Goal: Transaction & Acquisition: Subscribe to service/newsletter

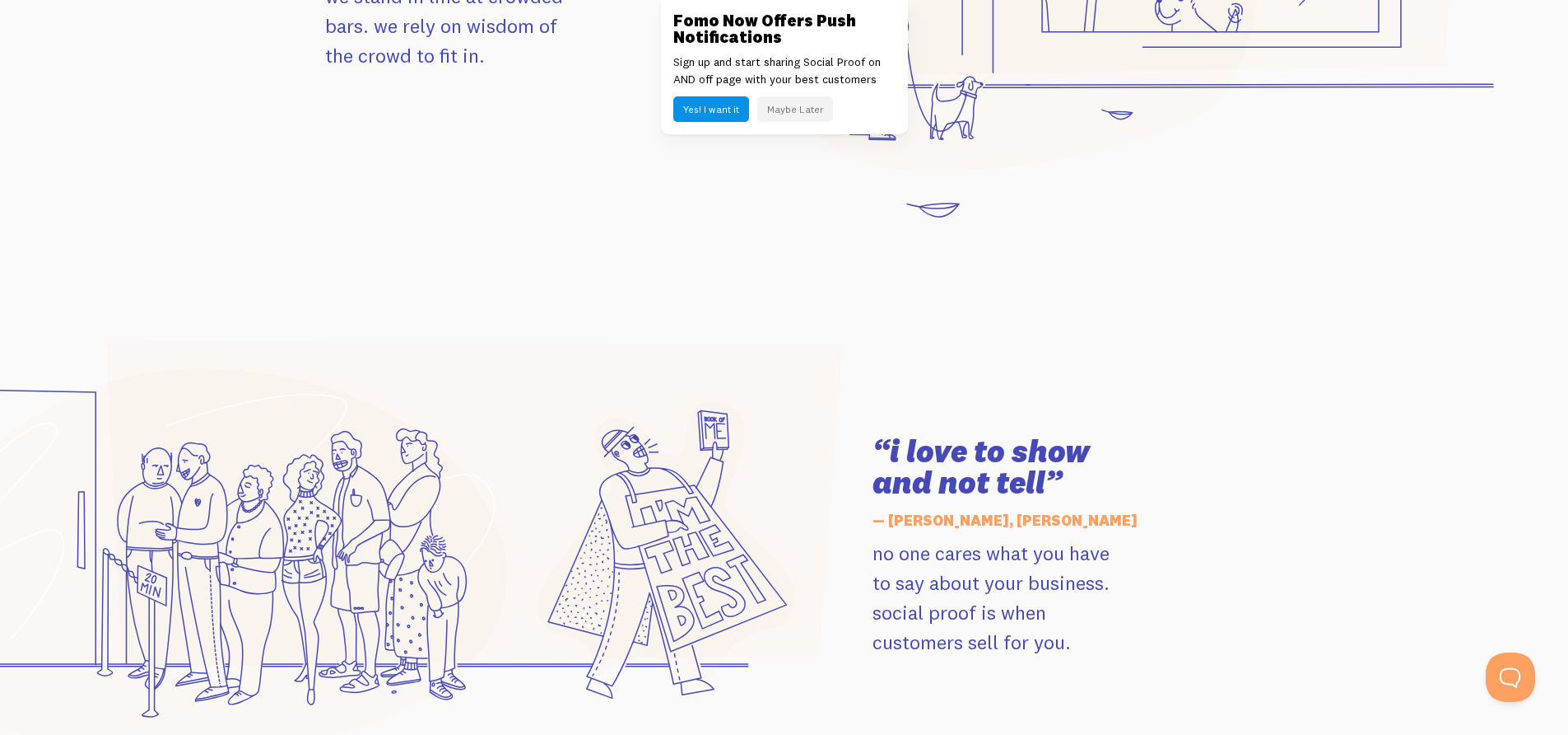
scroll to position [1876, 0]
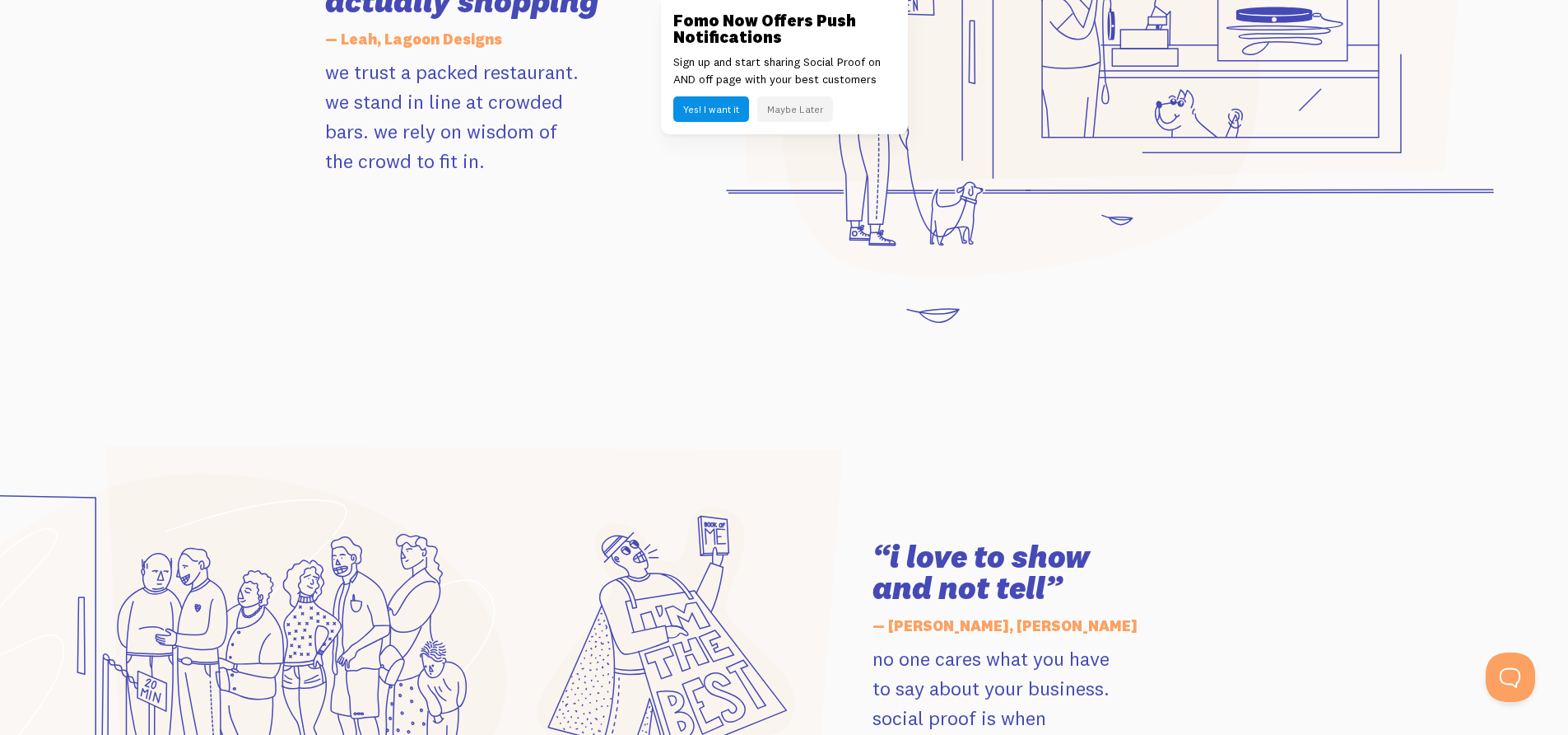
click at [711, 113] on button "Yes! I want it" at bounding box center [711, 108] width 76 height 25
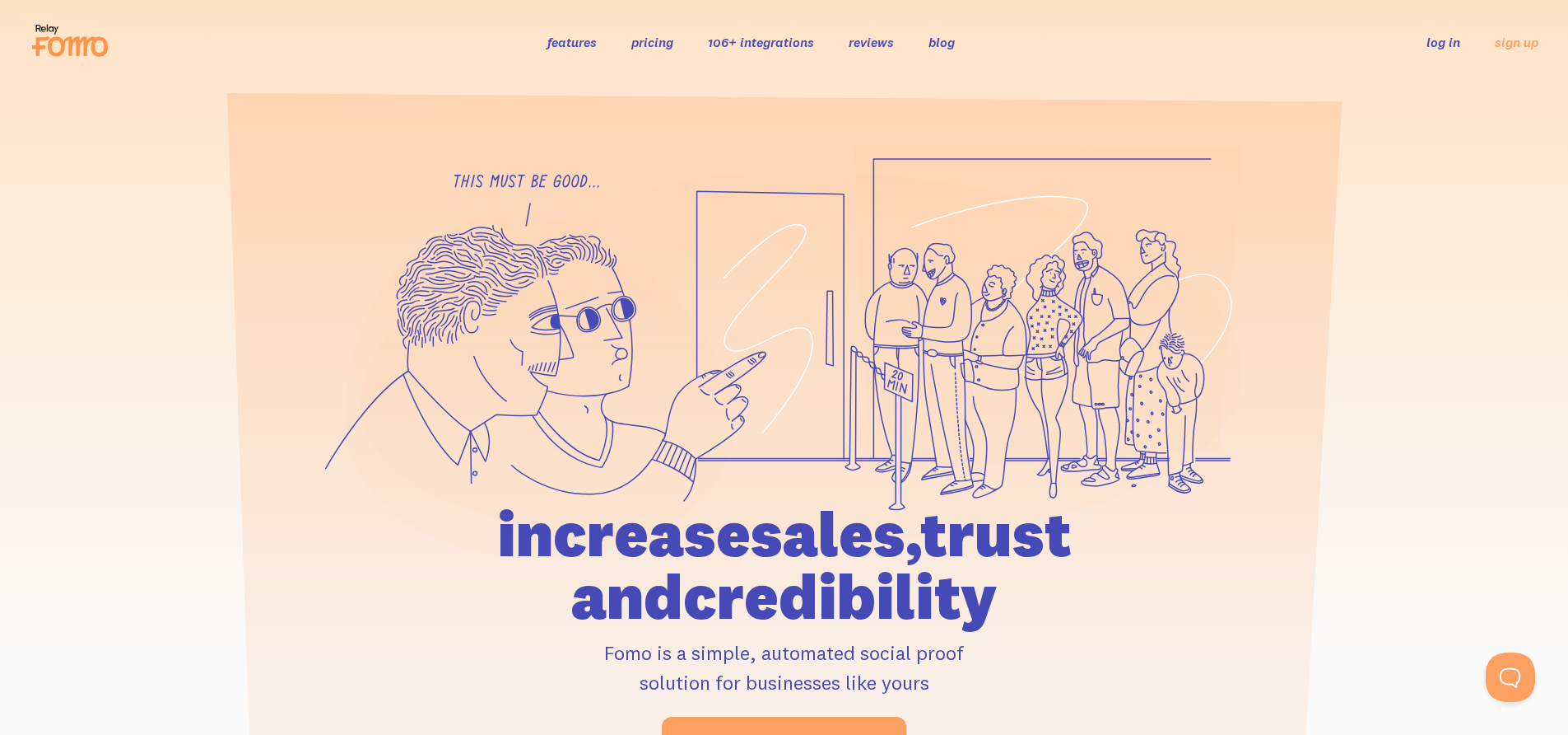
click at [584, 42] on link "features" at bounding box center [572, 42] width 49 height 16
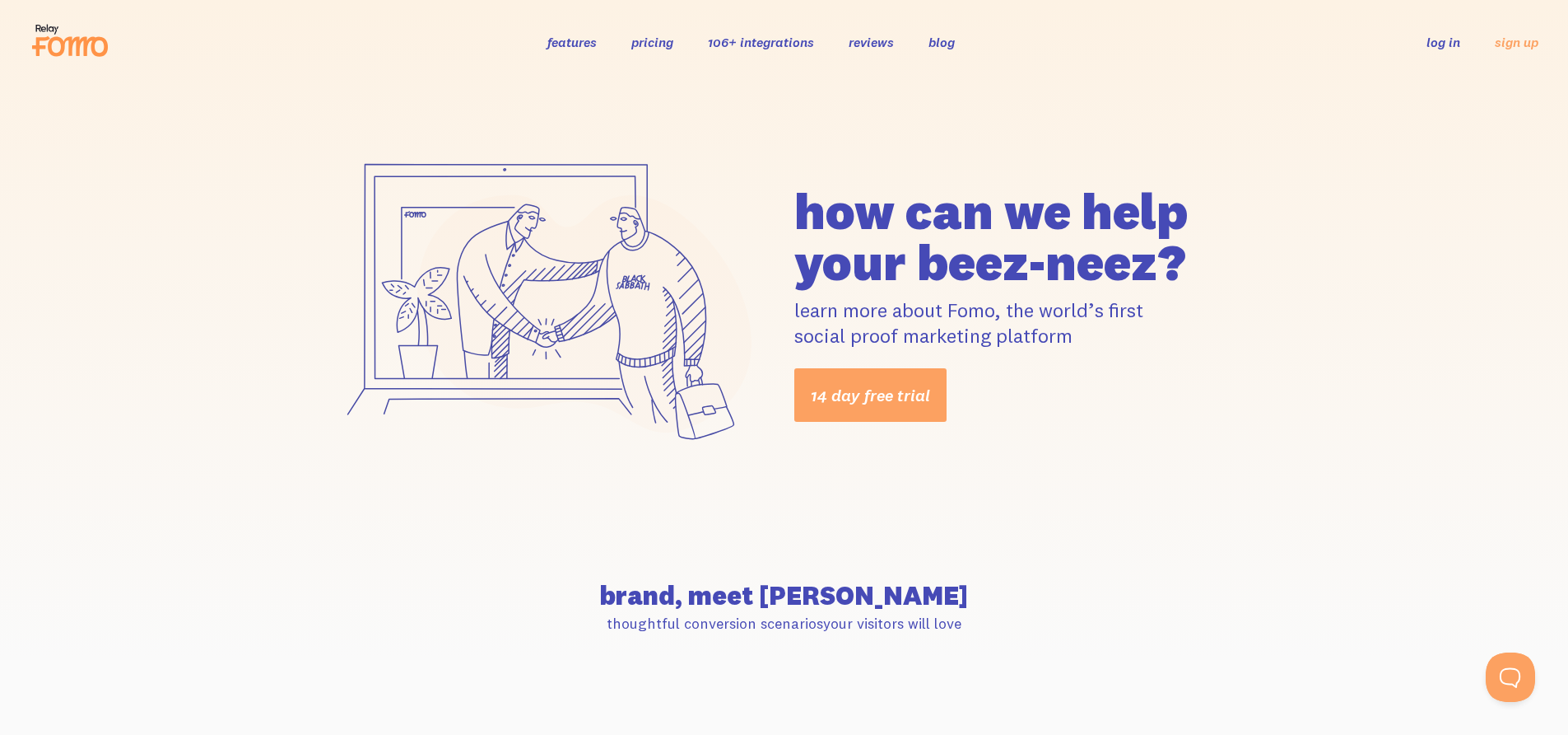
click at [569, 38] on link "features" at bounding box center [572, 42] width 49 height 16
click at [1512, 43] on link "sign up" at bounding box center [1517, 42] width 43 height 17
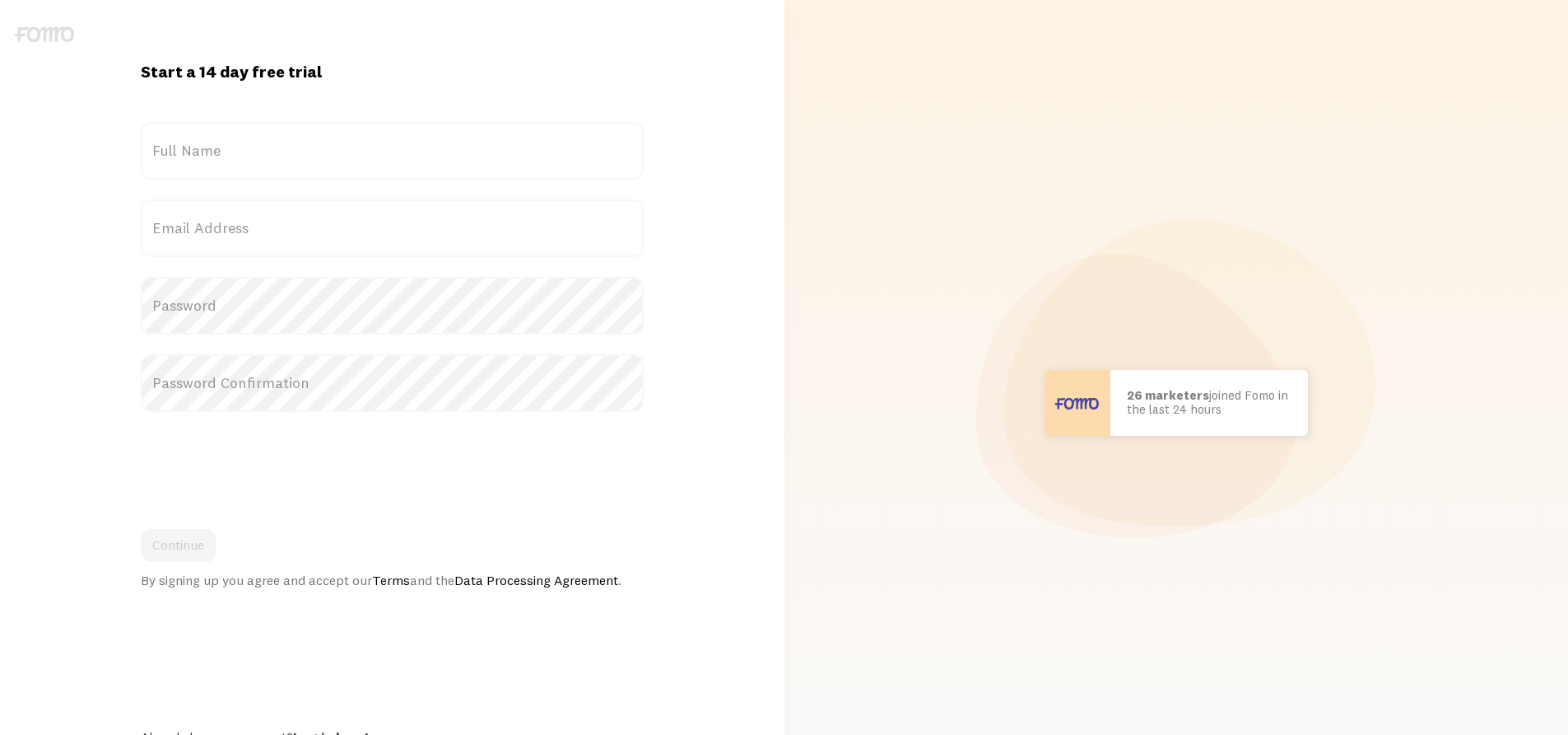
click at [389, 145] on label "Full Name" at bounding box center [392, 151] width 503 height 58
click at [389, 145] on input "Full Name" at bounding box center [392, 151] width 503 height 58
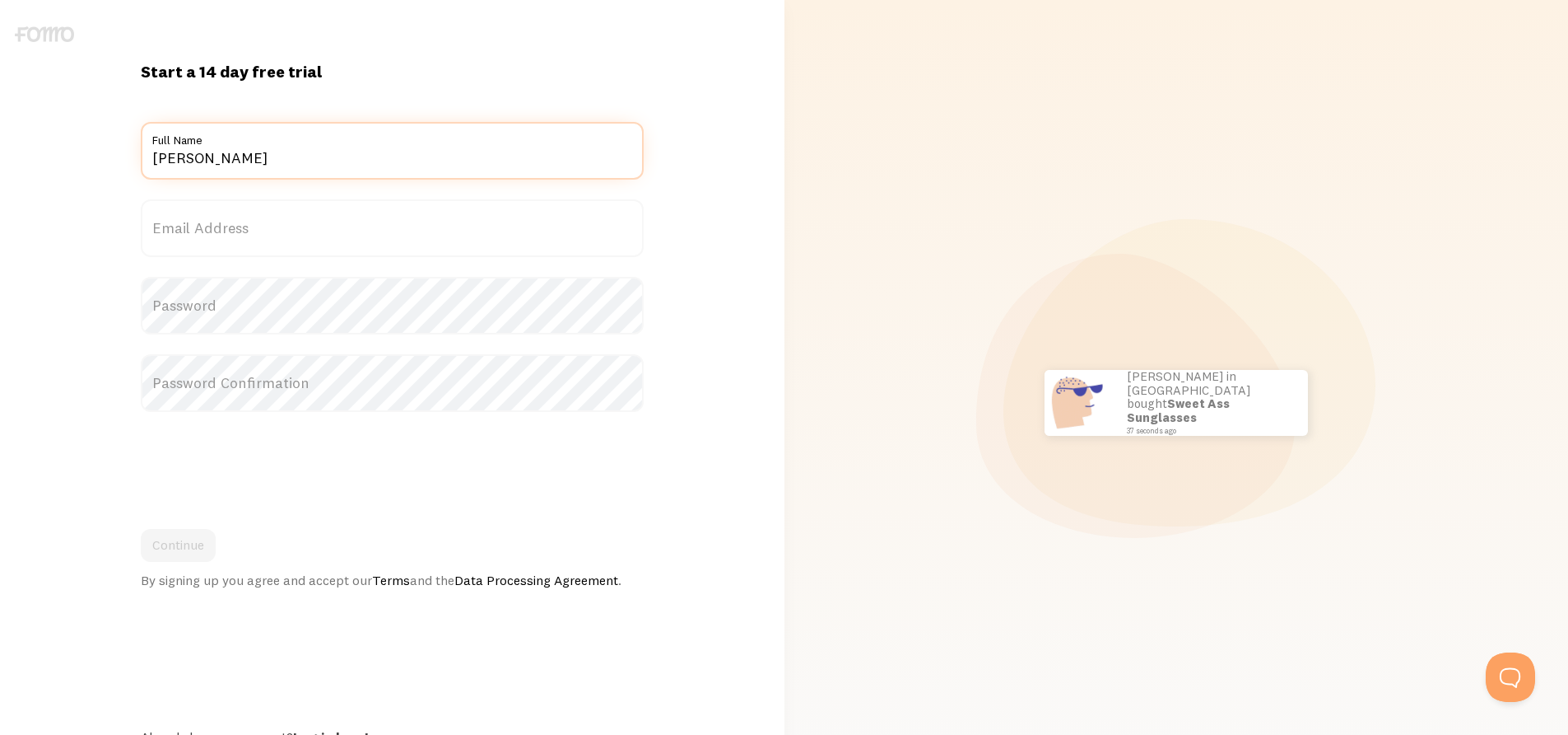
type input "[PERSON_NAME]"
click at [340, 244] on label "Email Address" at bounding box center [392, 228] width 503 height 58
click at [340, 244] on input "Email Address" at bounding box center [392, 228] width 503 height 58
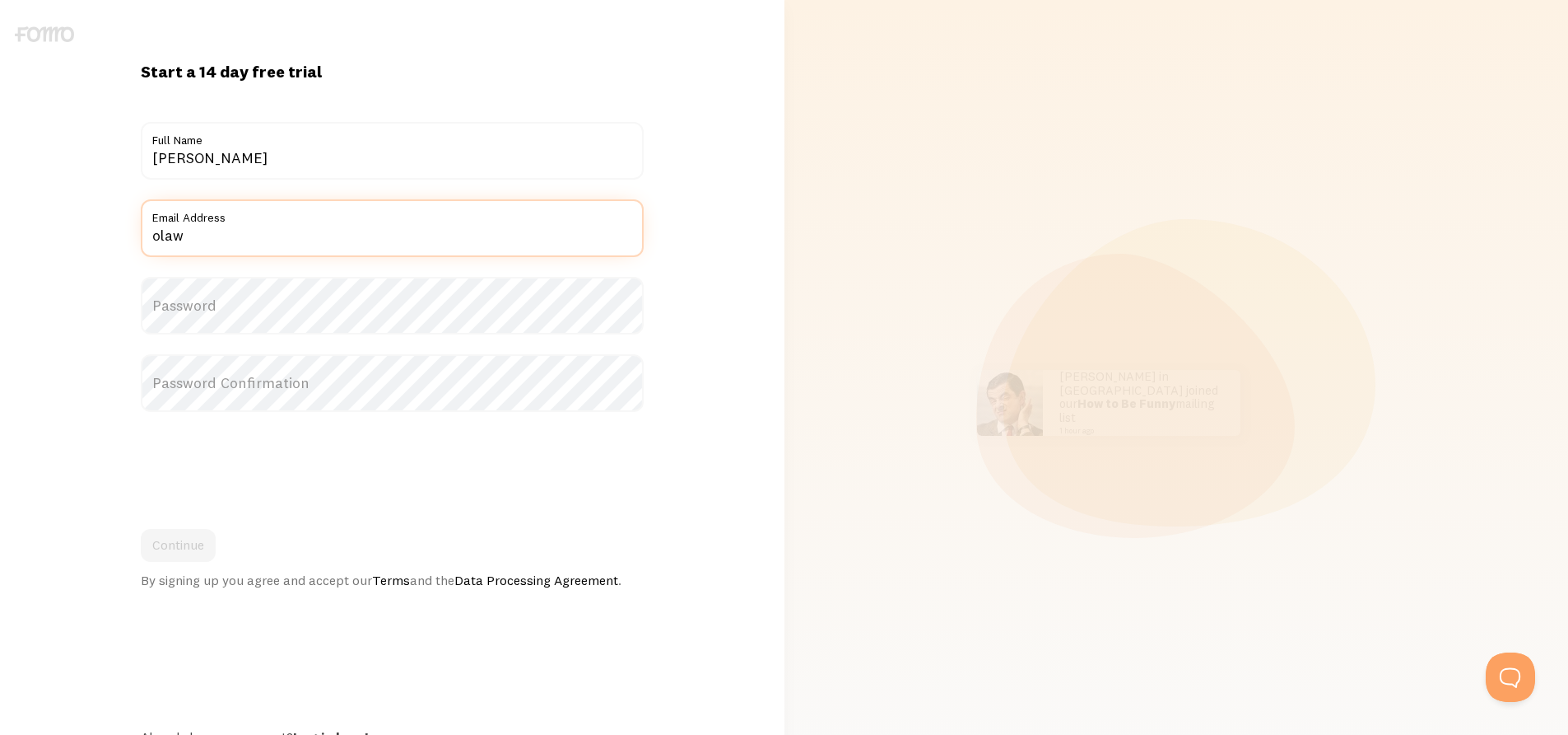
type input "olawolemoses@gmail.com"
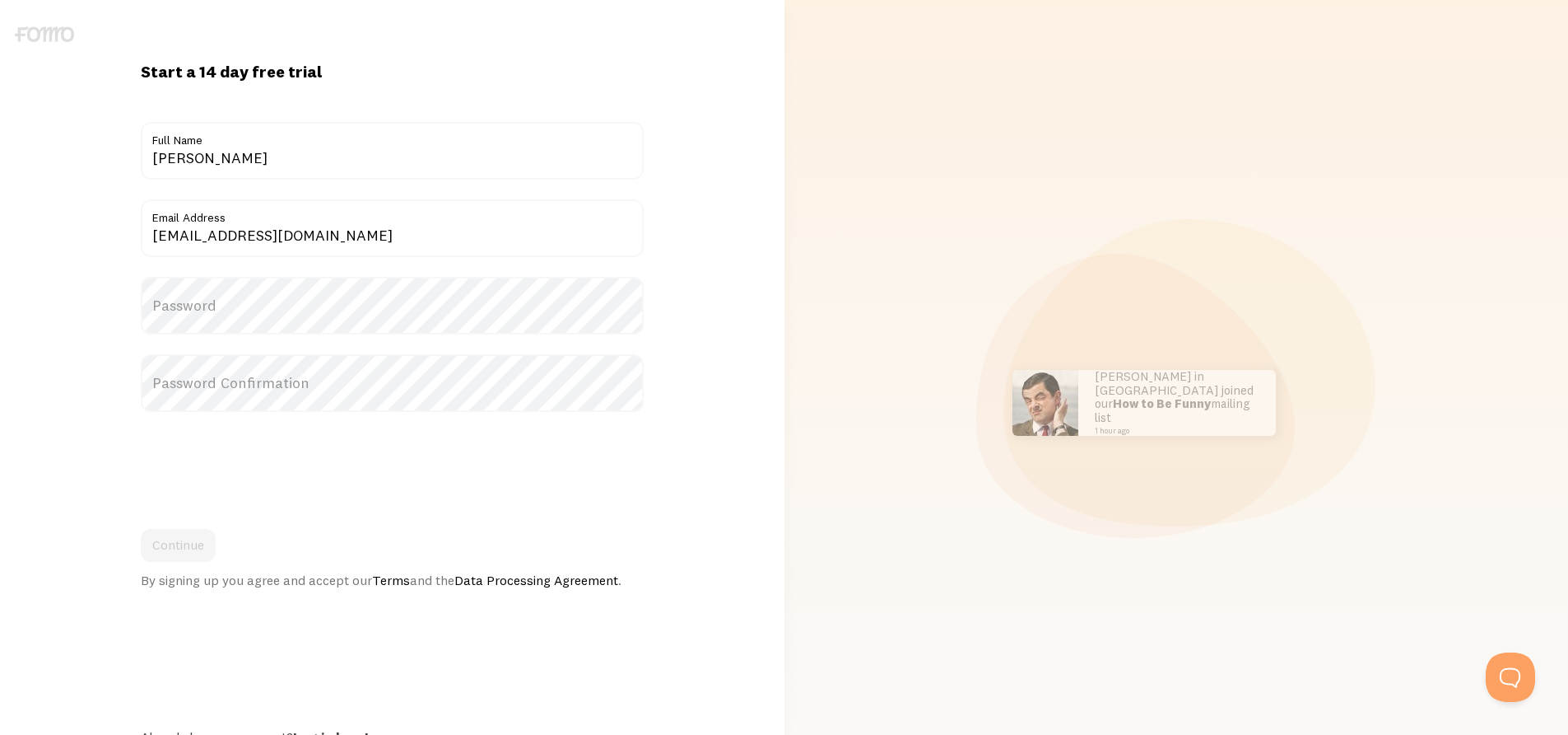
click at [305, 300] on label "Password" at bounding box center [392, 306] width 503 height 58
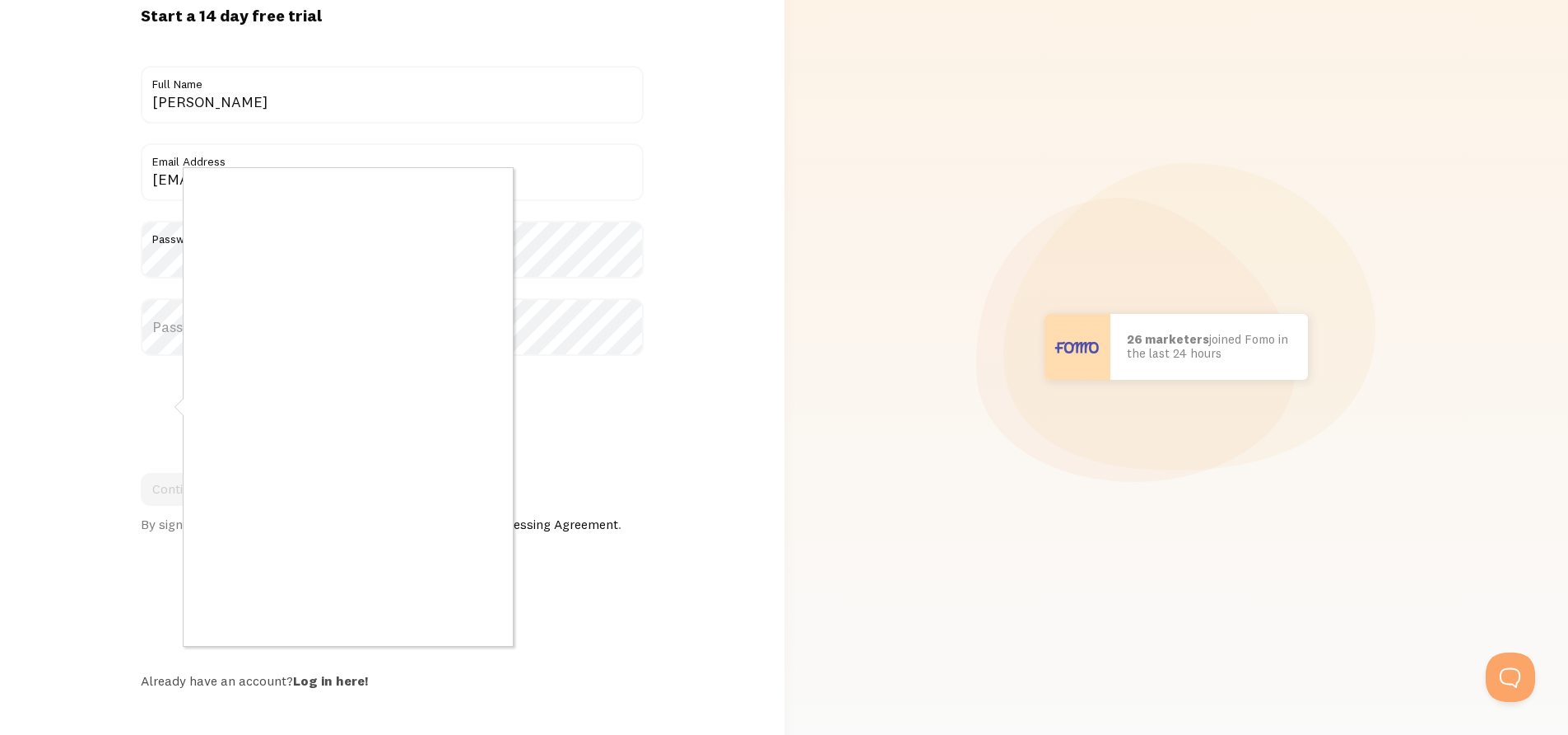
scroll to position [57, 0]
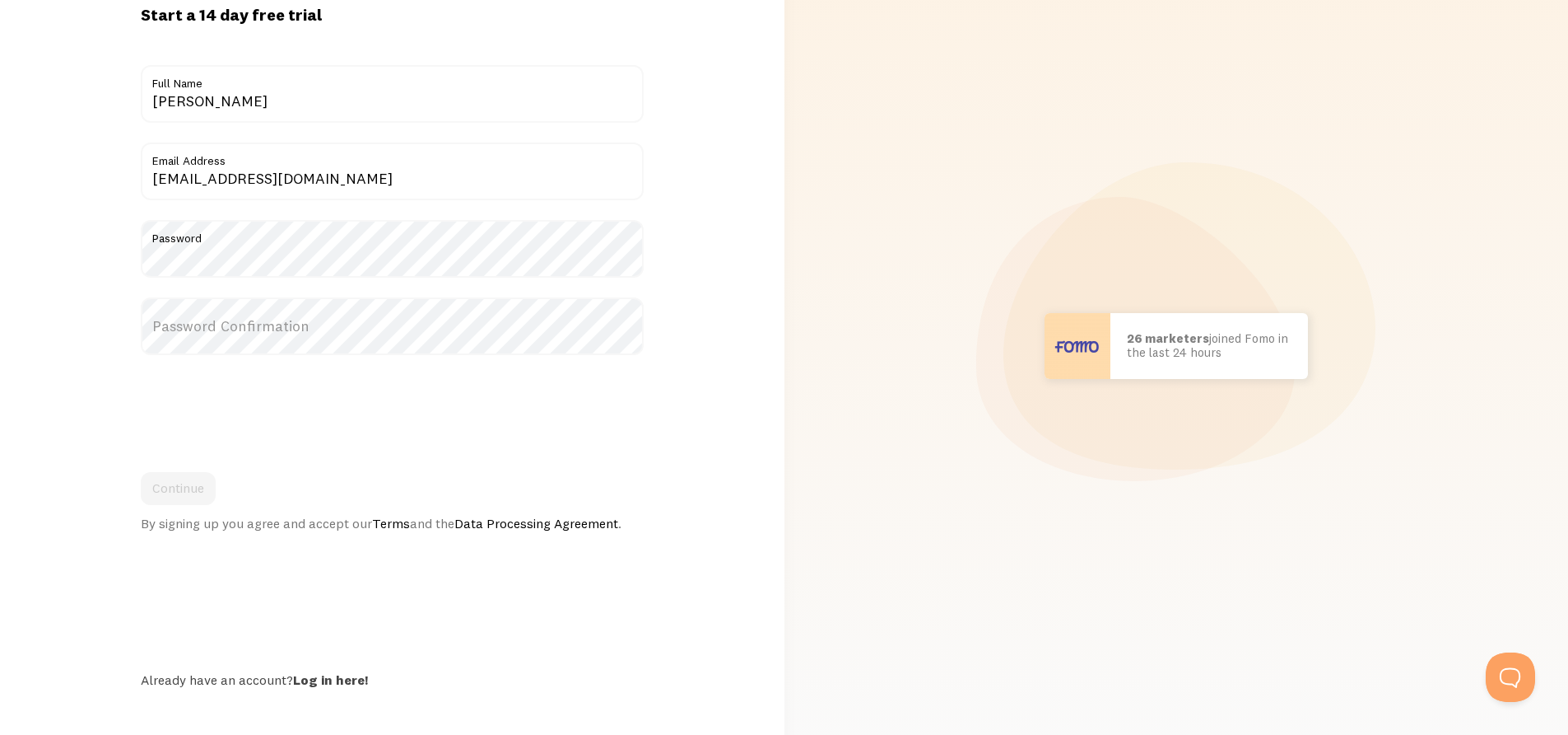
click at [234, 327] on label "Password Confirmation" at bounding box center [392, 326] width 503 height 58
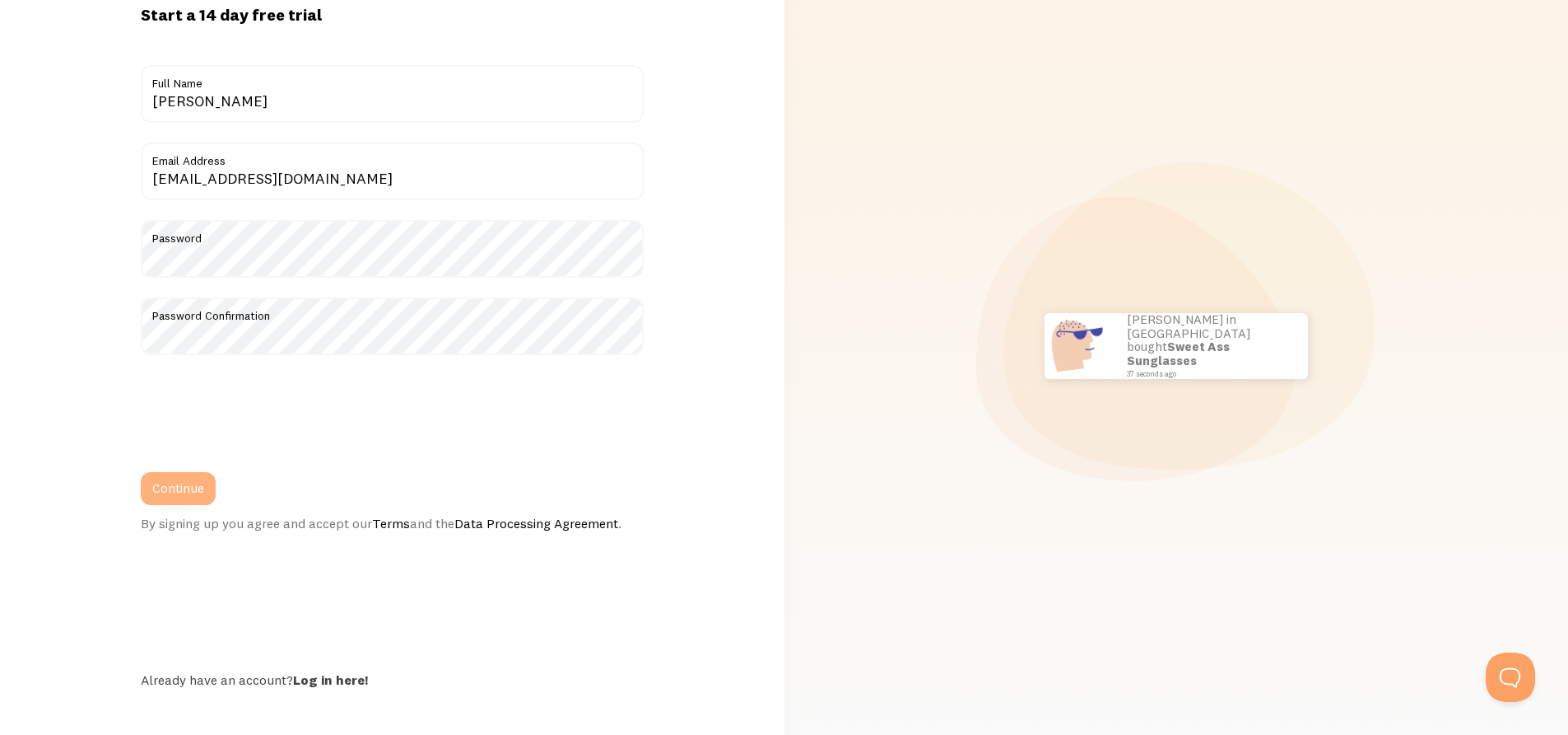
click at [173, 487] on button "Continue" at bounding box center [178, 488] width 75 height 33
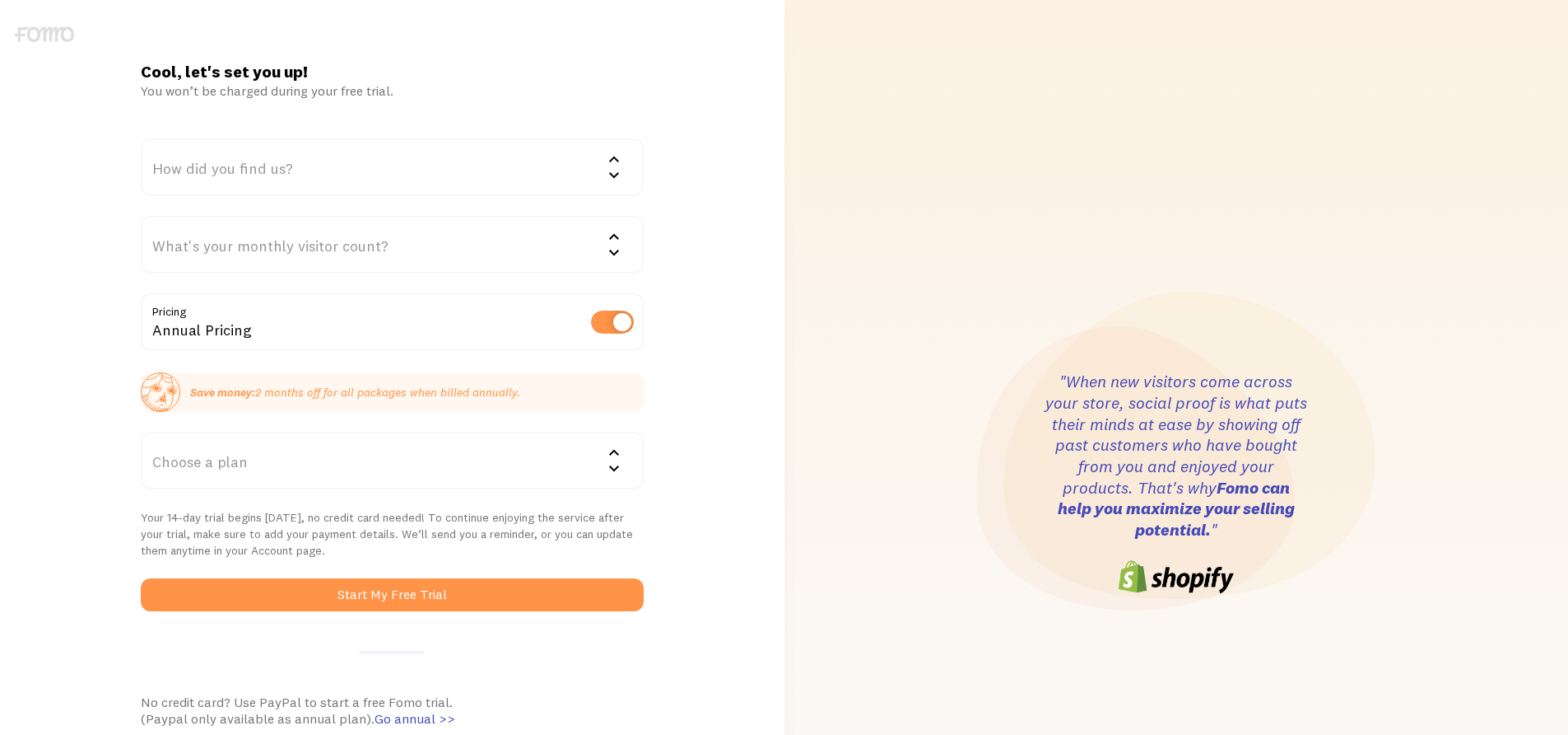
click at [268, 165] on div "How did you find us?" at bounding box center [392, 167] width 503 height 58
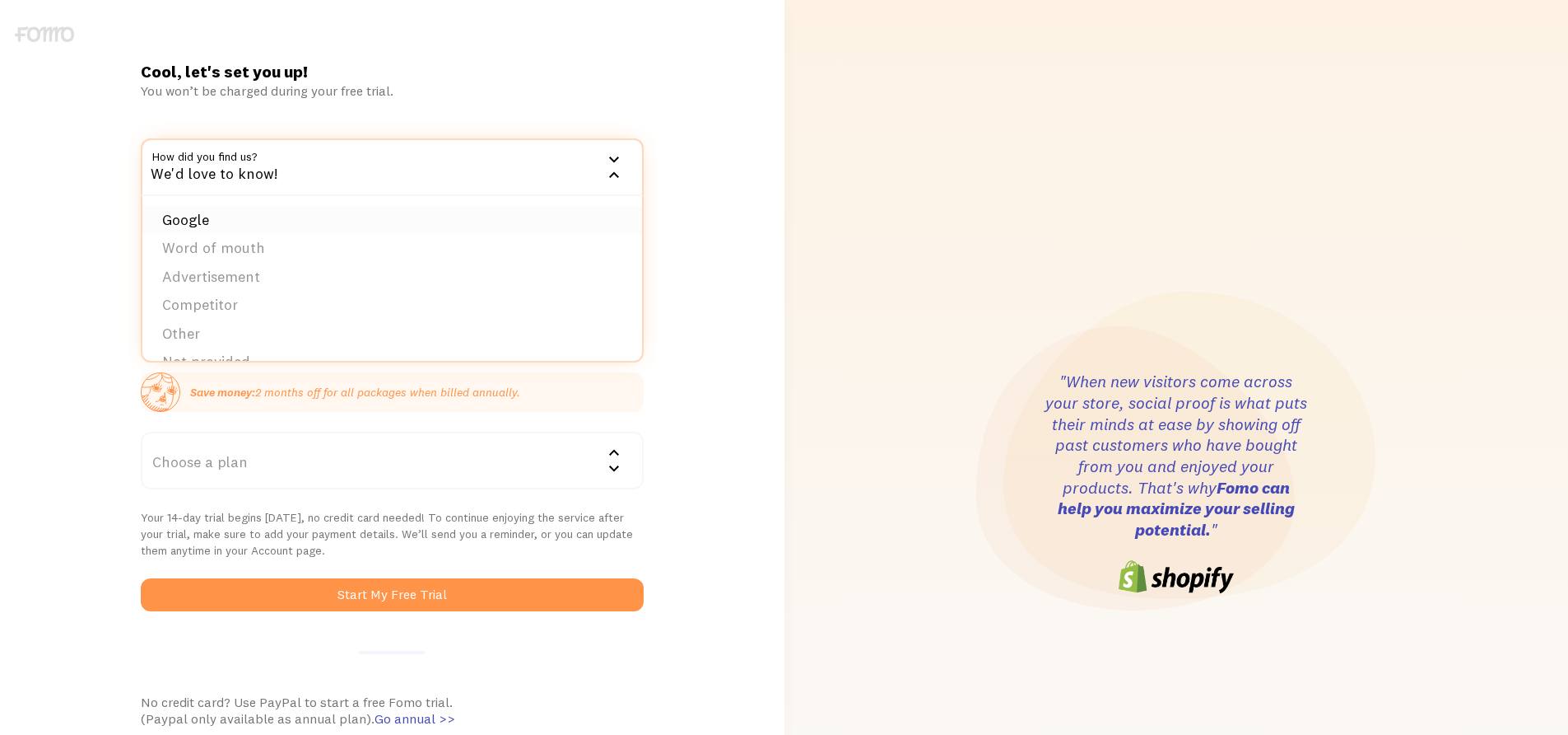
click at [264, 210] on li "Google" at bounding box center [393, 220] width 500 height 29
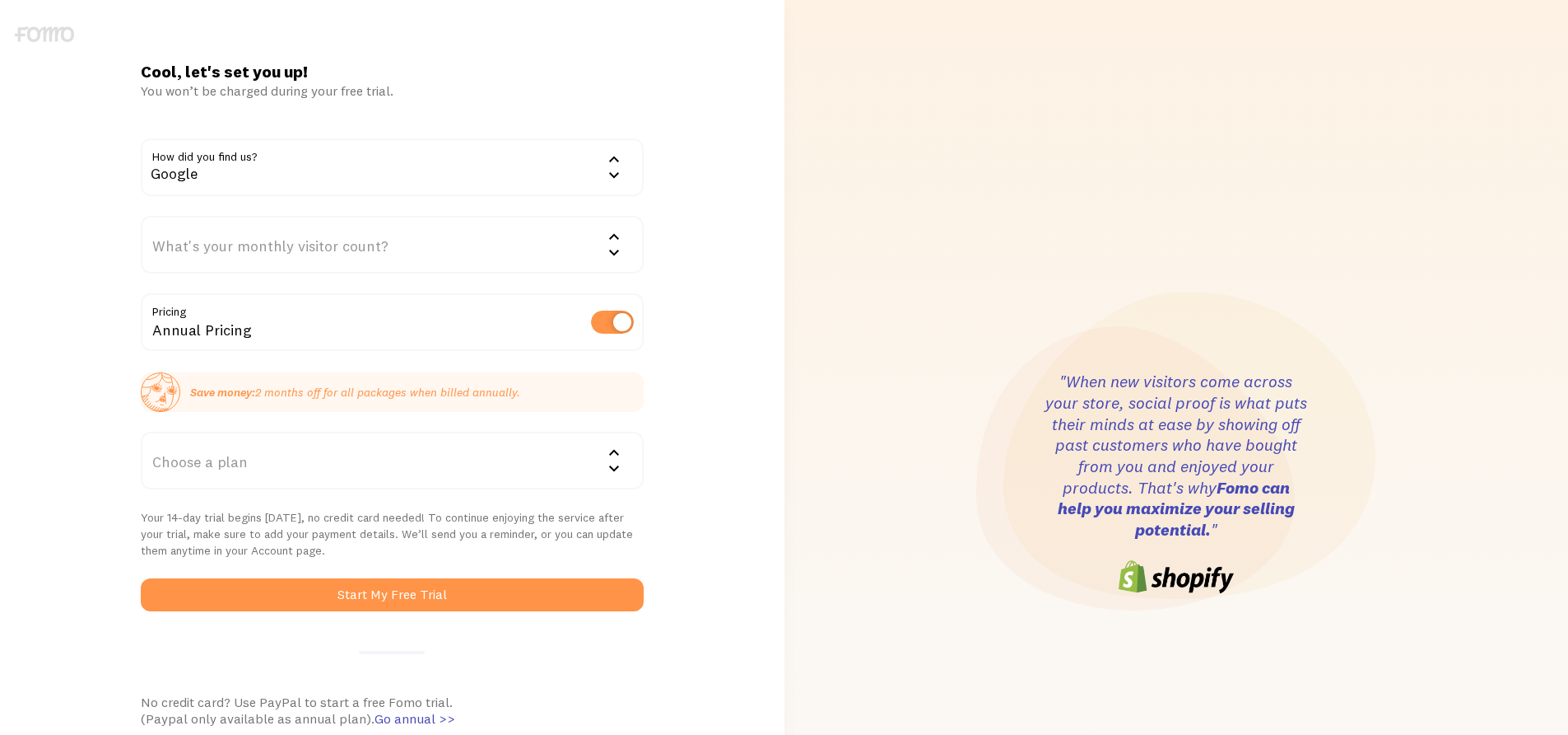
click at [262, 235] on div "What's your monthly visitor count?" at bounding box center [392, 244] width 503 height 58
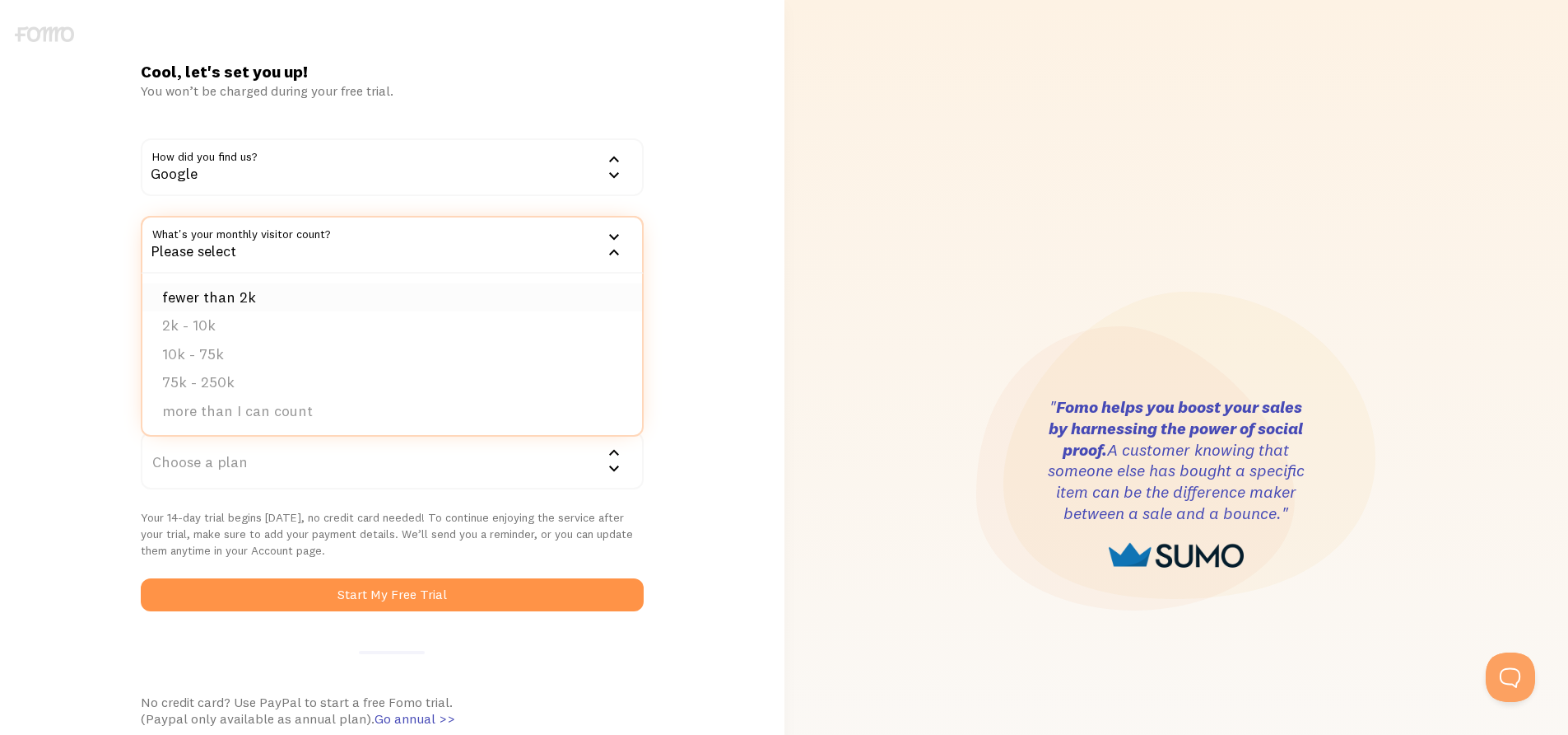
click at [228, 295] on li "fewer than 2k" at bounding box center [393, 297] width 500 height 29
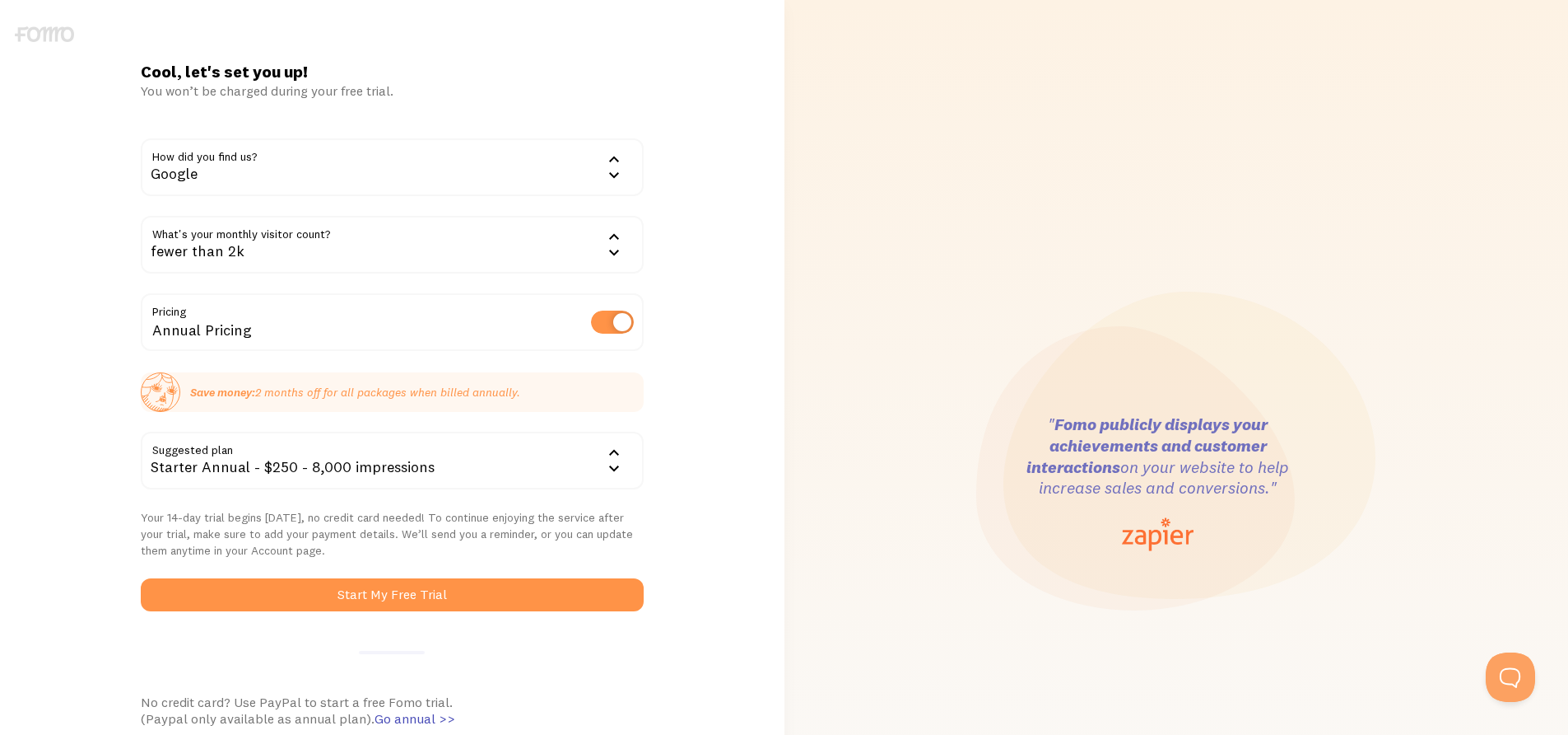
click at [274, 454] on div "Starter Annual - $250 - 8,000 impressions" at bounding box center [392, 461] width 503 height 58
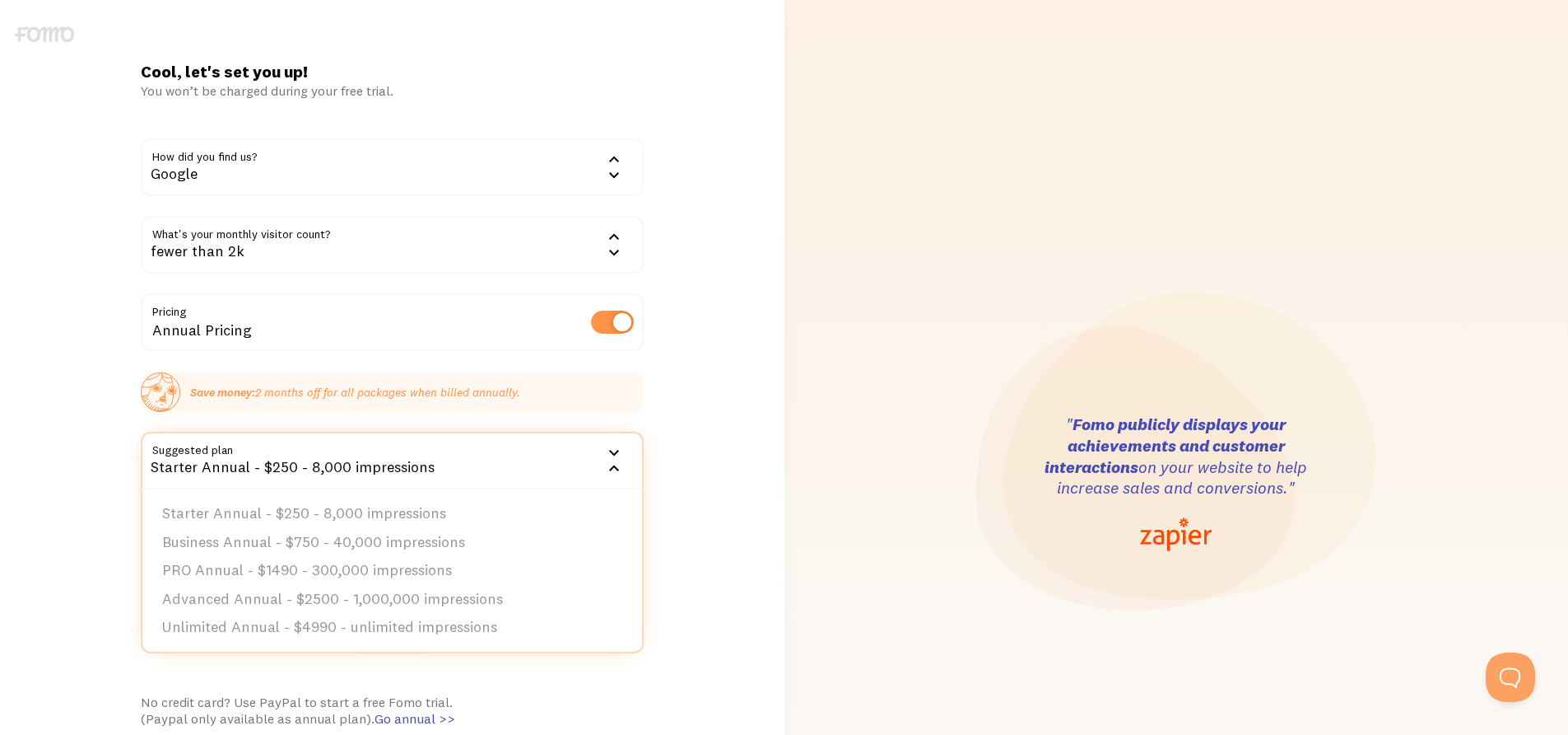
click at [274, 454] on div "Starter Annual - $250 - 8,000 impressions" at bounding box center [392, 461] width 503 height 58
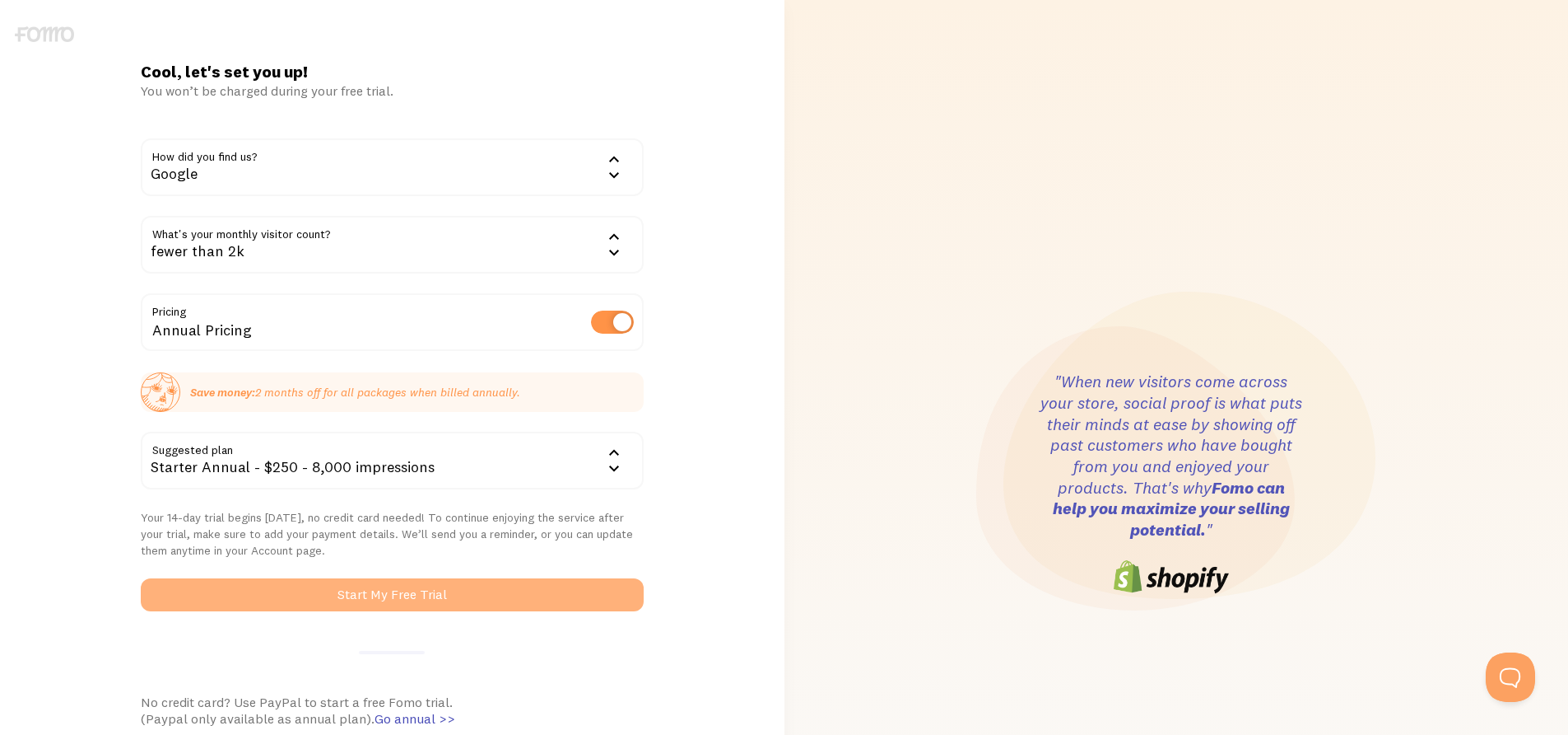
click at [366, 593] on button "Start My Free Trial" at bounding box center [392, 595] width 503 height 33
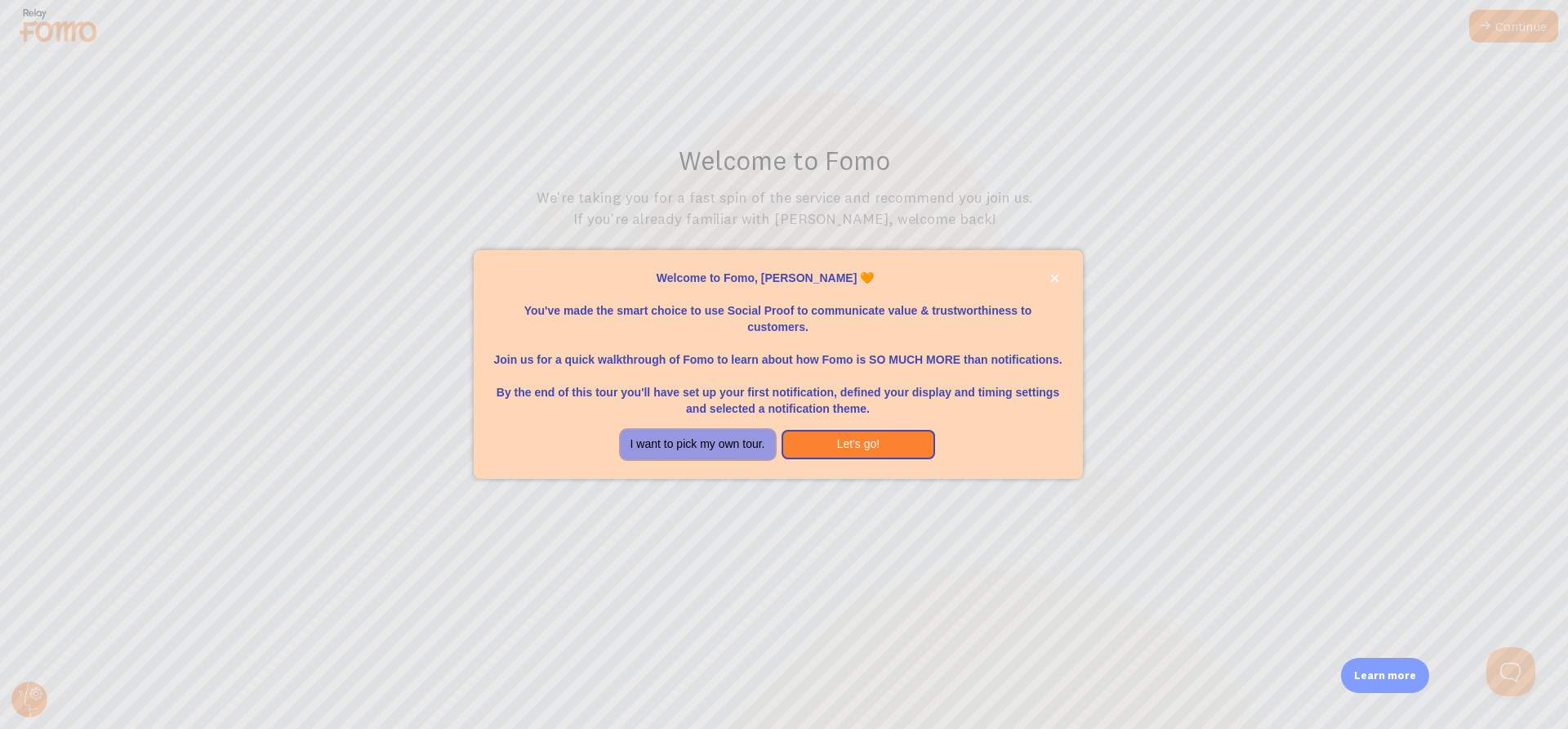
click at [738, 439] on button "I want to pick my own tour." at bounding box center [698, 444] width 154 height 29
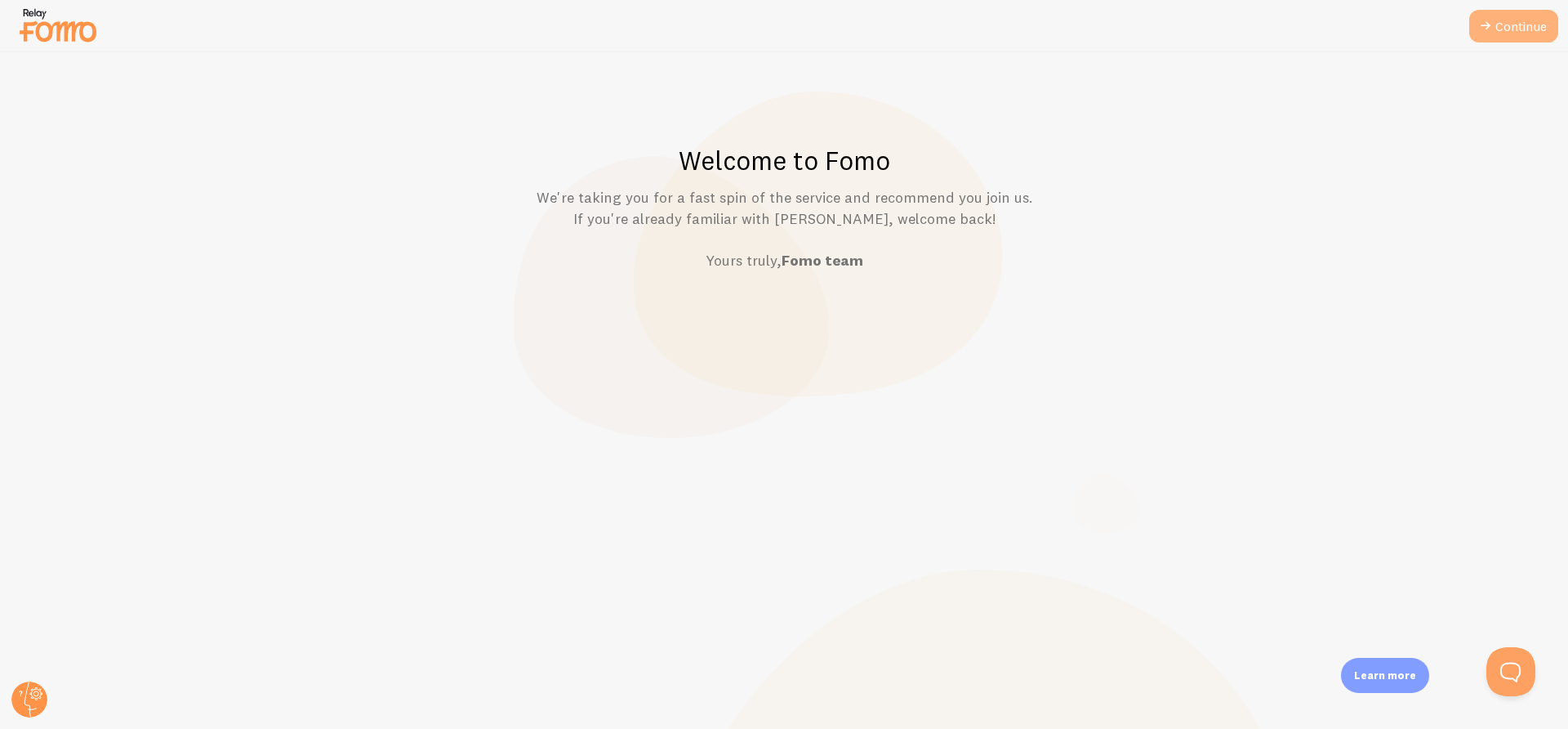
click at [1512, 24] on link "Continue" at bounding box center [1514, 26] width 89 height 33
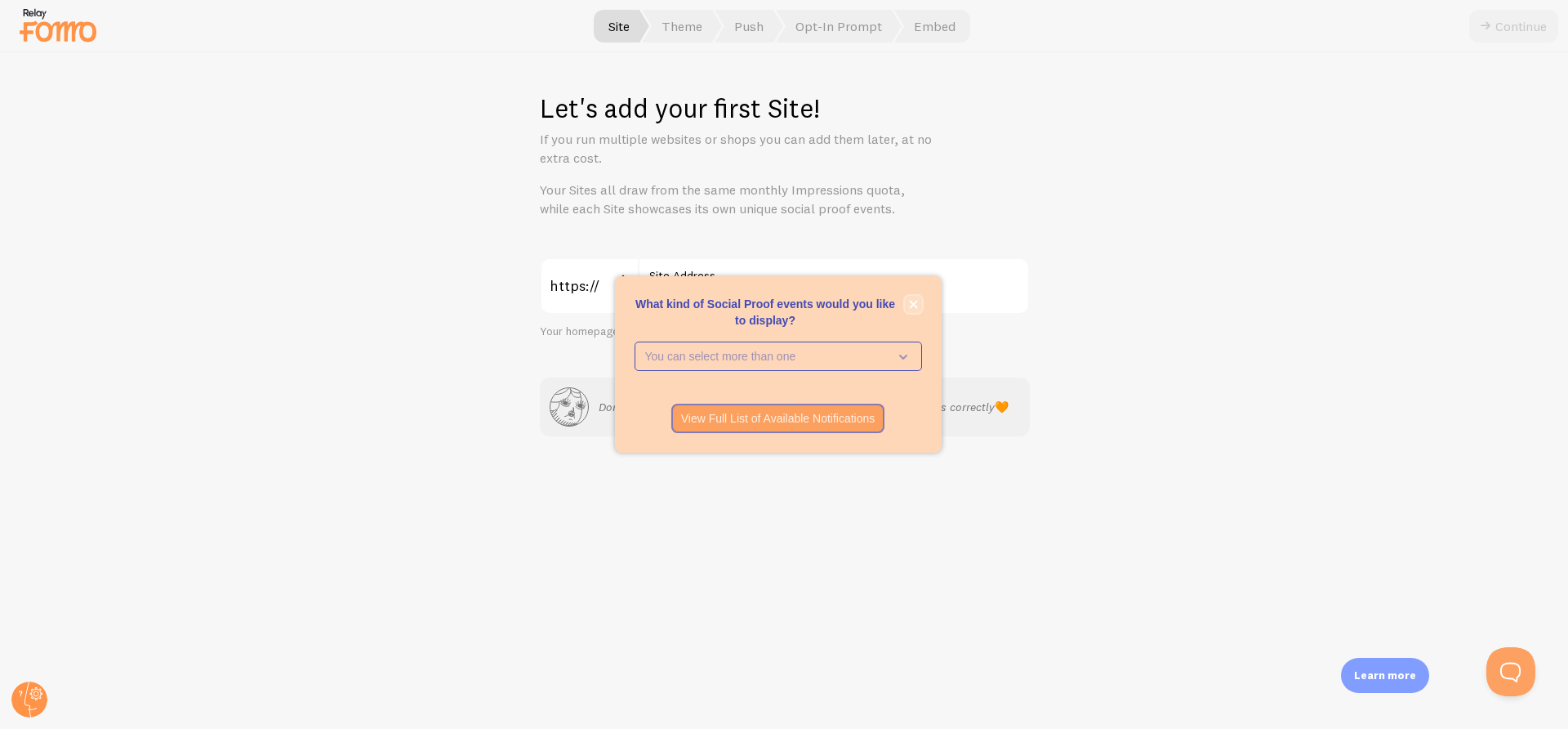
click at [911, 306] on icon "close," at bounding box center [913, 305] width 9 height 9
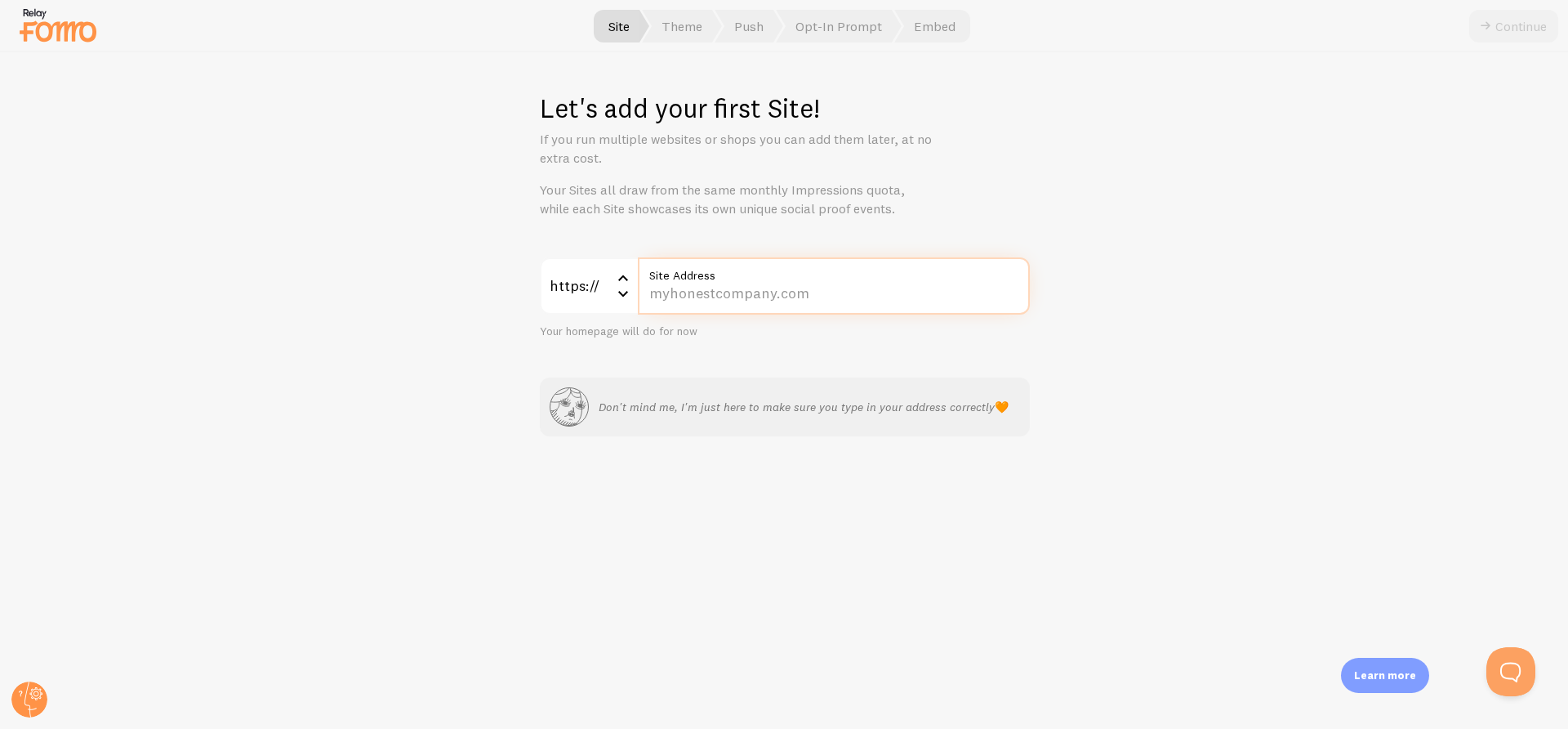
click at [859, 289] on input "Site Address" at bounding box center [833, 286] width 392 height 58
paste input "[DOMAIN_NAME]"
type input "[DOMAIN_NAME]"
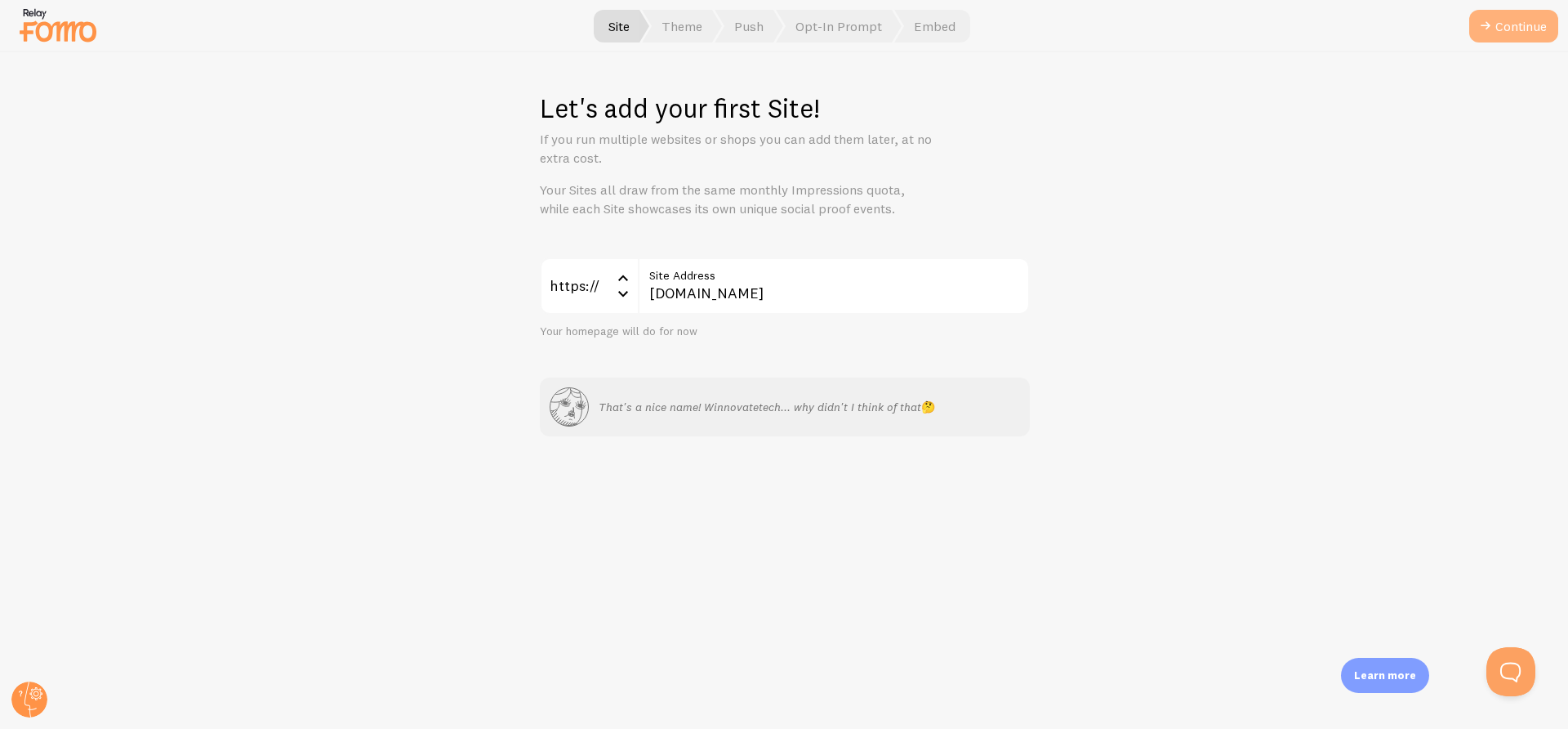
click at [1518, 31] on button "Continue" at bounding box center [1514, 26] width 89 height 33
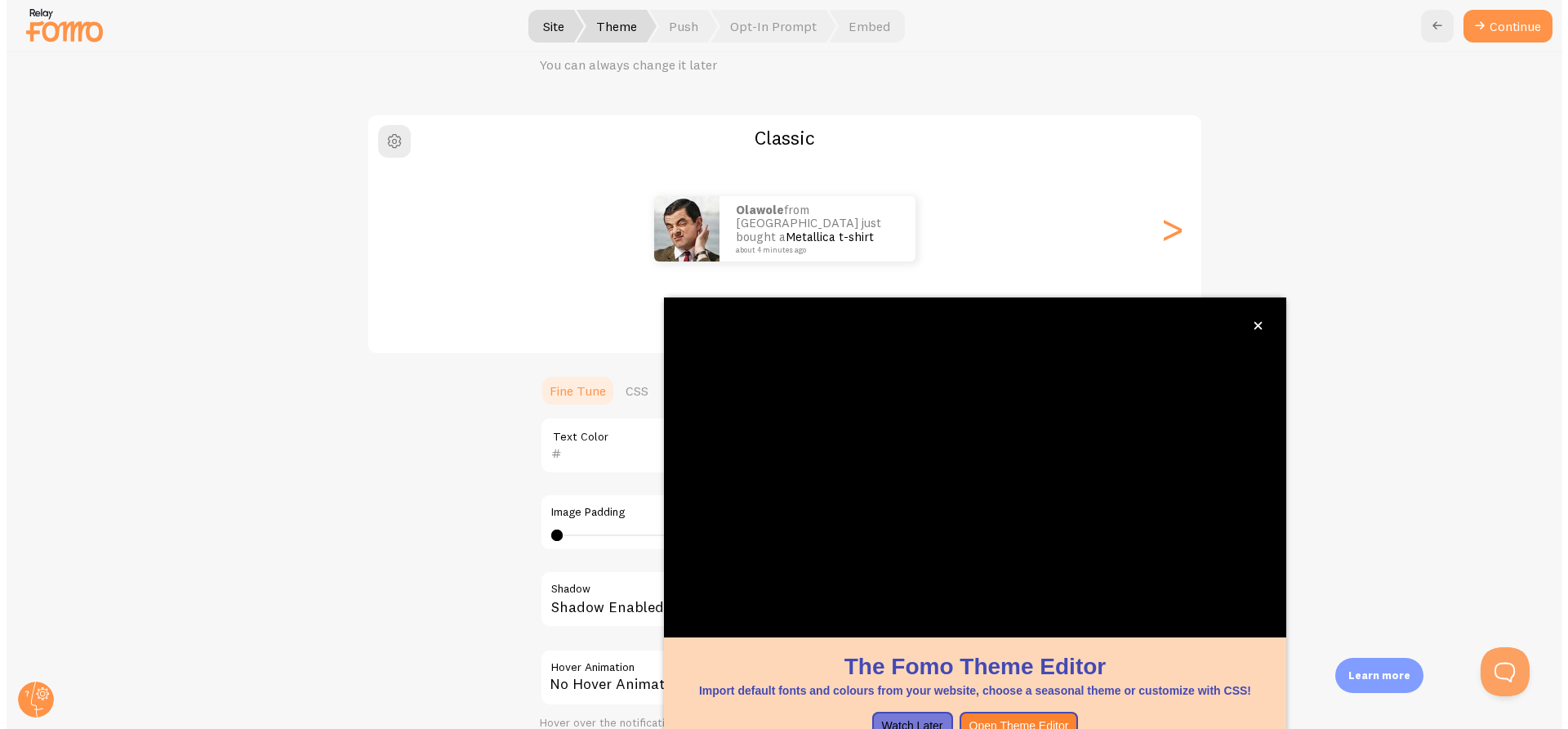
scroll to position [314, 0]
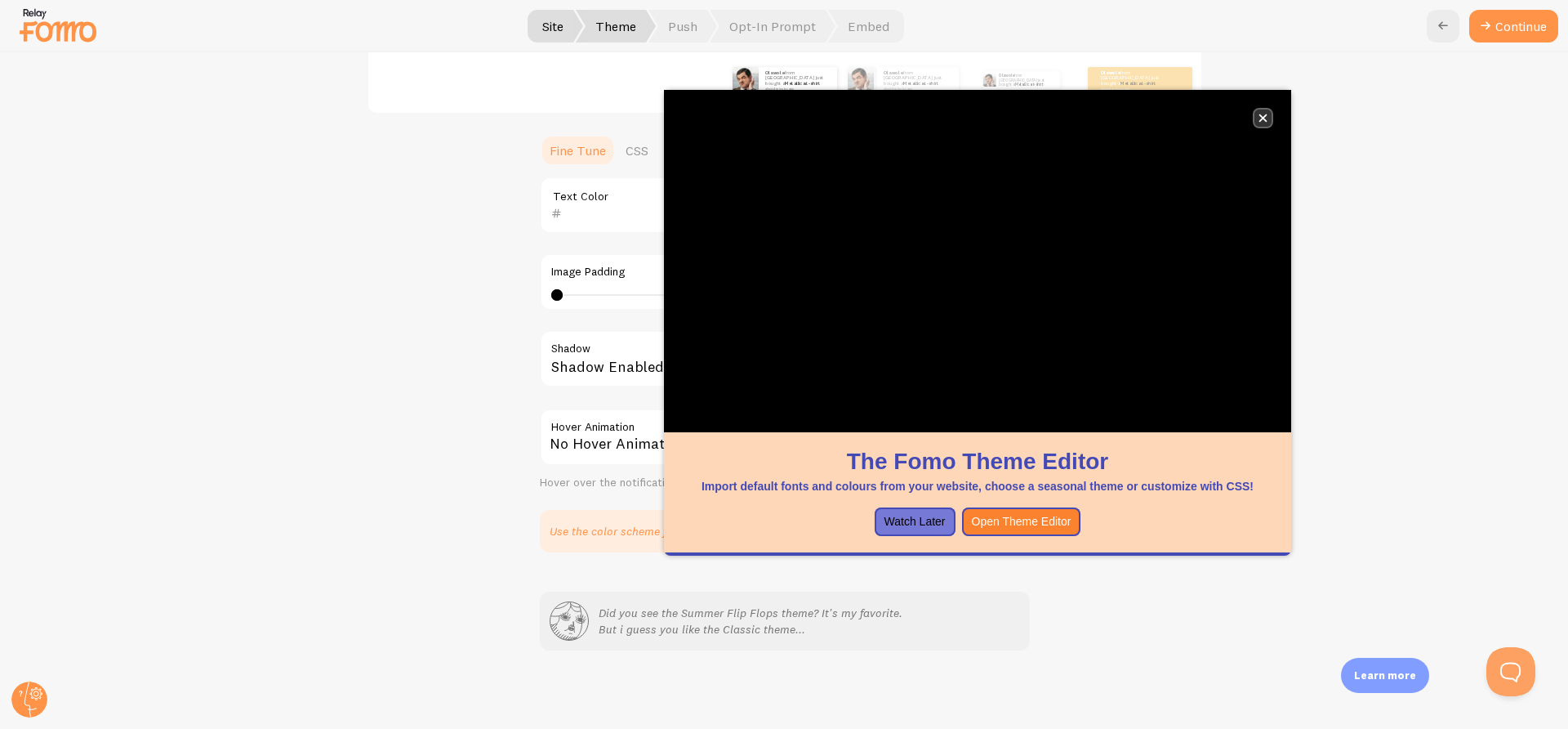
click at [1269, 116] on button "close," at bounding box center [1262, 118] width 17 height 17
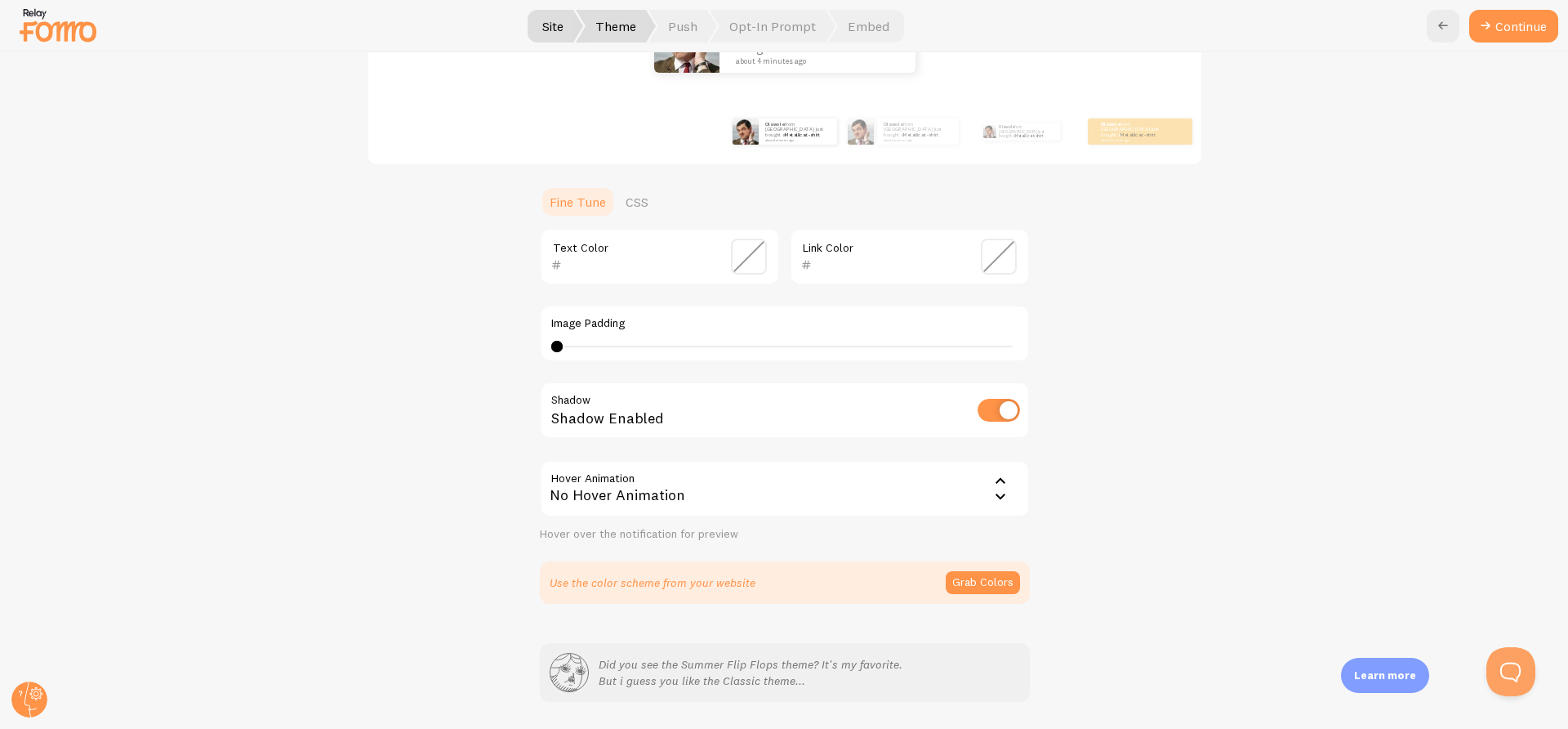
scroll to position [171, 0]
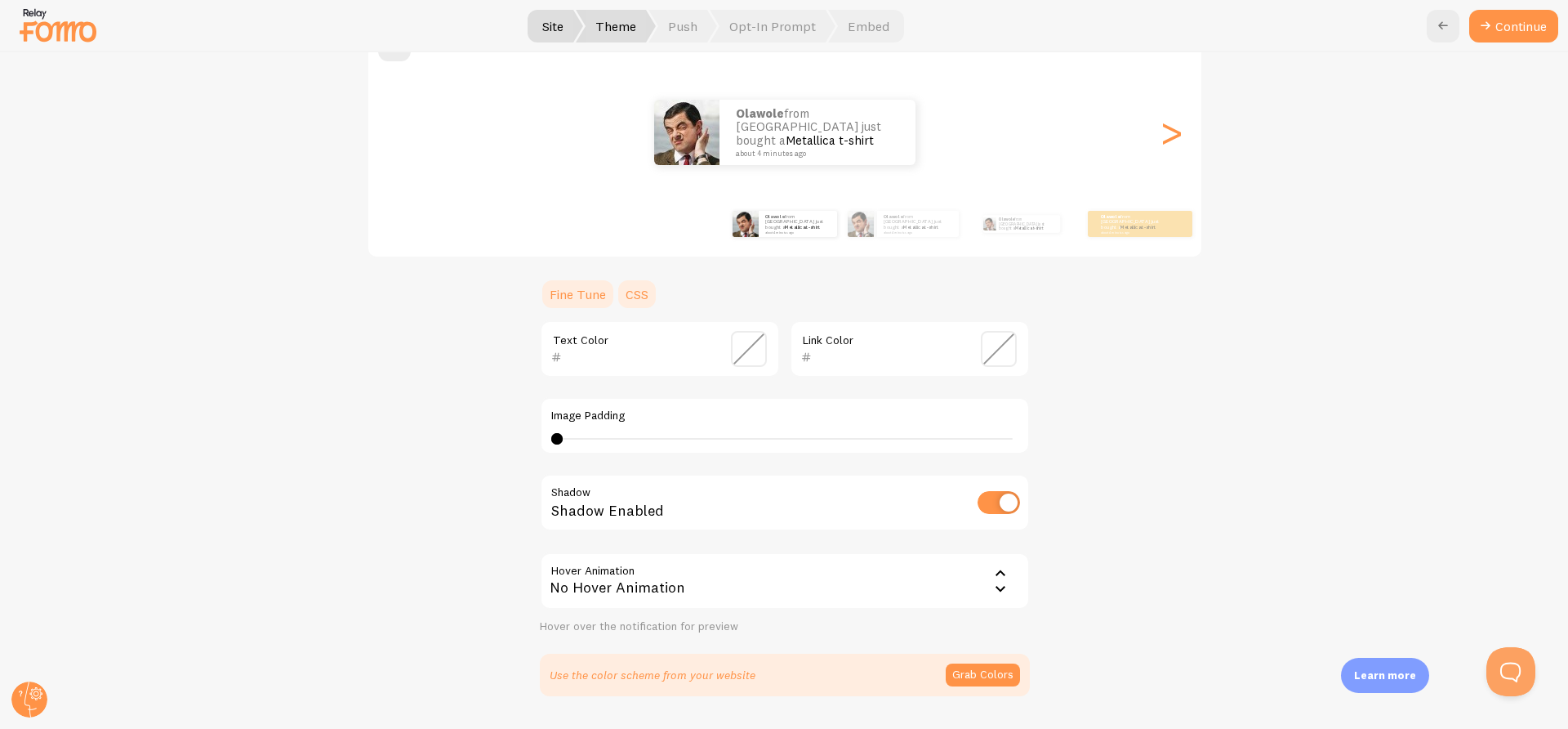
click at [633, 301] on link "CSS" at bounding box center [636, 294] width 42 height 33
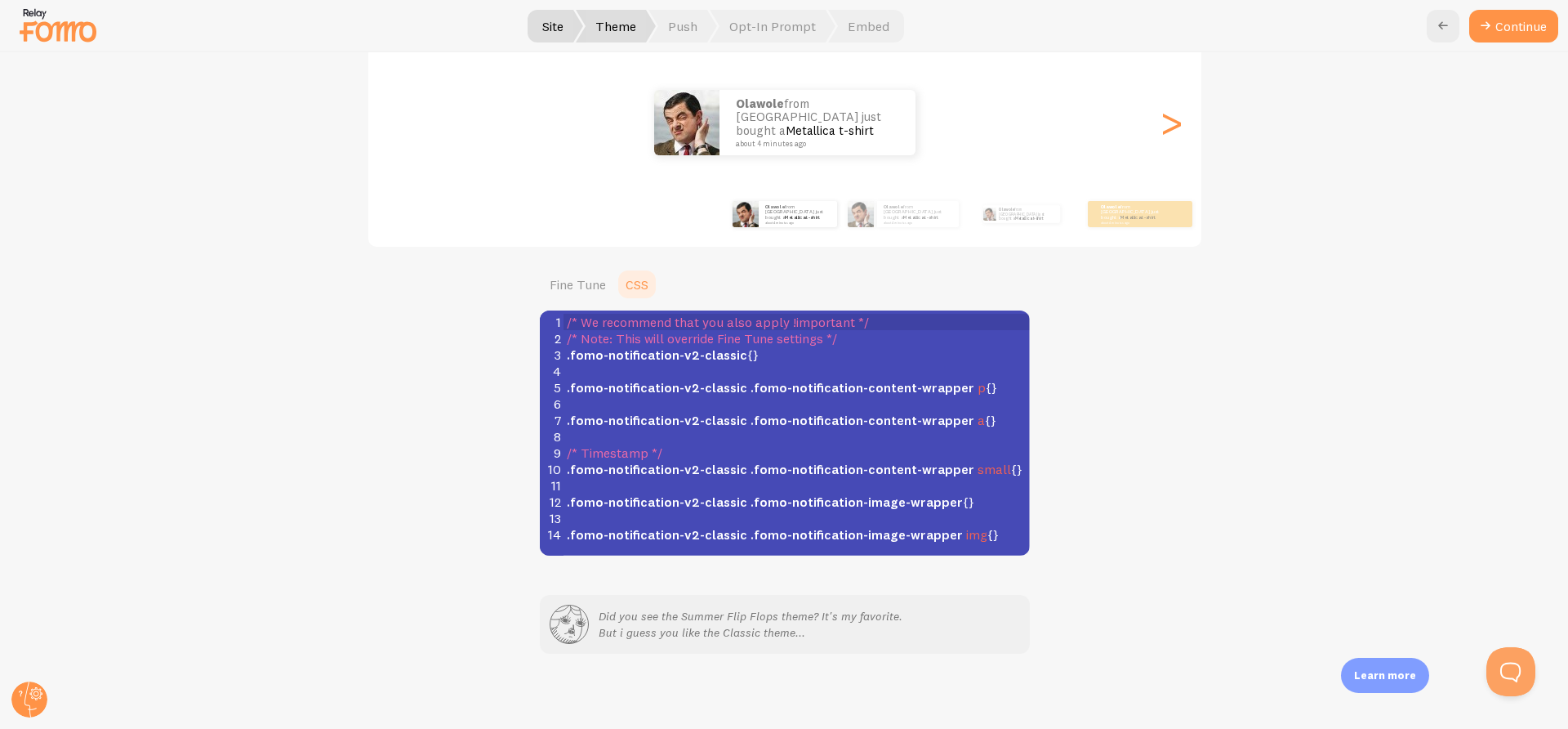
scroll to position [184, 0]
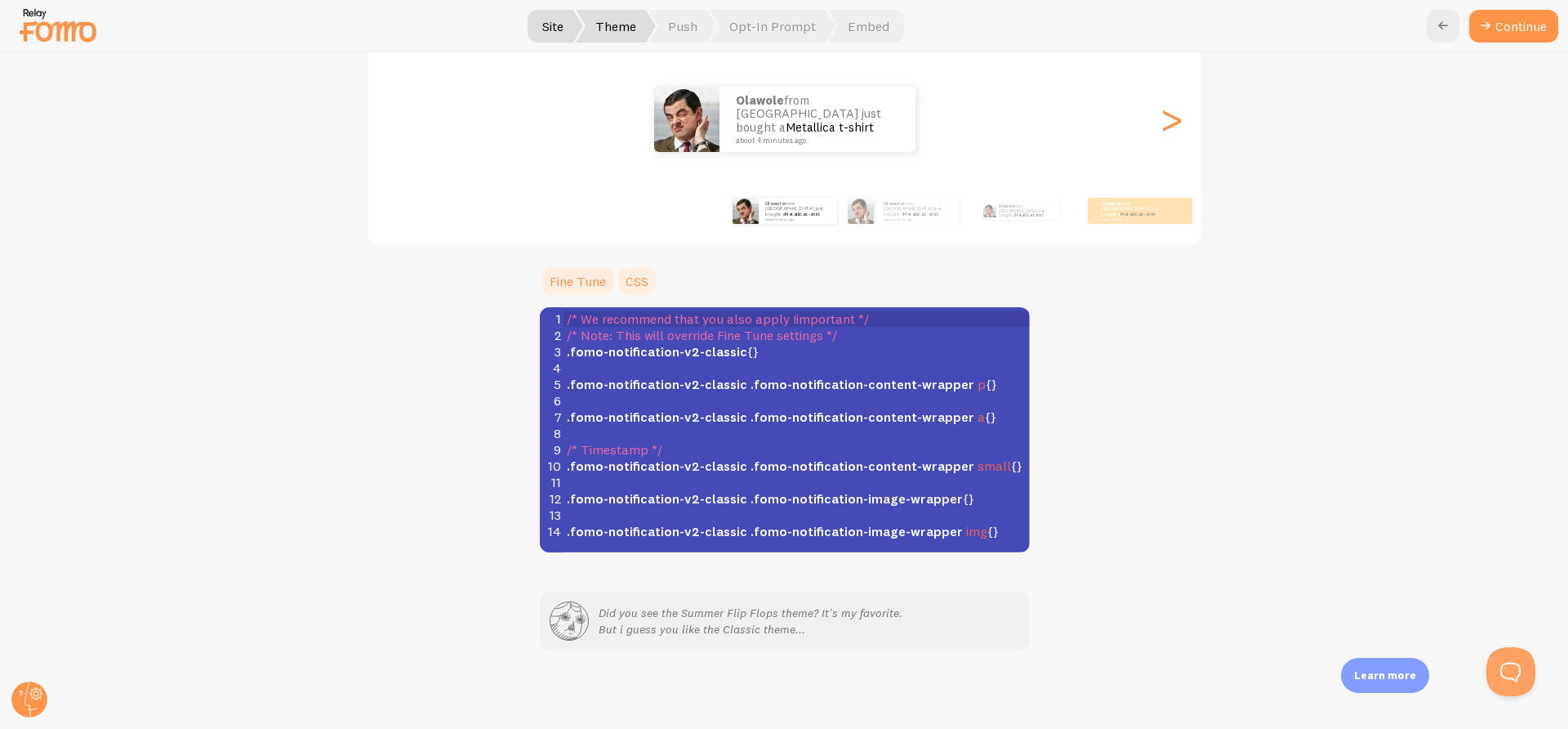
click at [570, 288] on link "Fine Tune" at bounding box center [578, 281] width 76 height 33
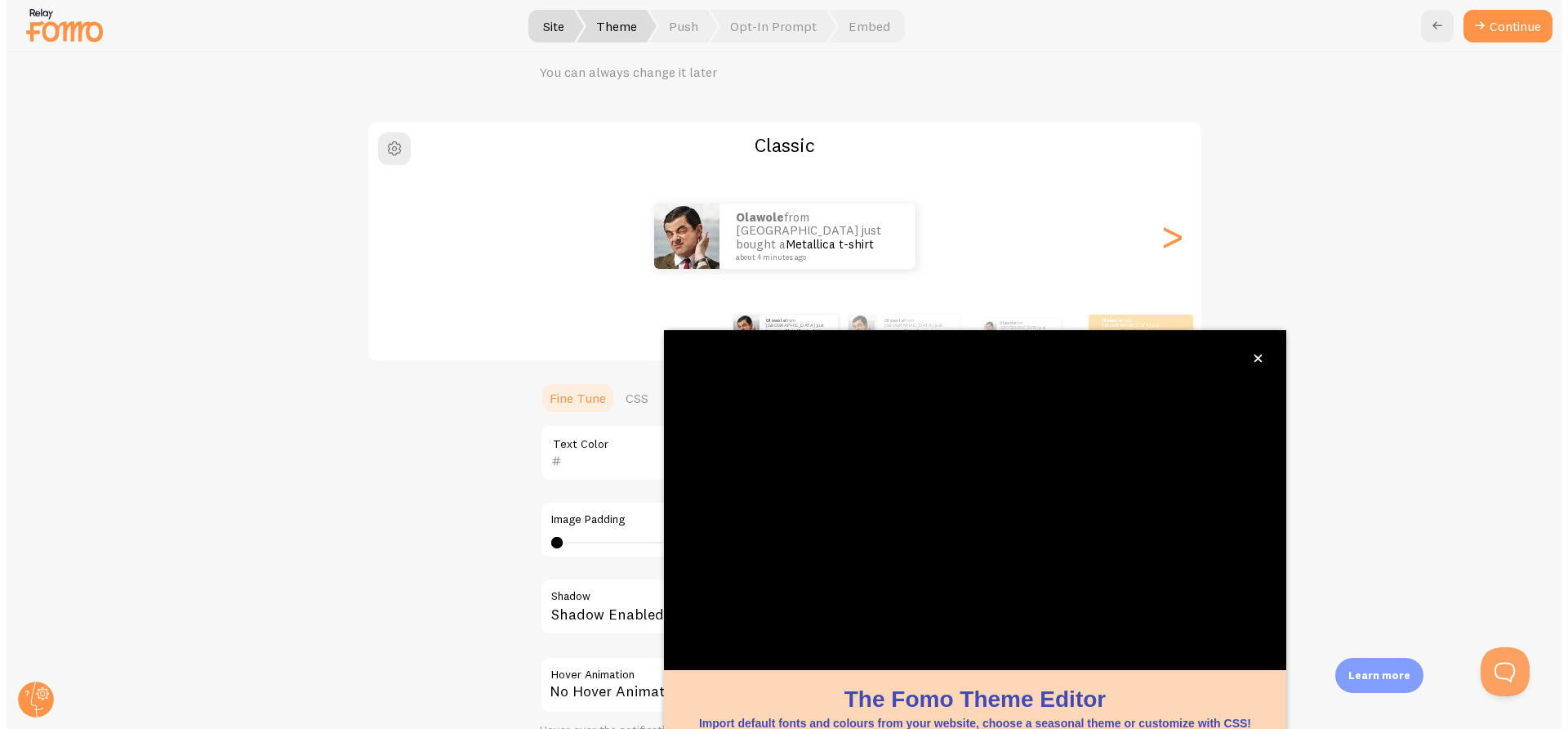
scroll to position [75, 0]
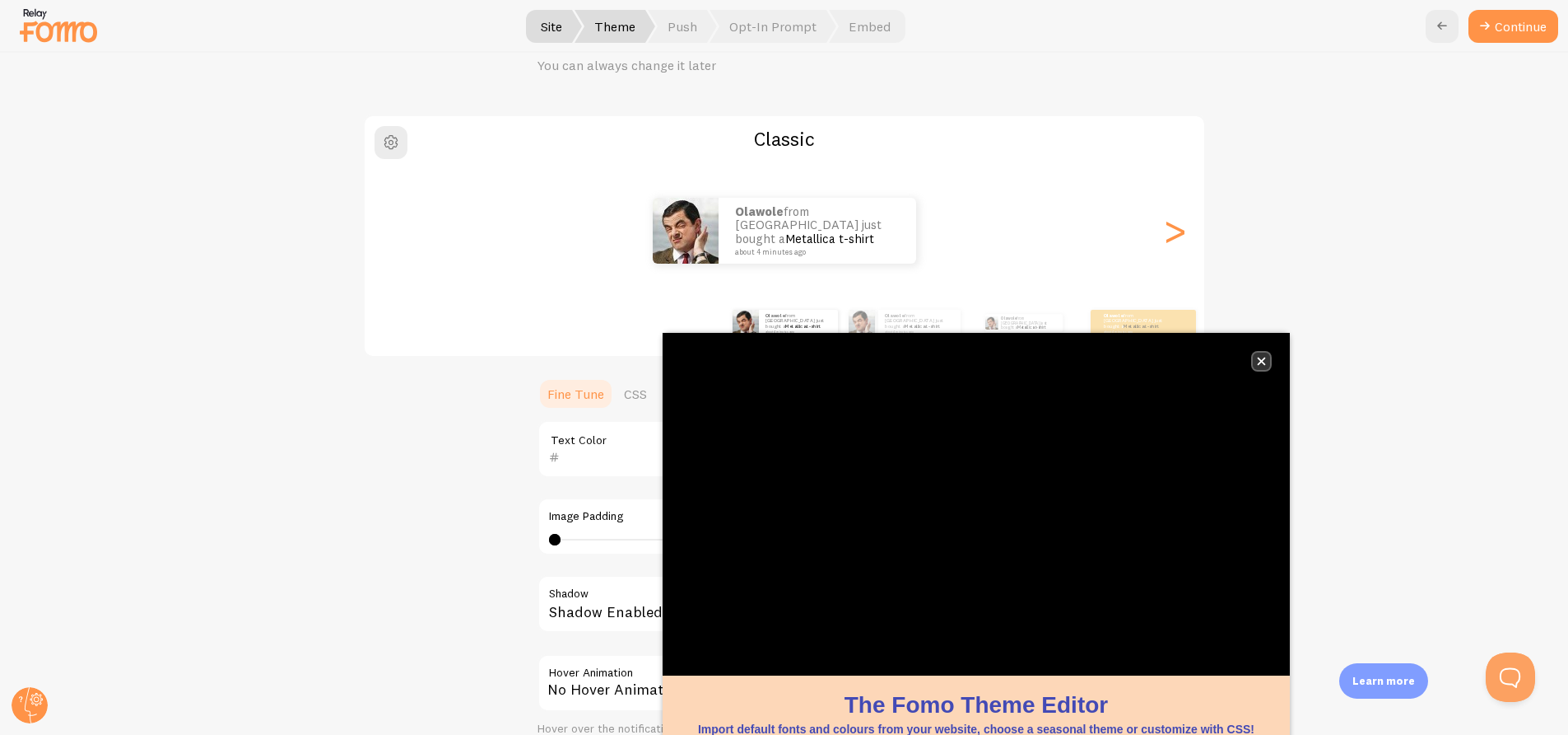
click at [1264, 362] on icon "close," at bounding box center [1262, 361] width 9 height 9
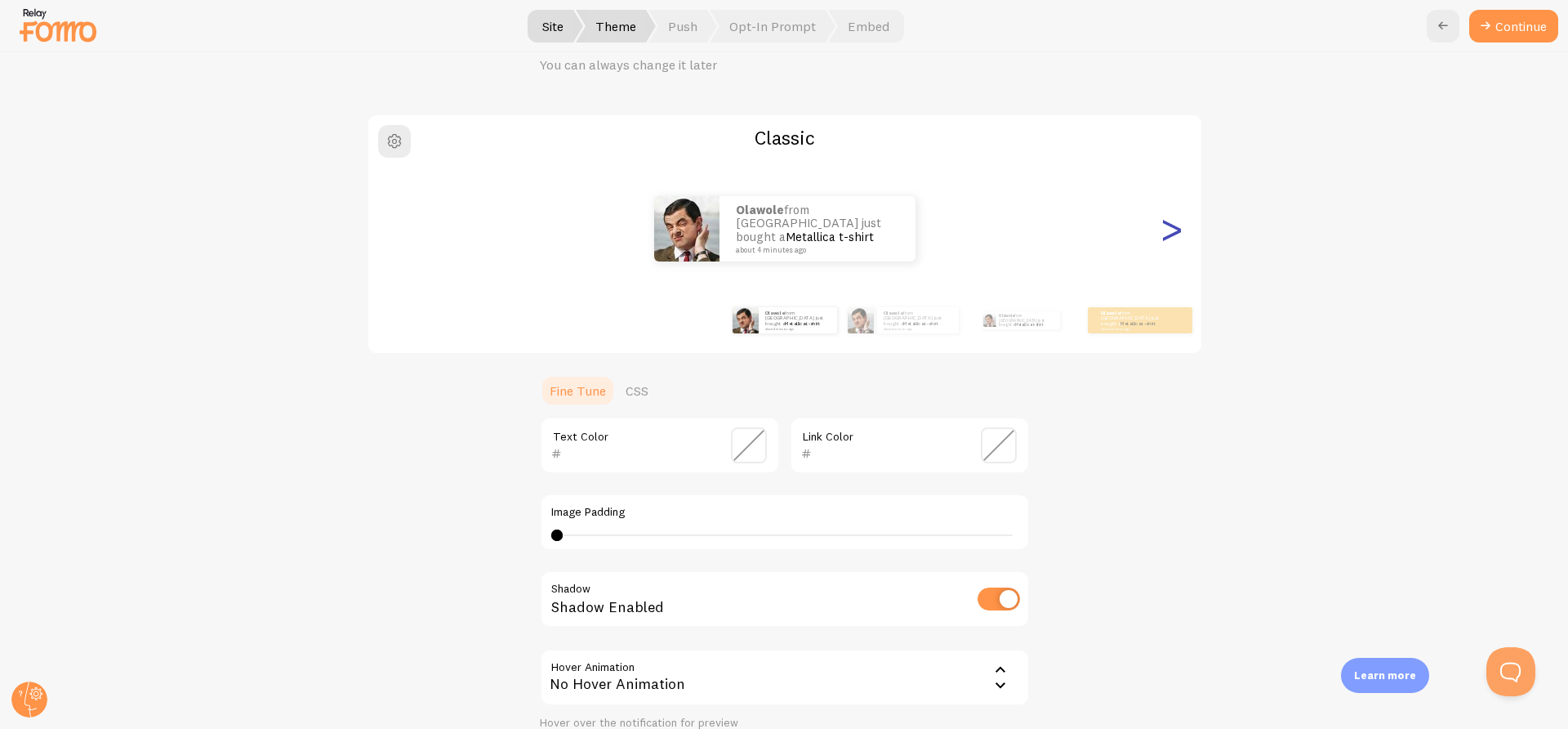
click at [1163, 235] on div ">" at bounding box center [1171, 228] width 20 height 118
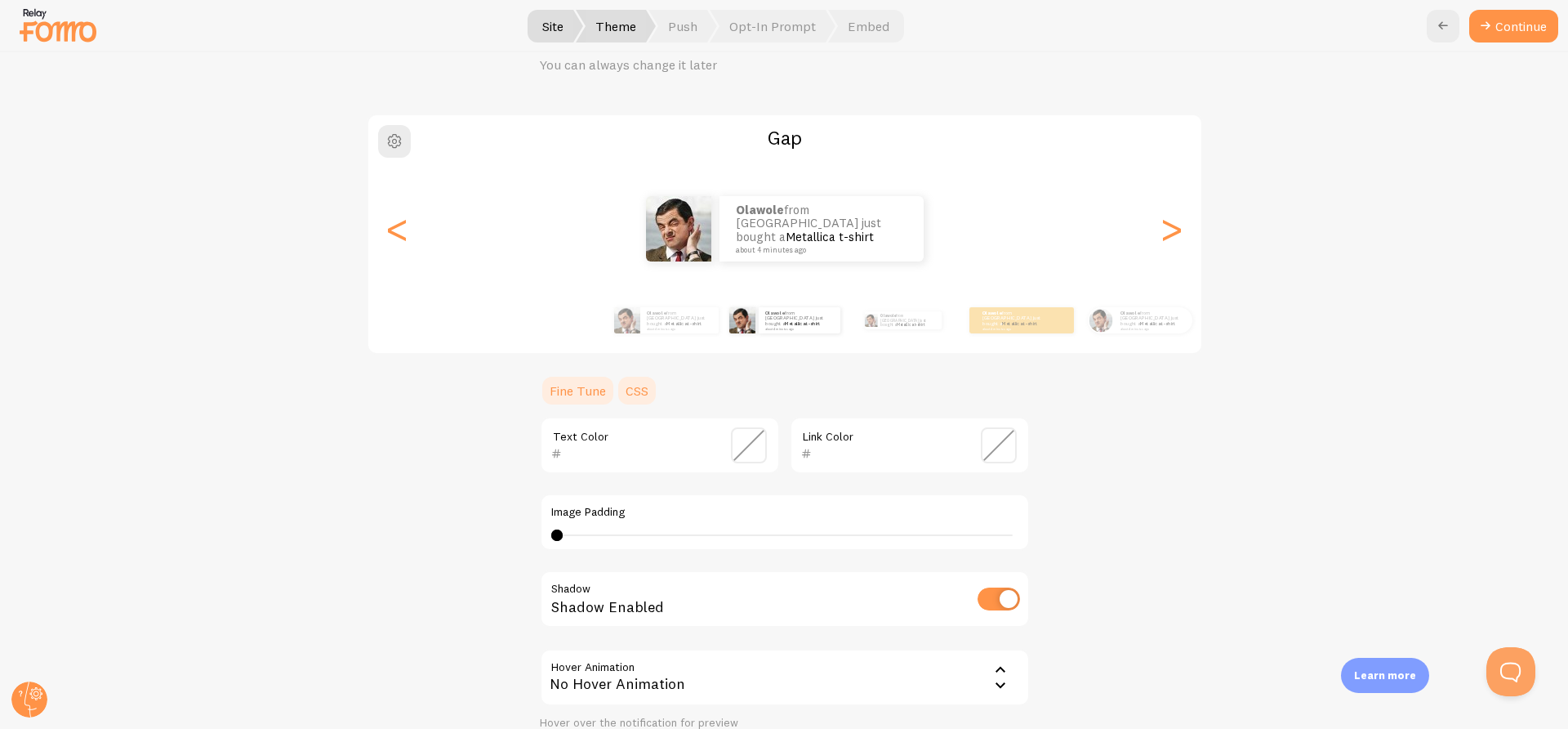
click at [634, 395] on link "CSS" at bounding box center [636, 391] width 42 height 33
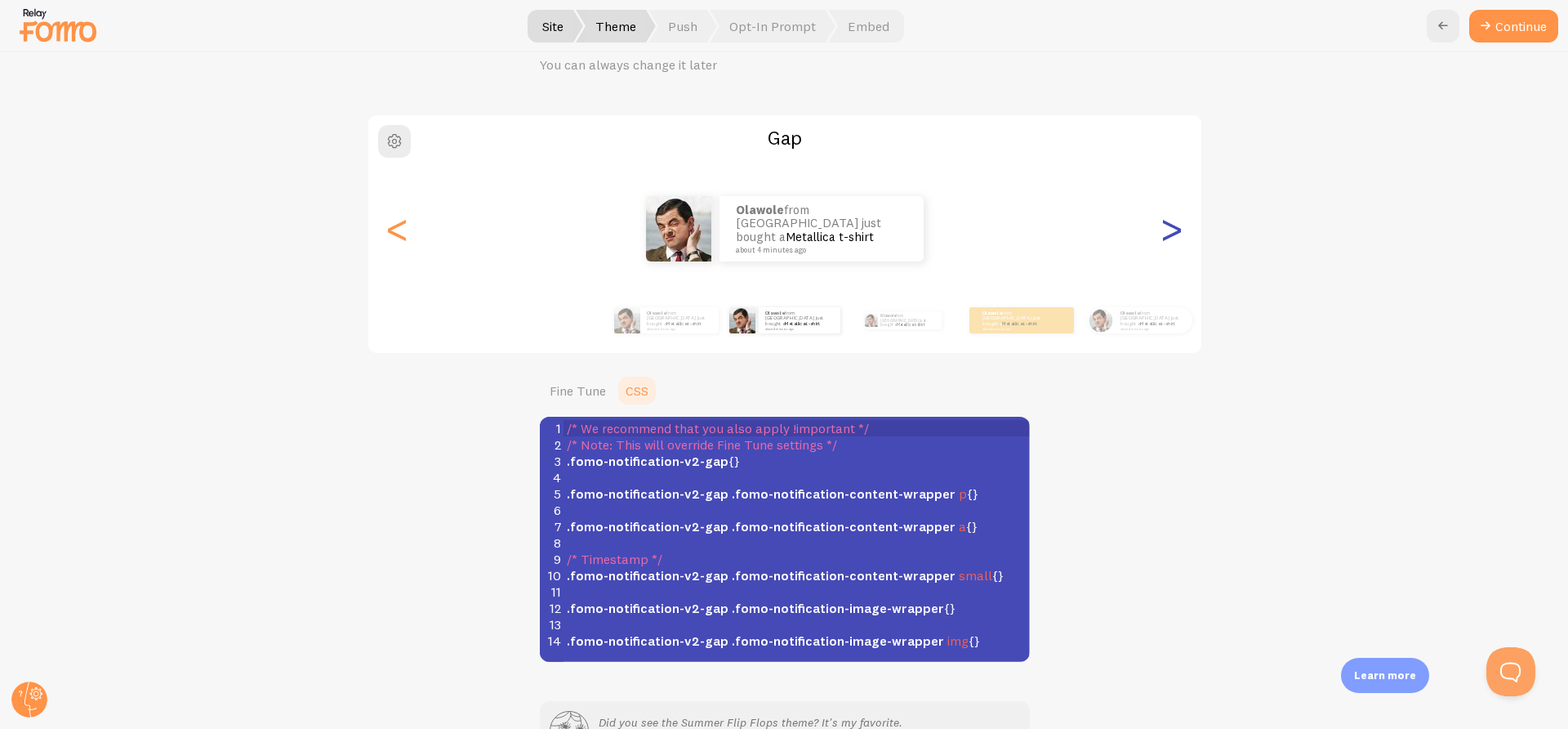
click at [1162, 234] on div ">" at bounding box center [1171, 228] width 20 height 118
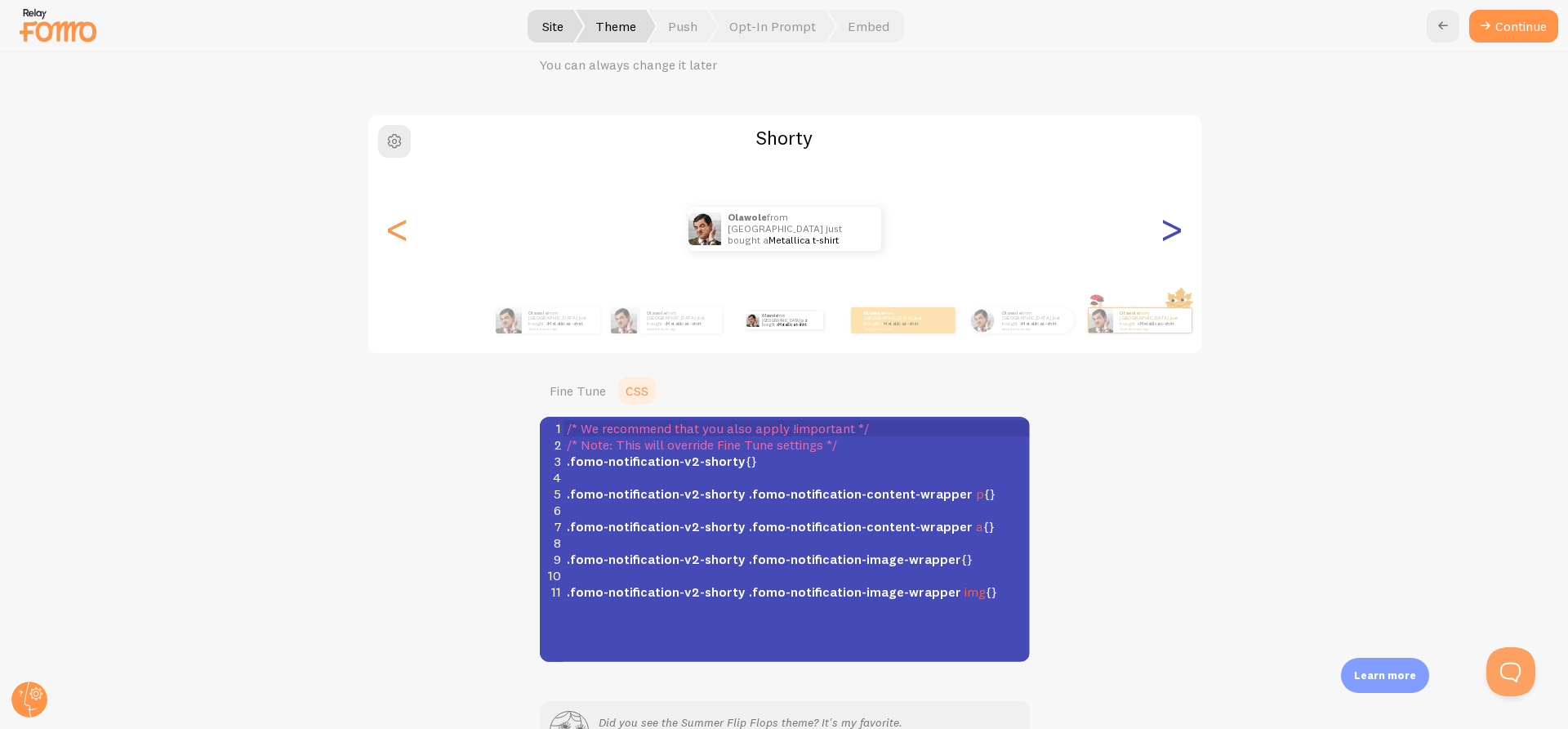
click at [1162, 234] on div ">" at bounding box center [1171, 228] width 20 height 118
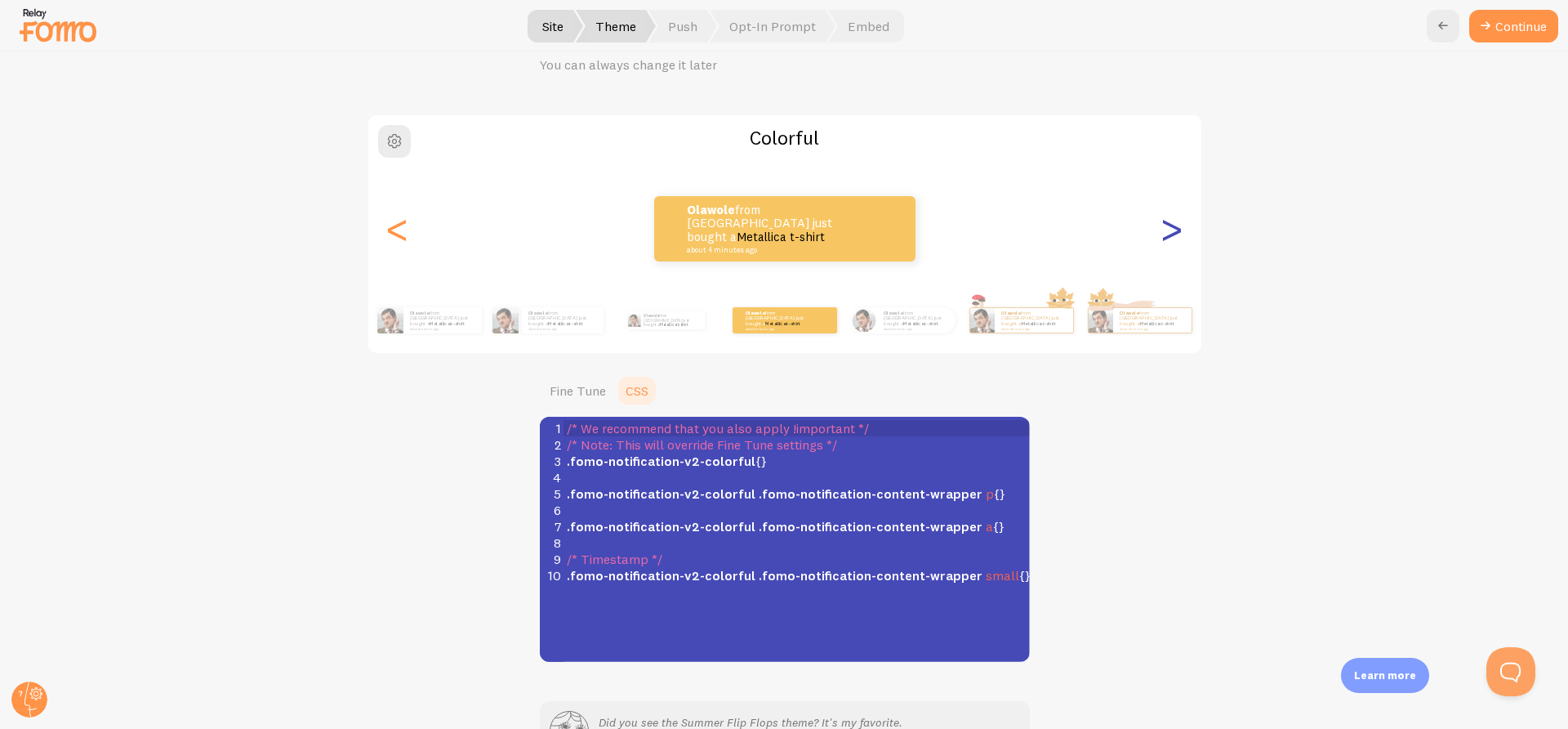
click at [1162, 234] on div ">" at bounding box center [1171, 228] width 20 height 118
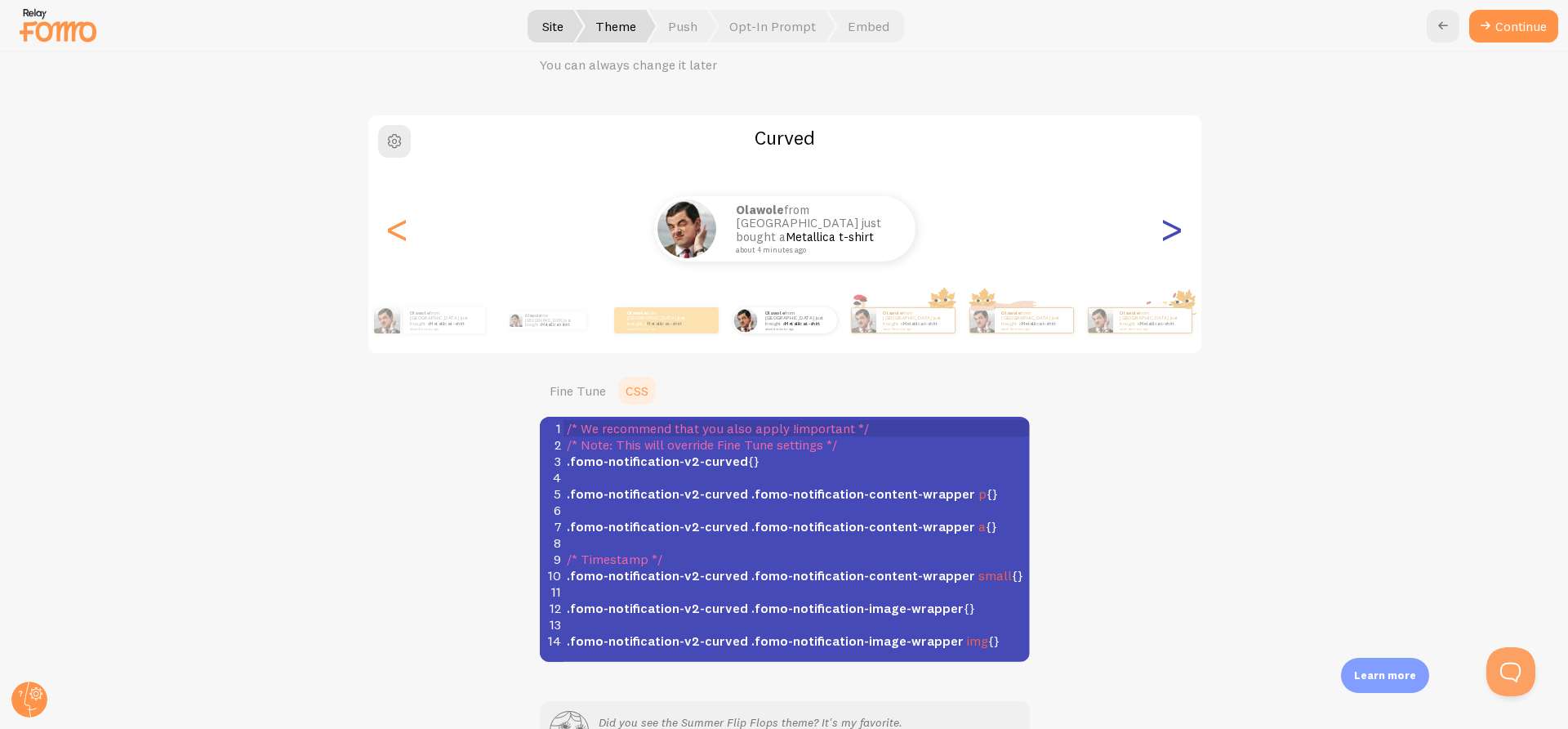
click at [1162, 234] on div ">" at bounding box center [1171, 228] width 20 height 118
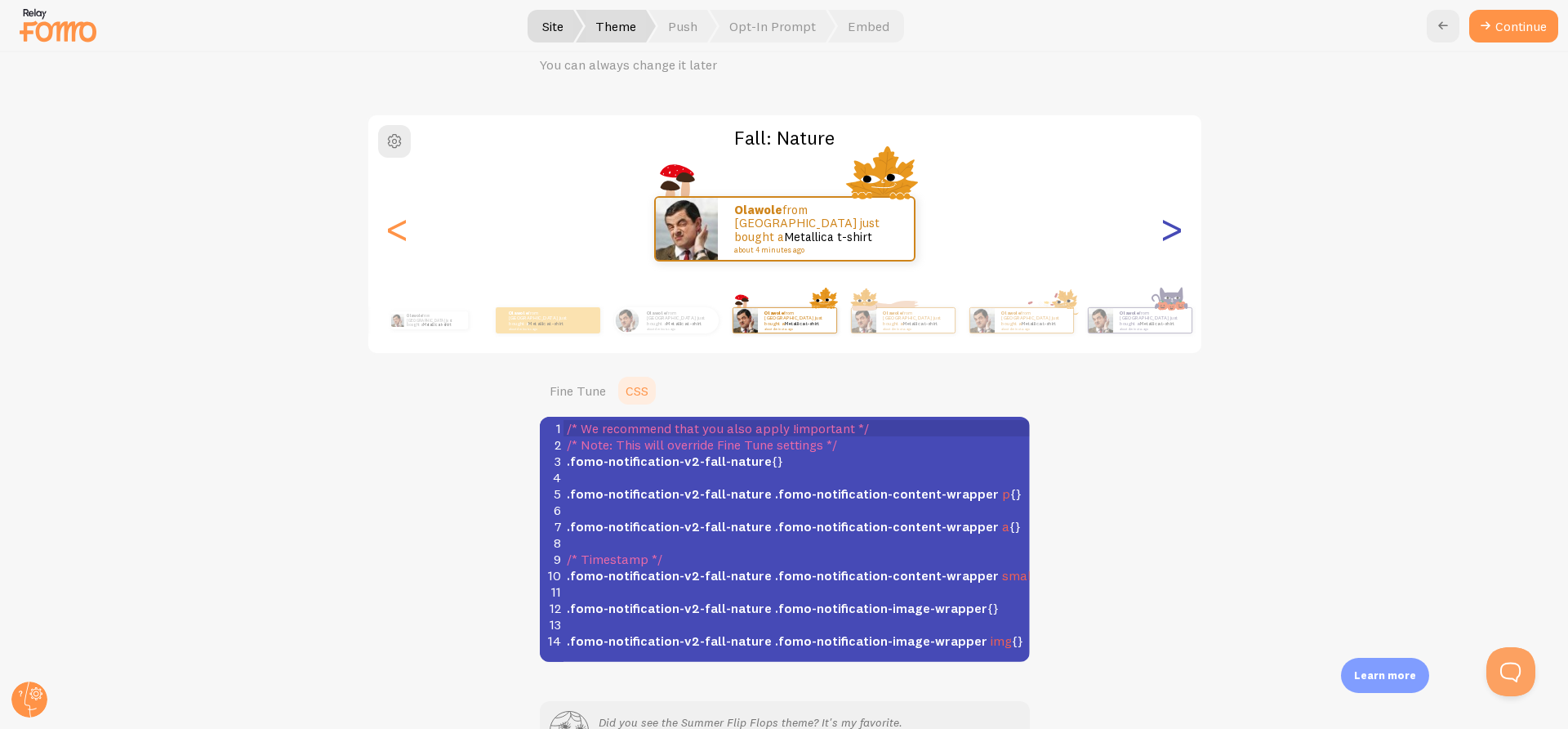
click at [1162, 234] on div ">" at bounding box center [1171, 228] width 20 height 118
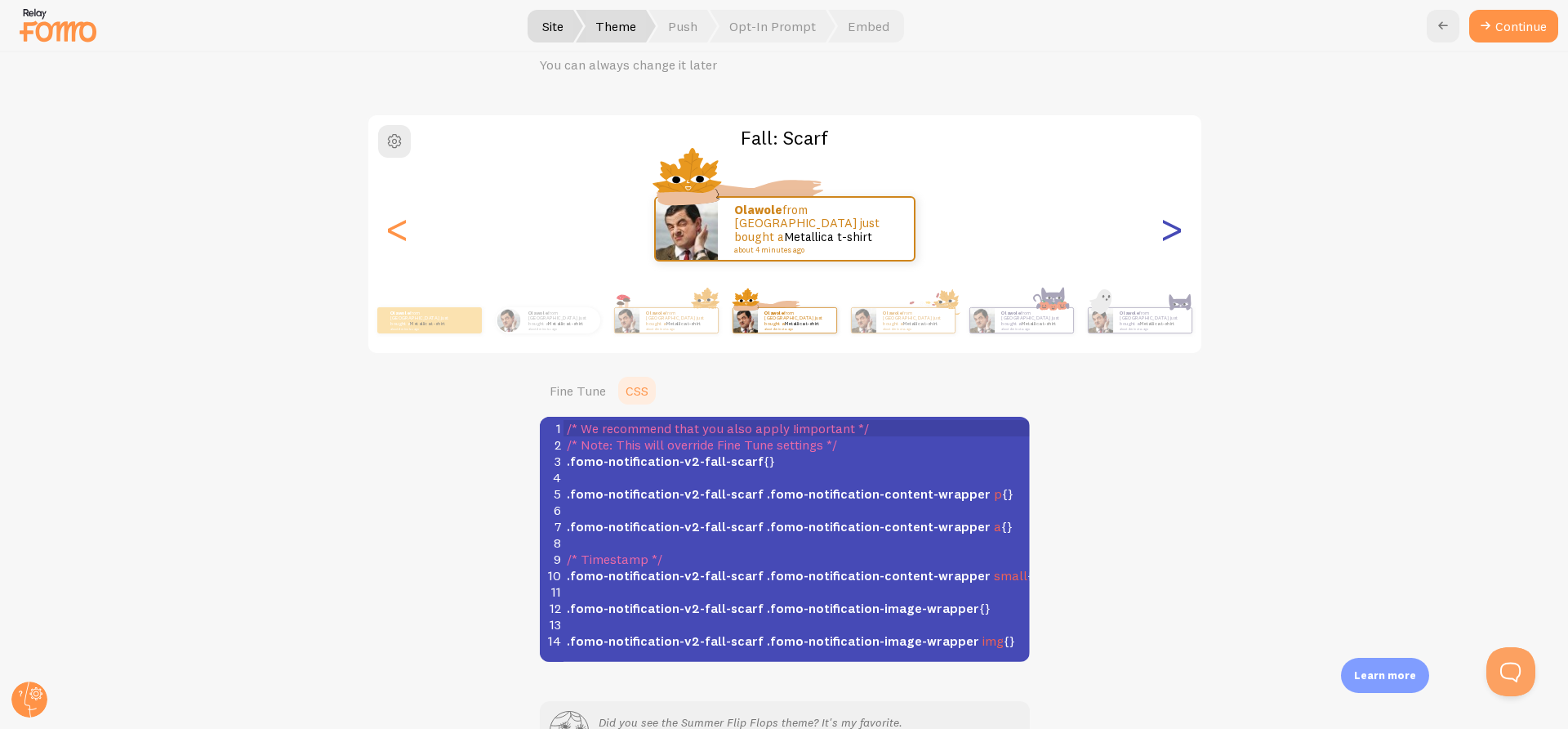
click at [1162, 234] on div ">" at bounding box center [1171, 228] width 20 height 118
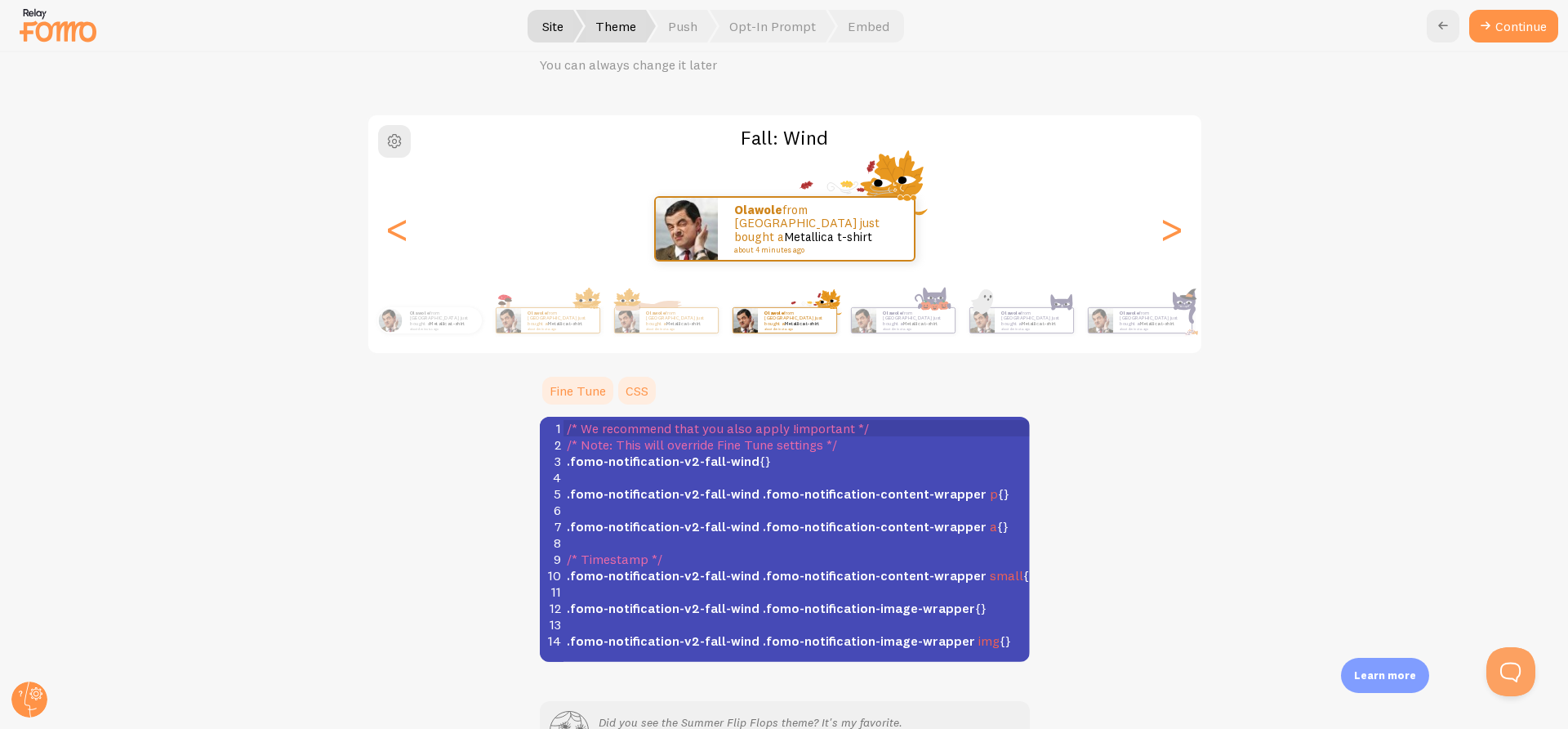
click at [572, 386] on link "Fine Tune" at bounding box center [578, 391] width 76 height 33
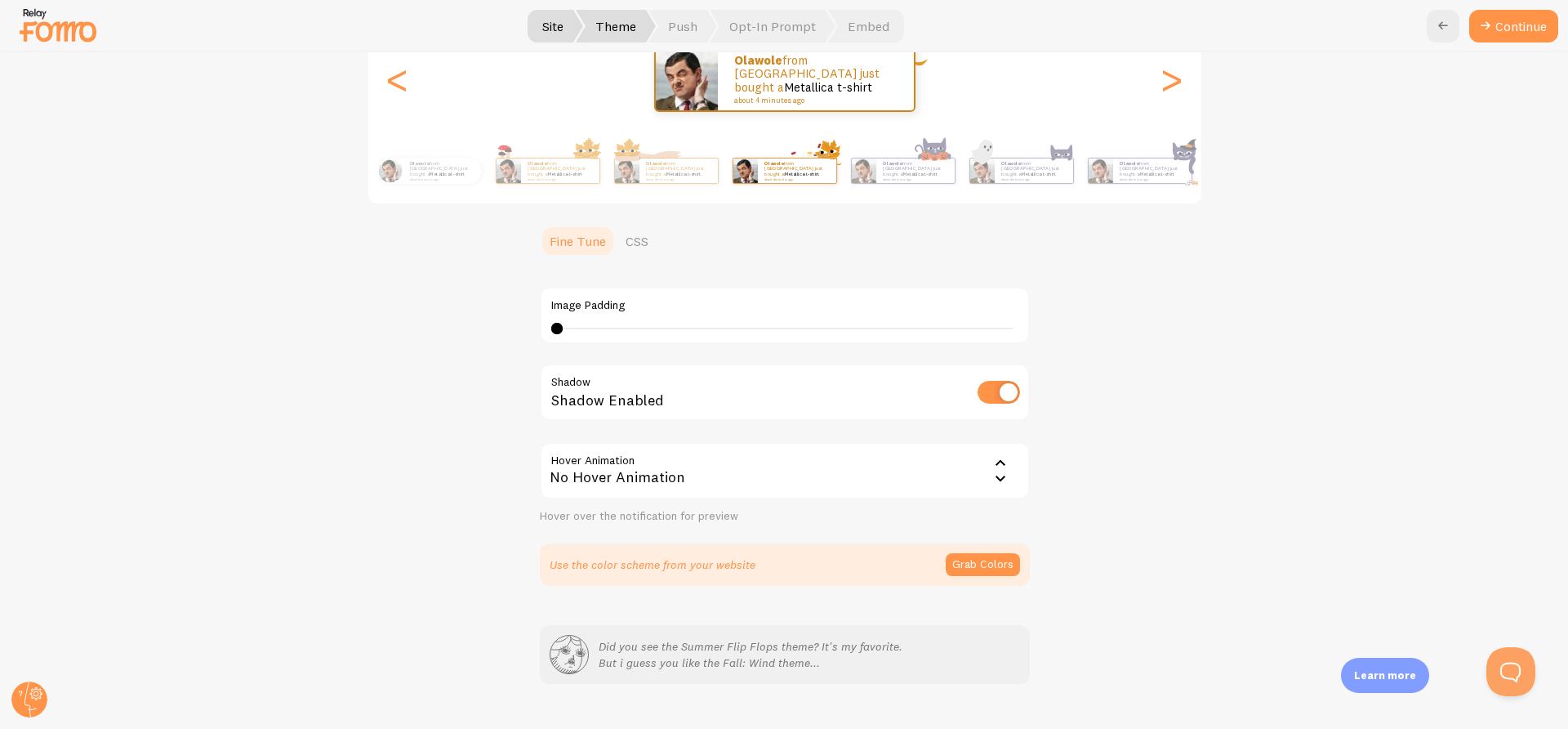
scroll to position [258, 0]
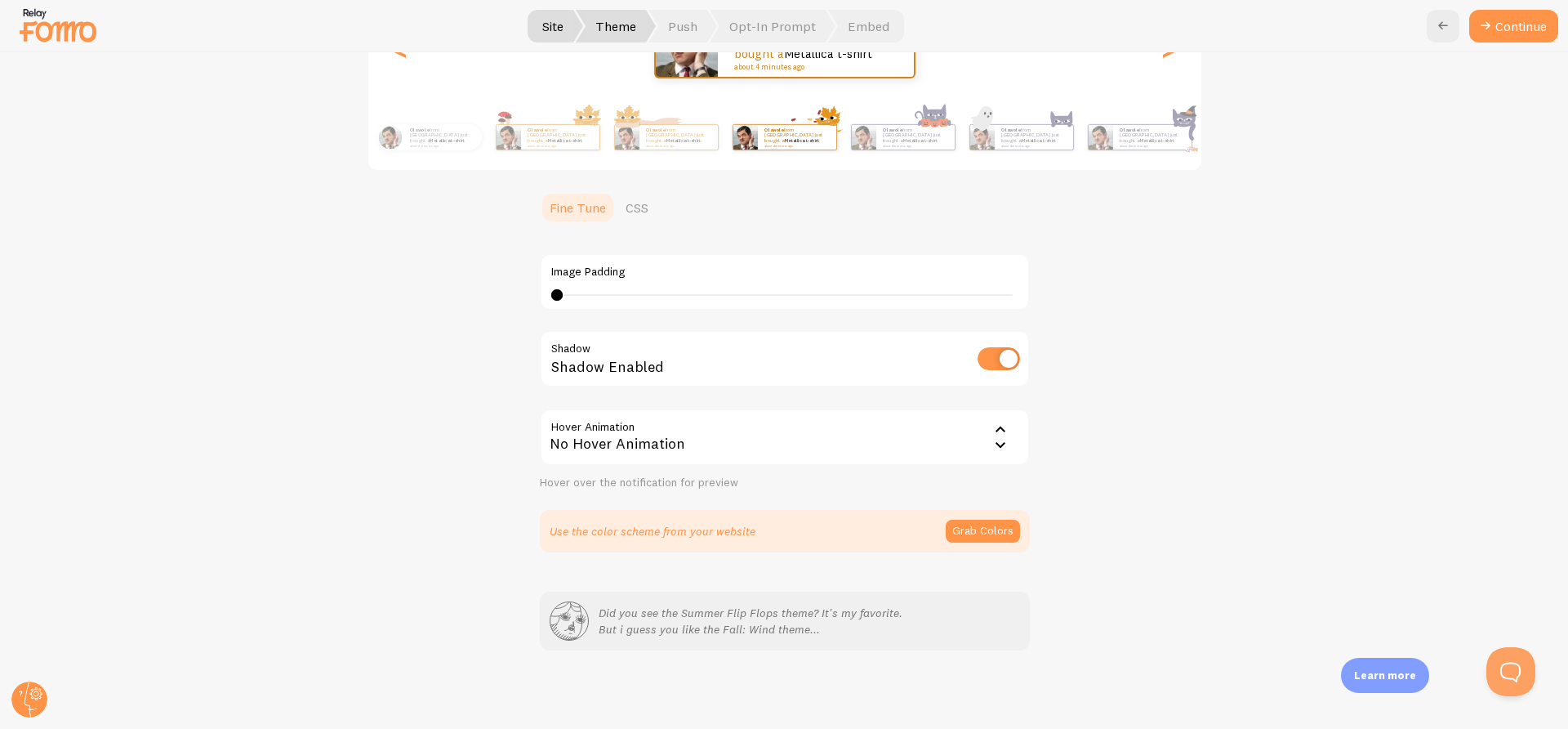
click at [611, 446] on div "No Hover Animation" at bounding box center [784, 437] width 490 height 58
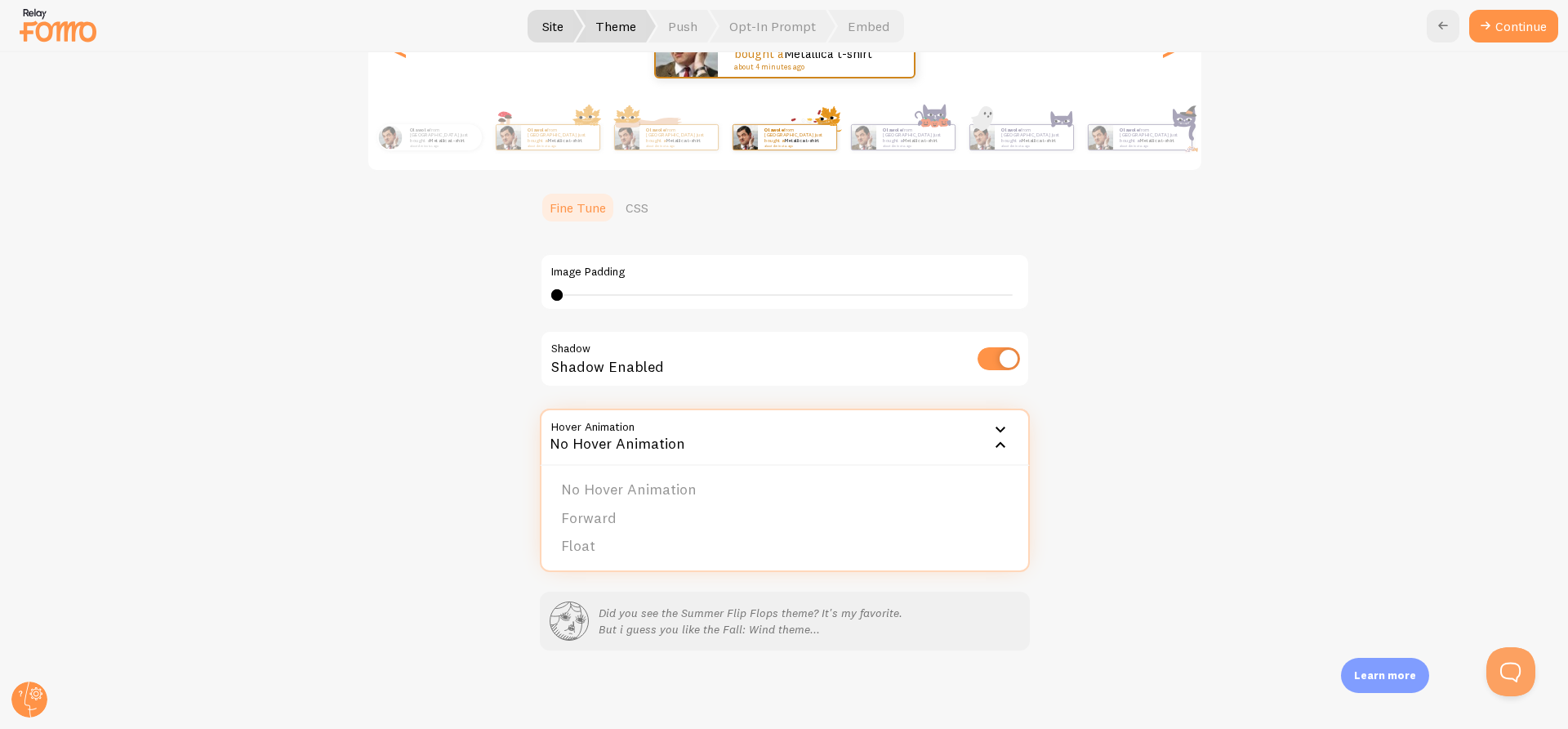
click at [611, 446] on div "No Hover Animation" at bounding box center [784, 437] width 490 height 58
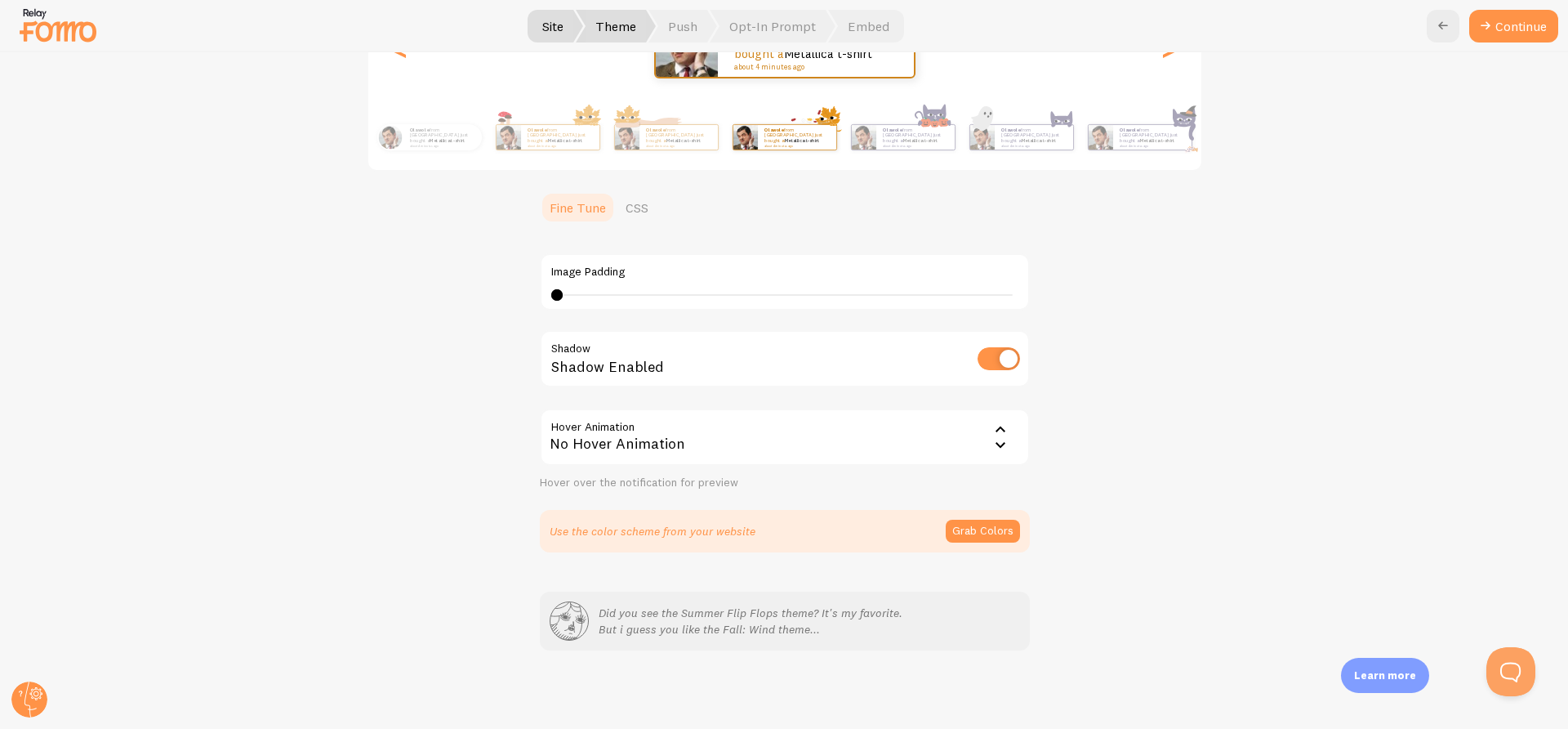
click at [611, 446] on div "No Hover Animation" at bounding box center [784, 437] width 490 height 58
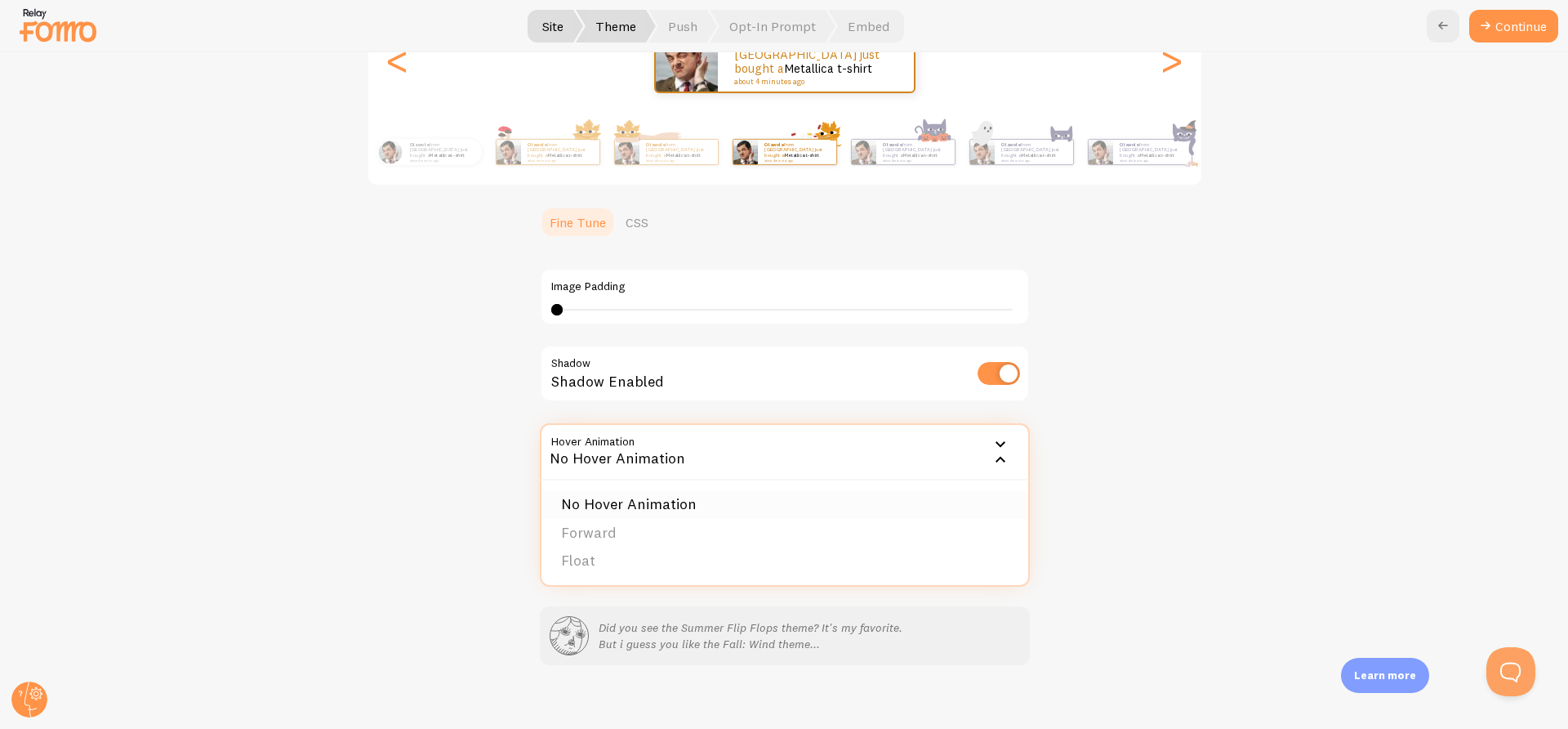
scroll to position [242, 0]
click at [596, 528] on li "Forward" at bounding box center [784, 533] width 487 height 28
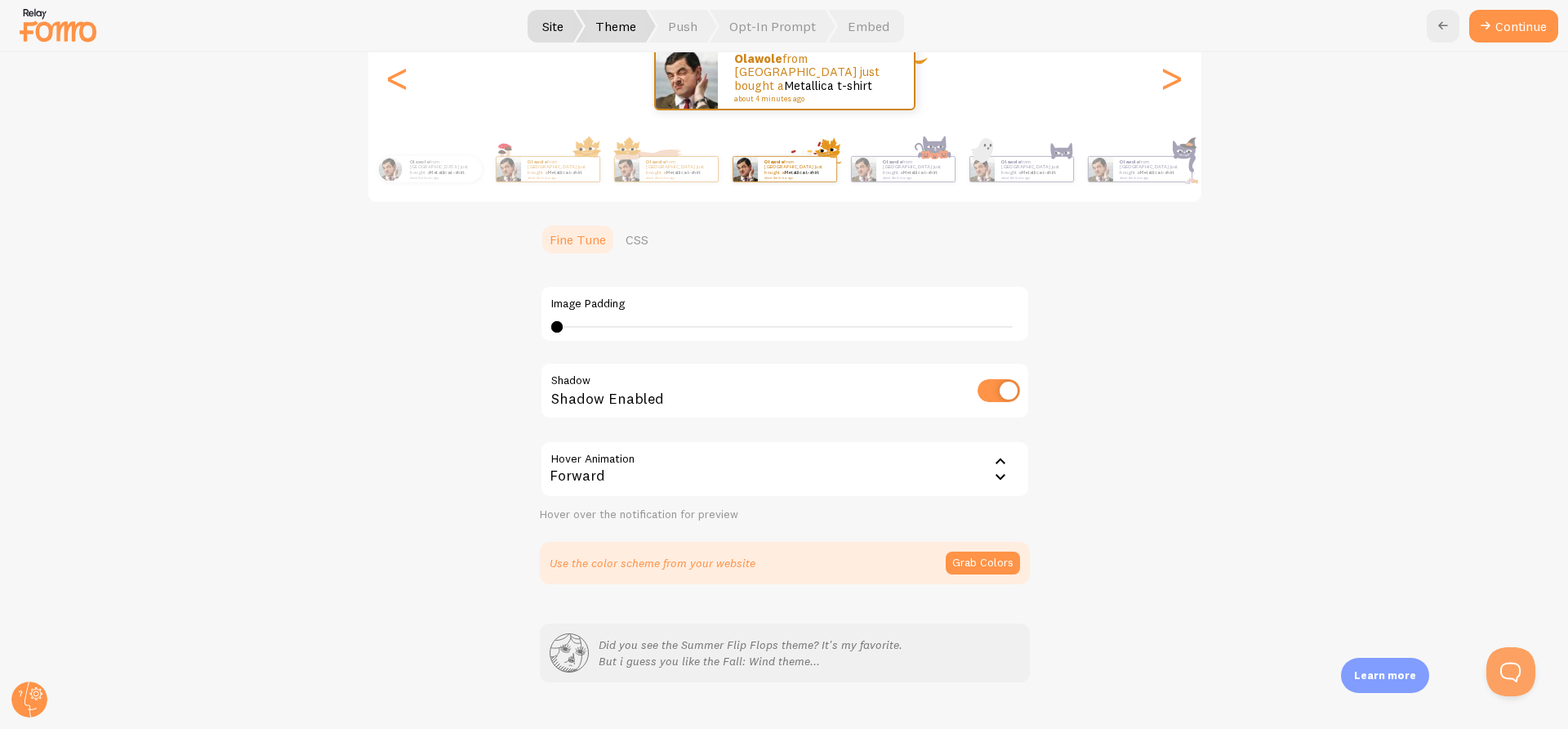
scroll to position [226, 0]
click at [581, 325] on div "0 0 - undefined" at bounding box center [784, 326] width 467 height 13
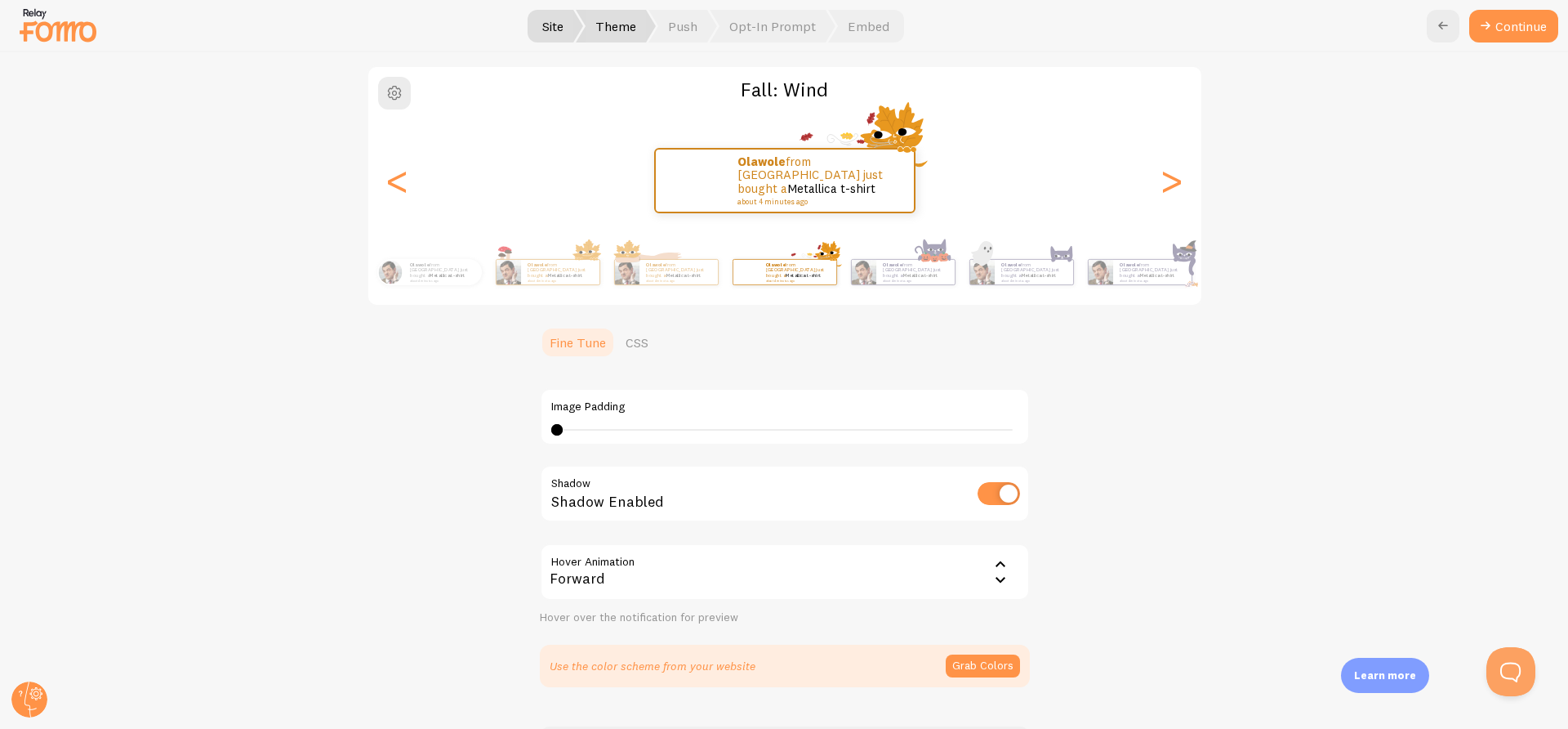
scroll to position [122, 0]
drag, startPoint x: 553, startPoint y: 430, endPoint x: 576, endPoint y: 434, distance: 23.3
click at [576, 434] on div "40" at bounding box center [784, 430] width 467 height 13
drag, startPoint x: 551, startPoint y: 430, endPoint x: 531, endPoint y: 427, distance: 20.2
click at [531, 427] on div "Fall: Wind olawole from [GEOGRAPHIC_DATA] just bought a Metallica t-shirt about…" at bounding box center [784, 377] width 1488 height 622
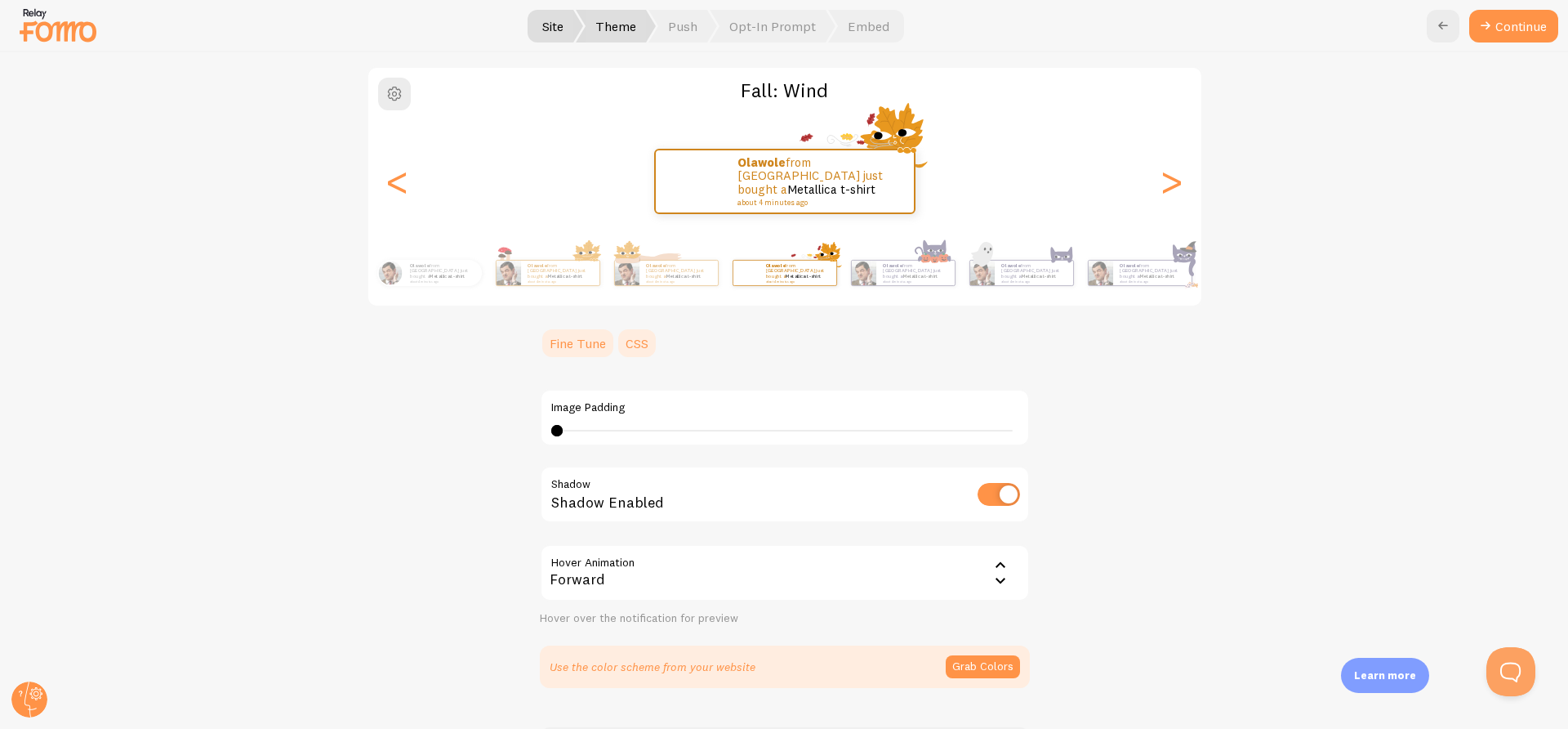
click at [636, 345] on link "CSS" at bounding box center [636, 343] width 42 height 33
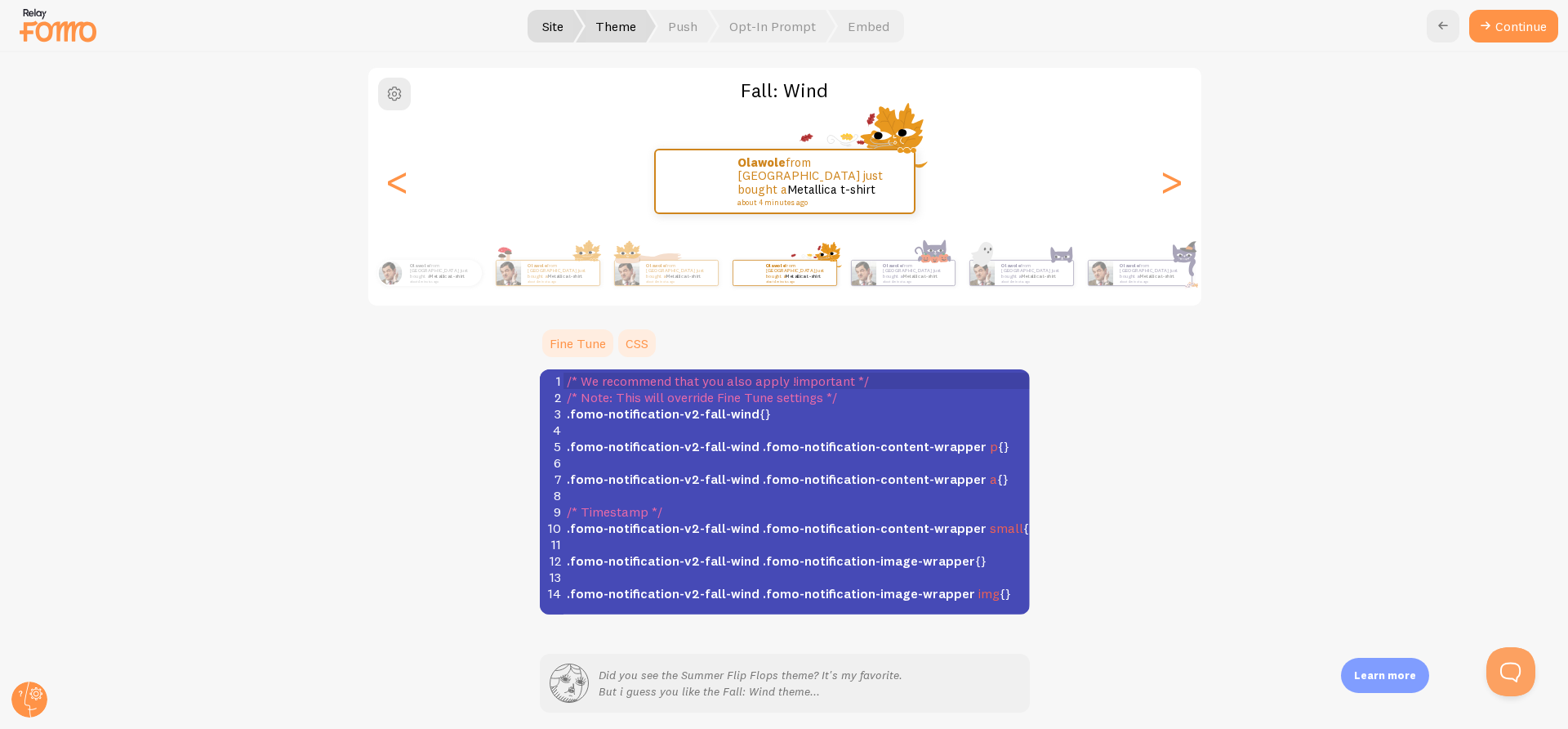
click at [563, 347] on link "Fine Tune" at bounding box center [578, 343] width 76 height 33
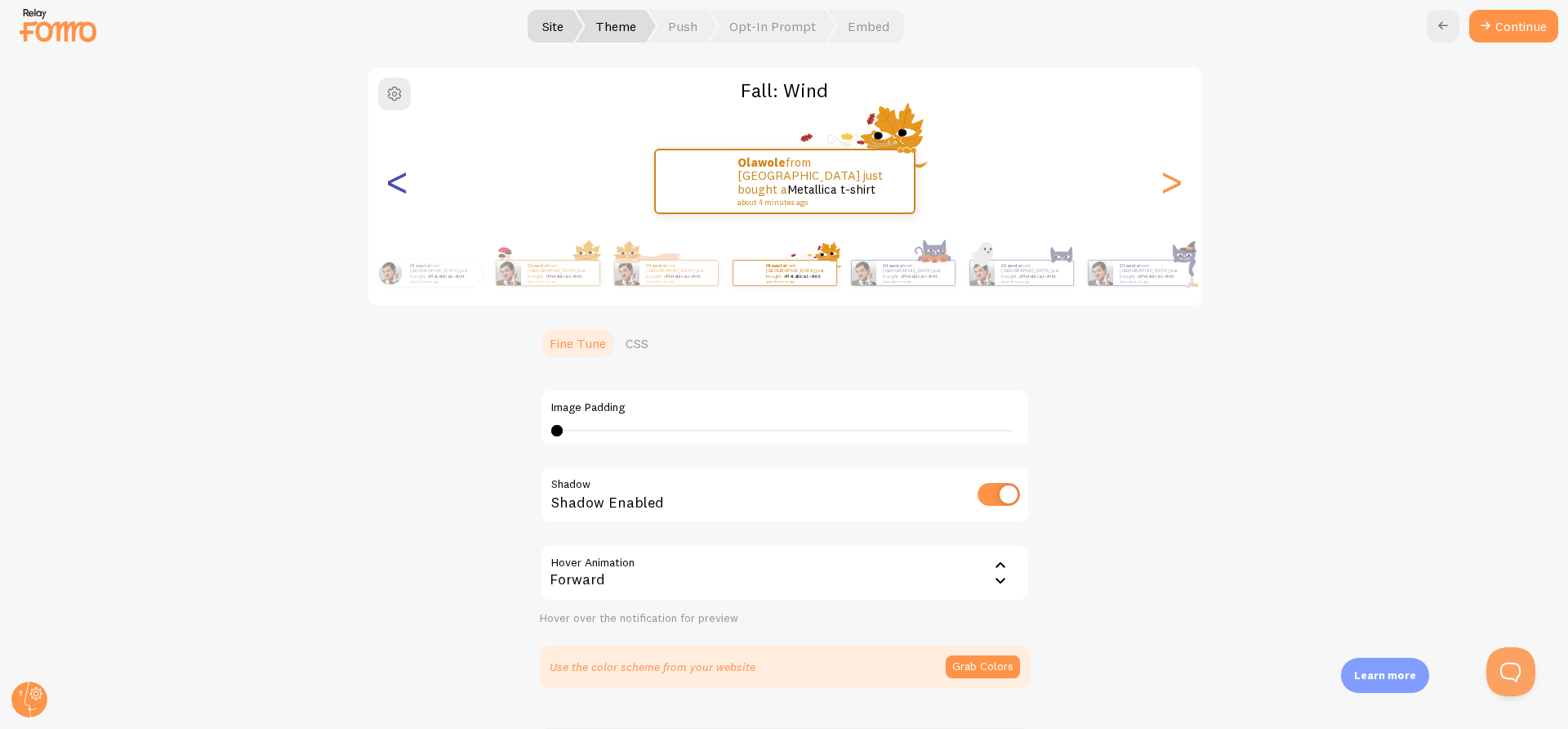
click at [388, 187] on div "<" at bounding box center [397, 181] width 20 height 118
type input "0"
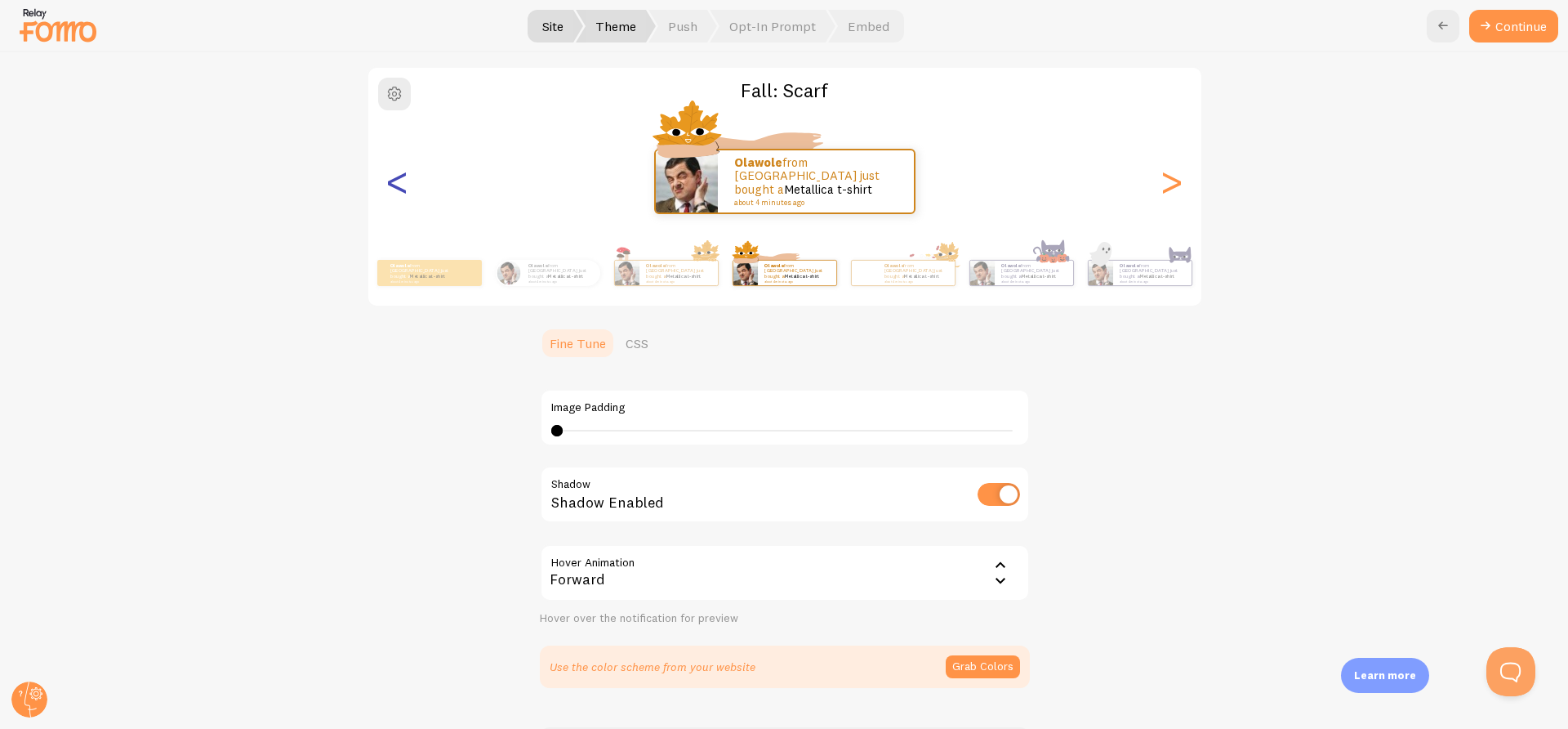
click at [388, 187] on div "<" at bounding box center [397, 181] width 20 height 118
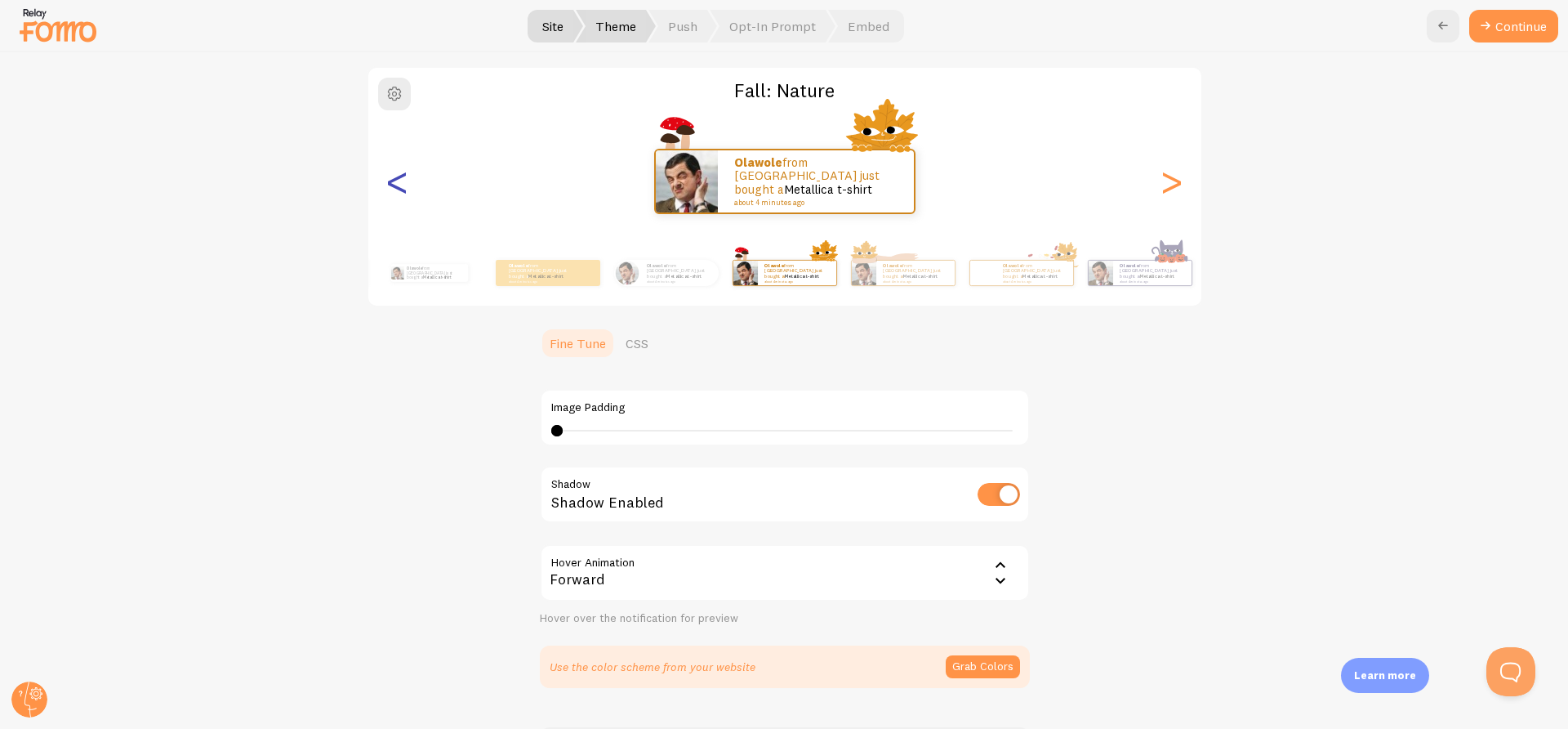
click at [388, 187] on div "<" at bounding box center [397, 181] width 20 height 118
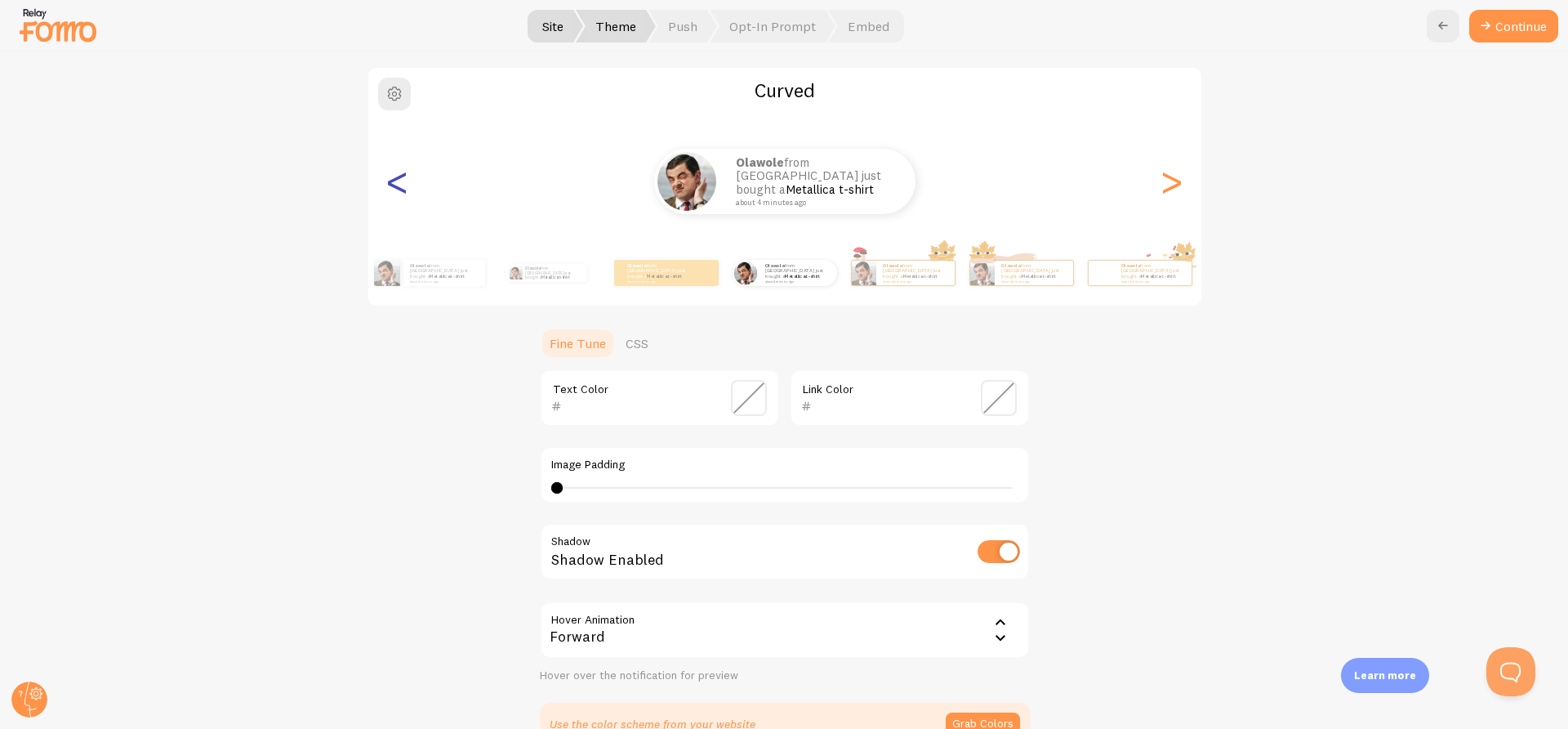
click at [388, 187] on div "<" at bounding box center [397, 181] width 20 height 118
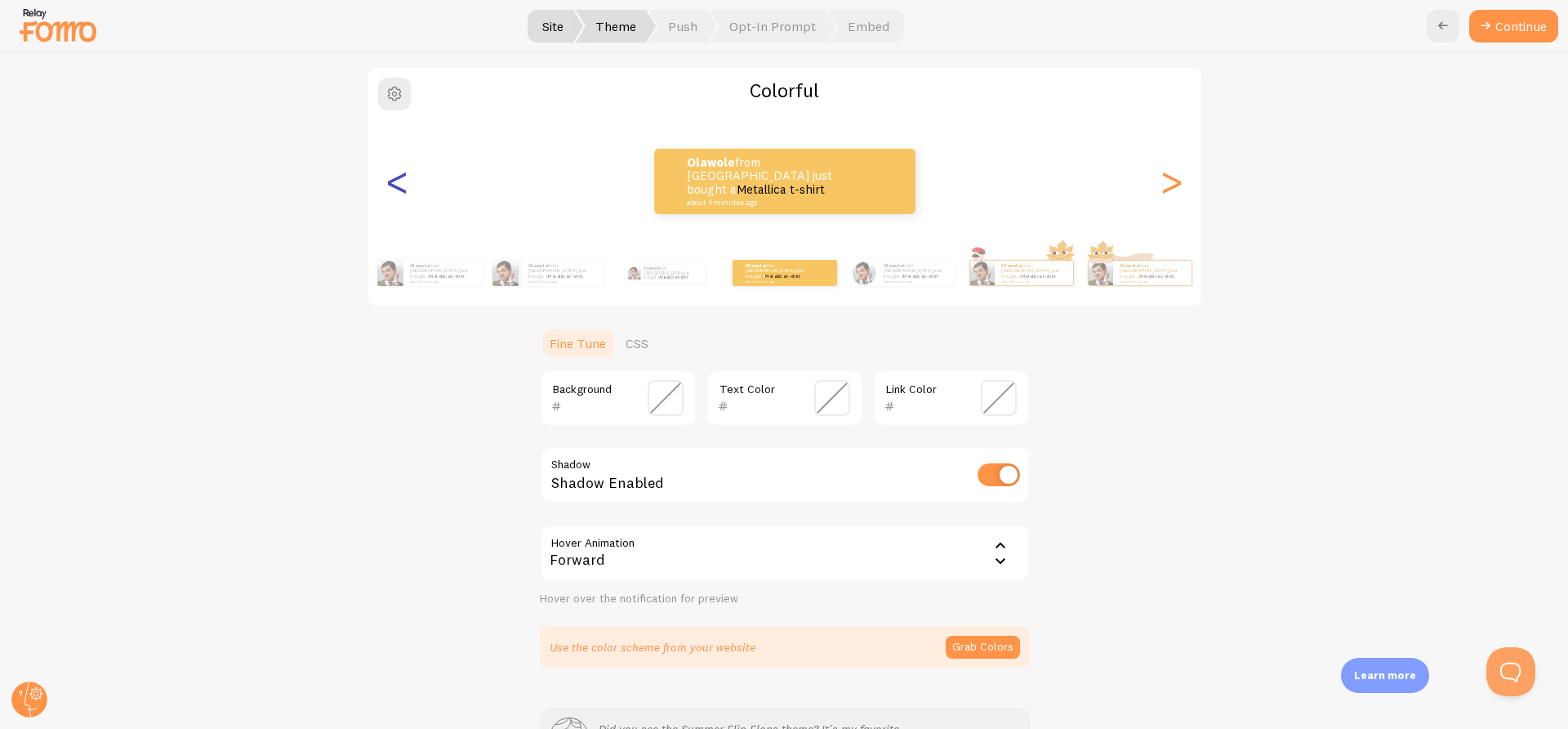
click at [388, 187] on div "<" at bounding box center [397, 181] width 20 height 118
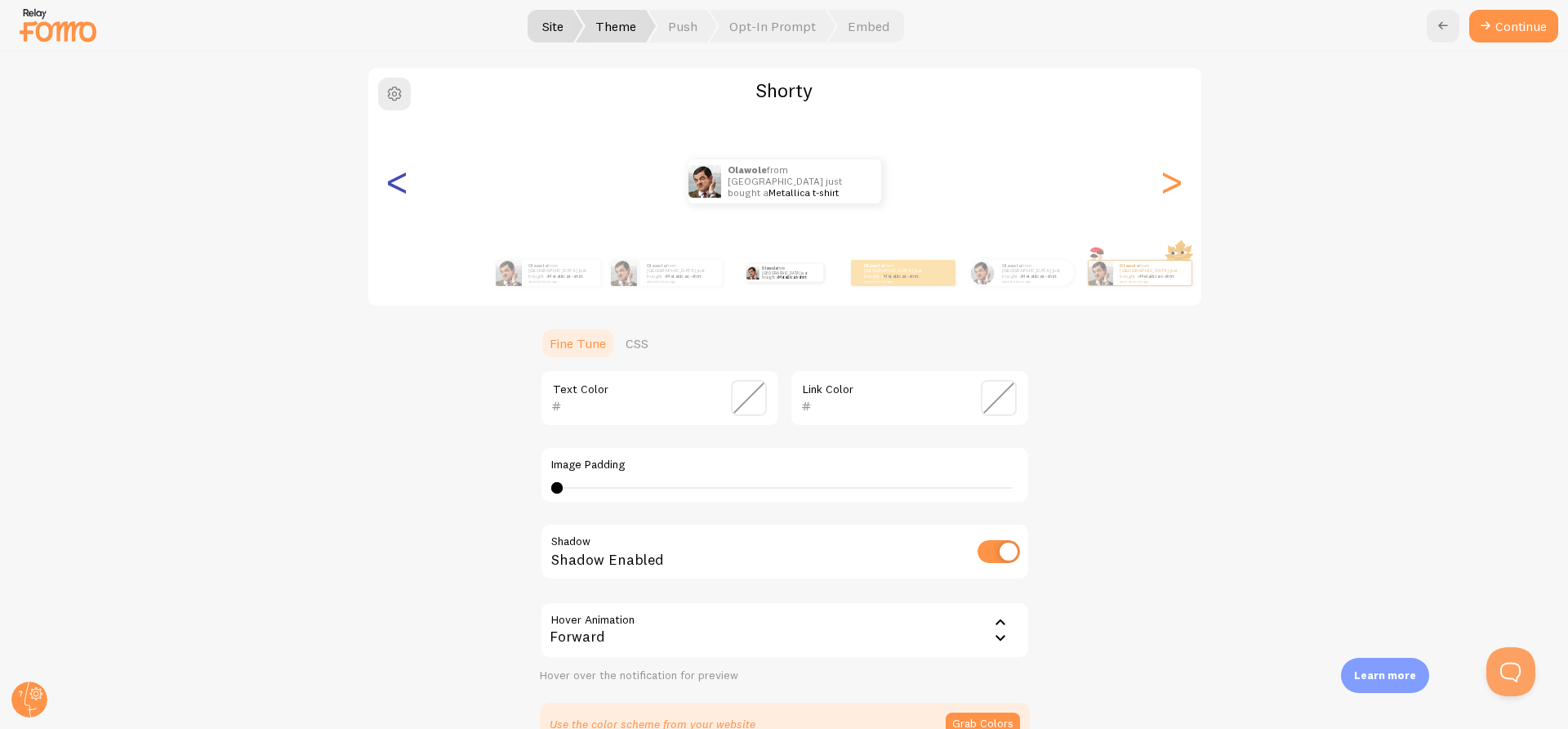
click at [388, 187] on div "<" at bounding box center [397, 181] width 20 height 118
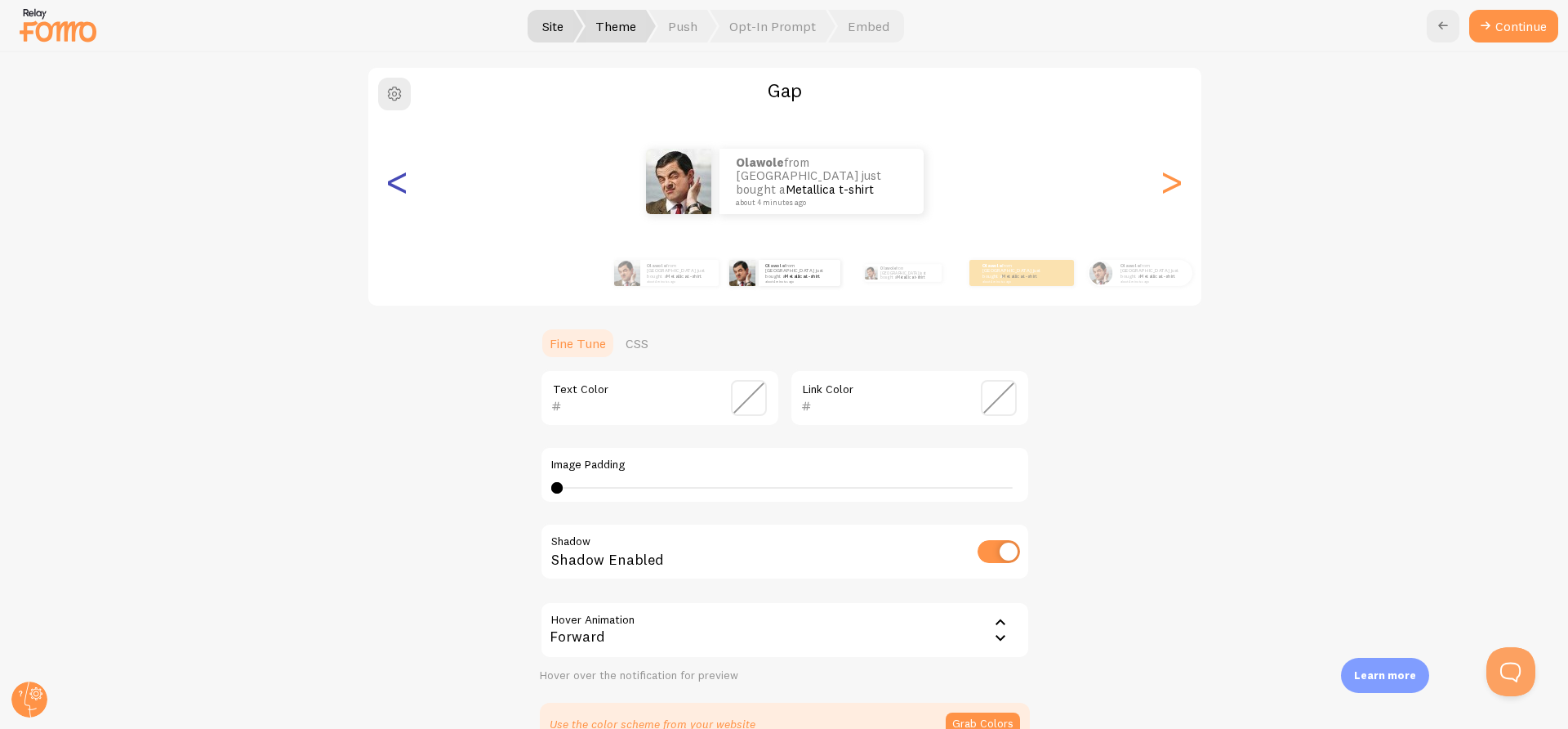
click at [388, 187] on div "<" at bounding box center [397, 181] width 20 height 118
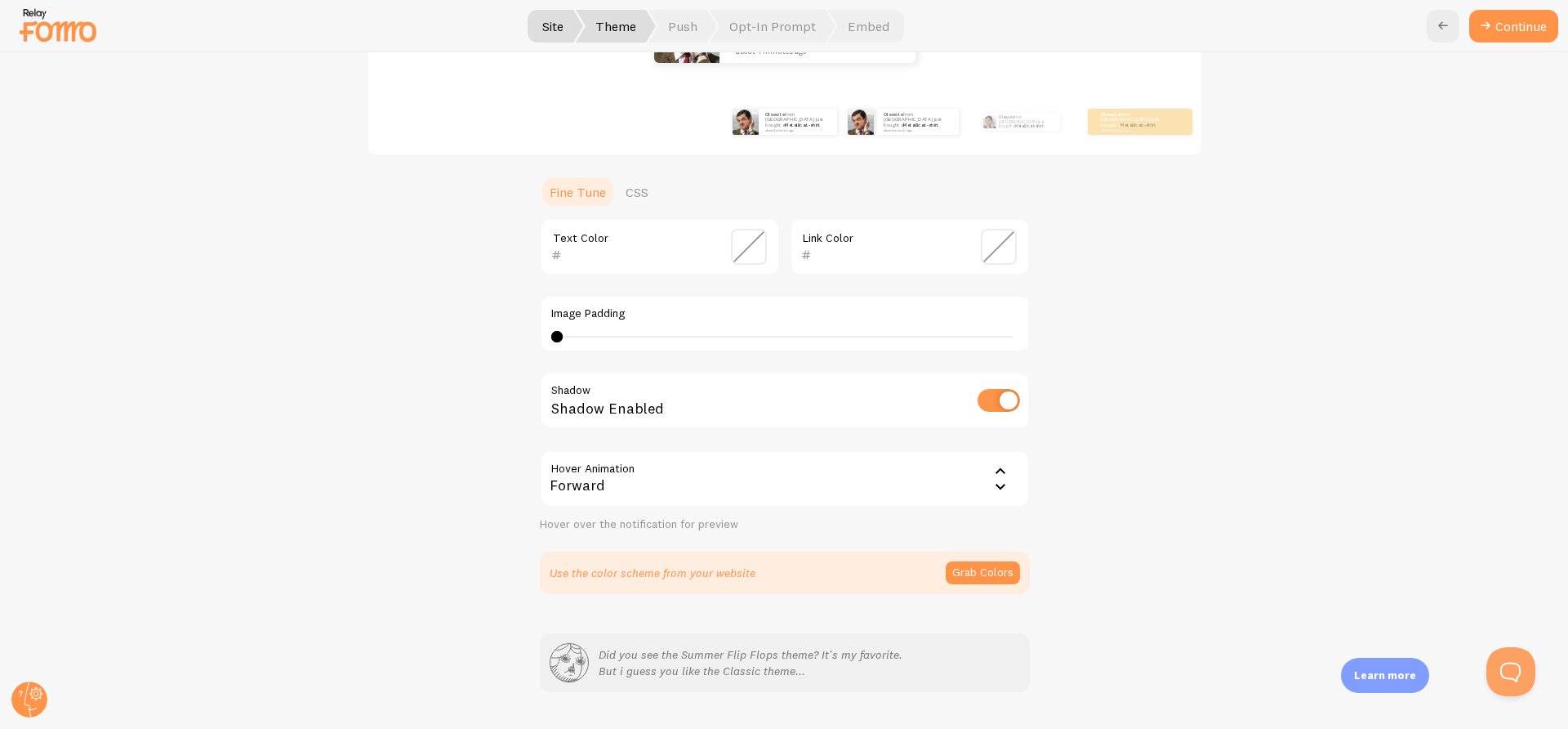
scroll to position [314, 0]
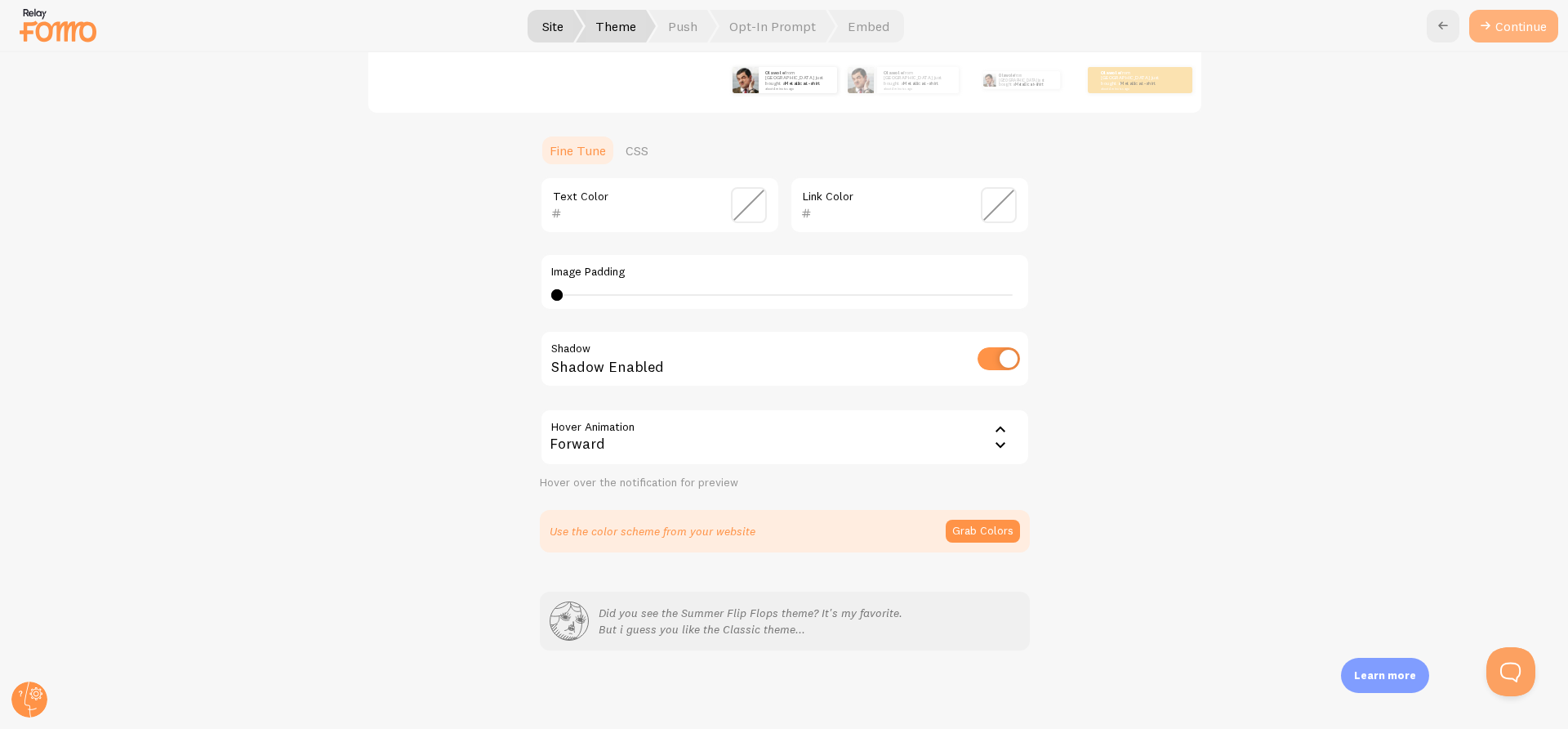
click at [1509, 23] on button "Continue" at bounding box center [1514, 26] width 89 height 33
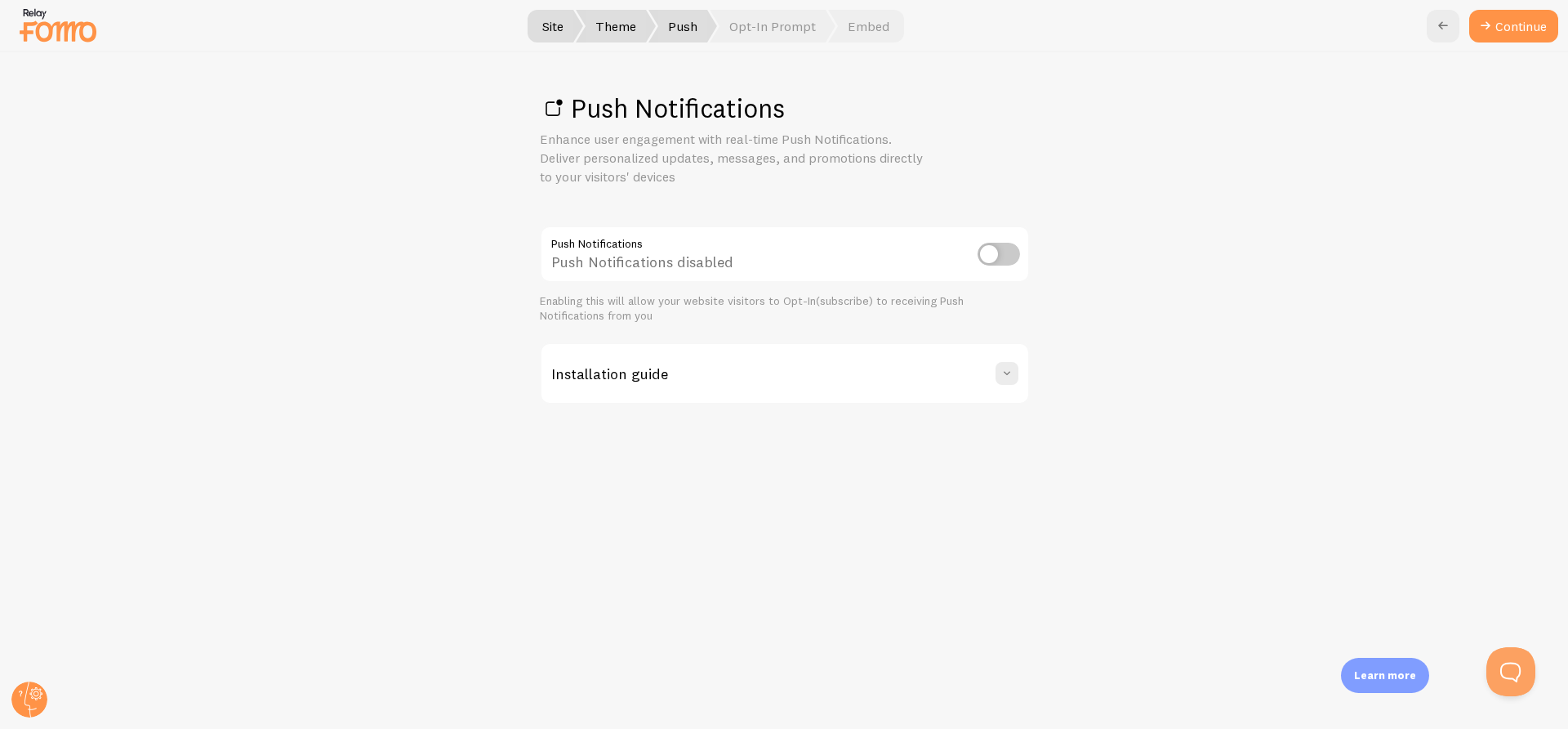
click at [1014, 253] on input "checkbox" at bounding box center [998, 254] width 42 height 23
checkbox input "true"
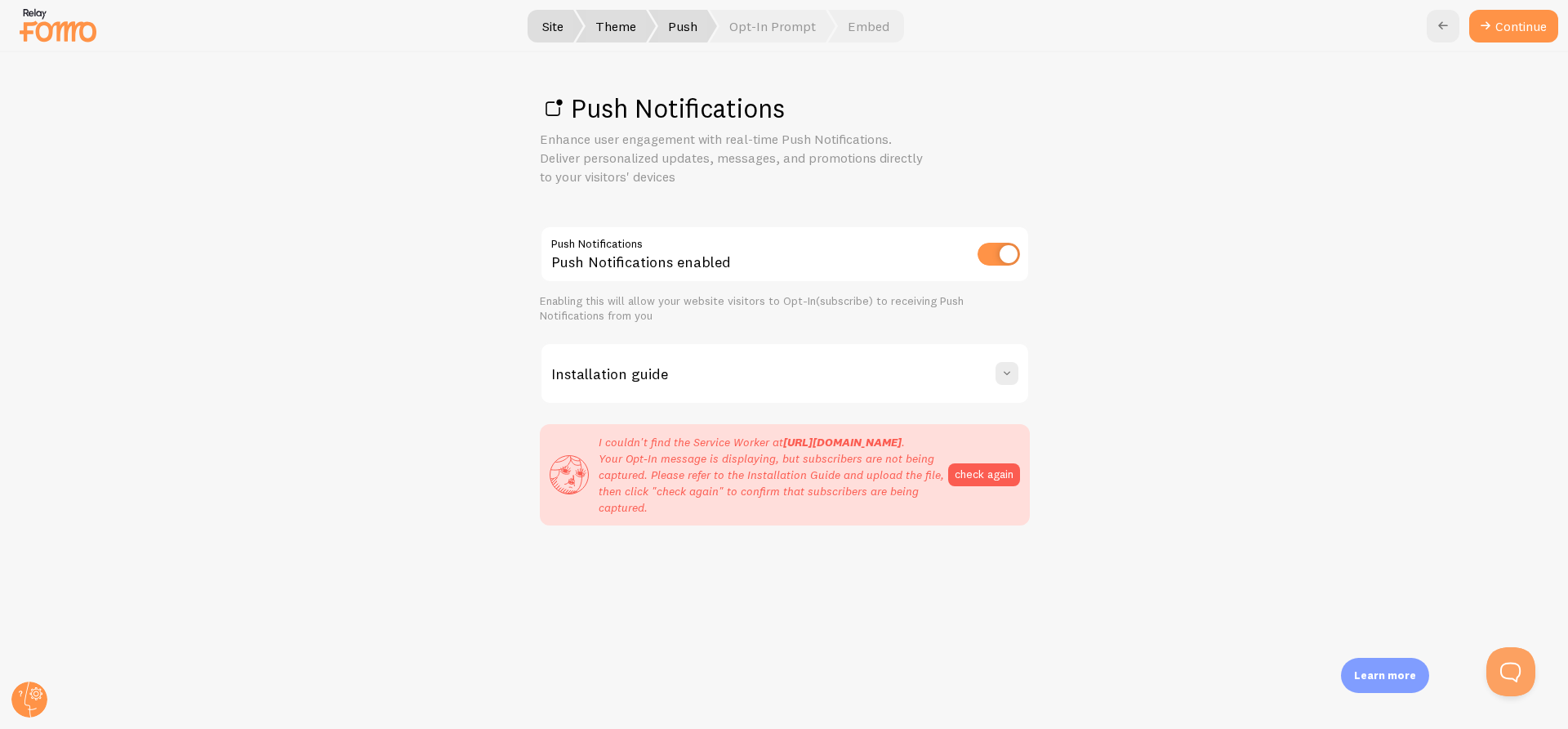
click at [610, 377] on h3 "Installation guide" at bounding box center [609, 374] width 117 height 19
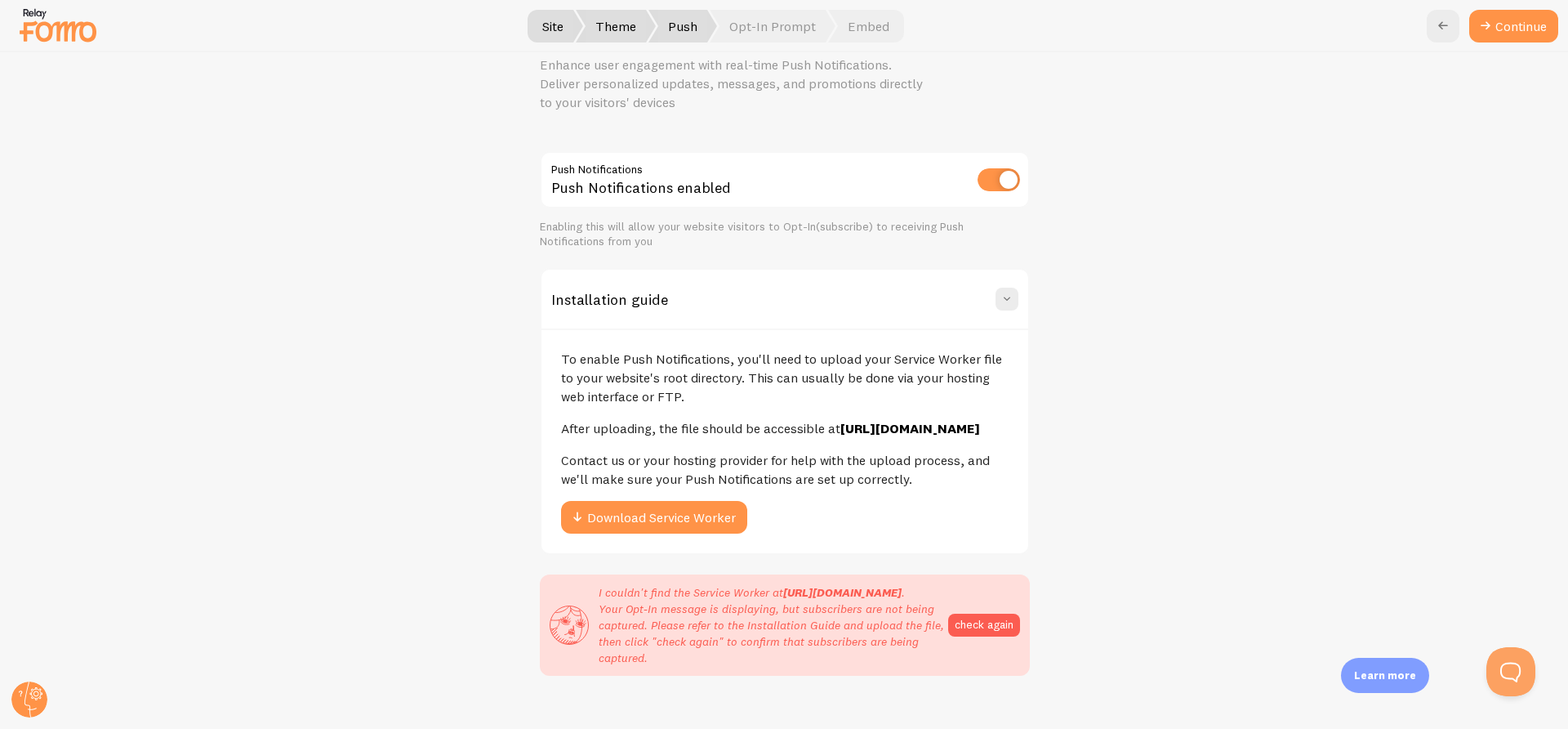
scroll to position [75, 0]
click at [608, 518] on div "To enable Push Notifications, you'll need to upload your Service Worker file to…" at bounding box center [784, 440] width 487 height 225
click at [610, 531] on button "Download Service Worker" at bounding box center [654, 517] width 186 height 33
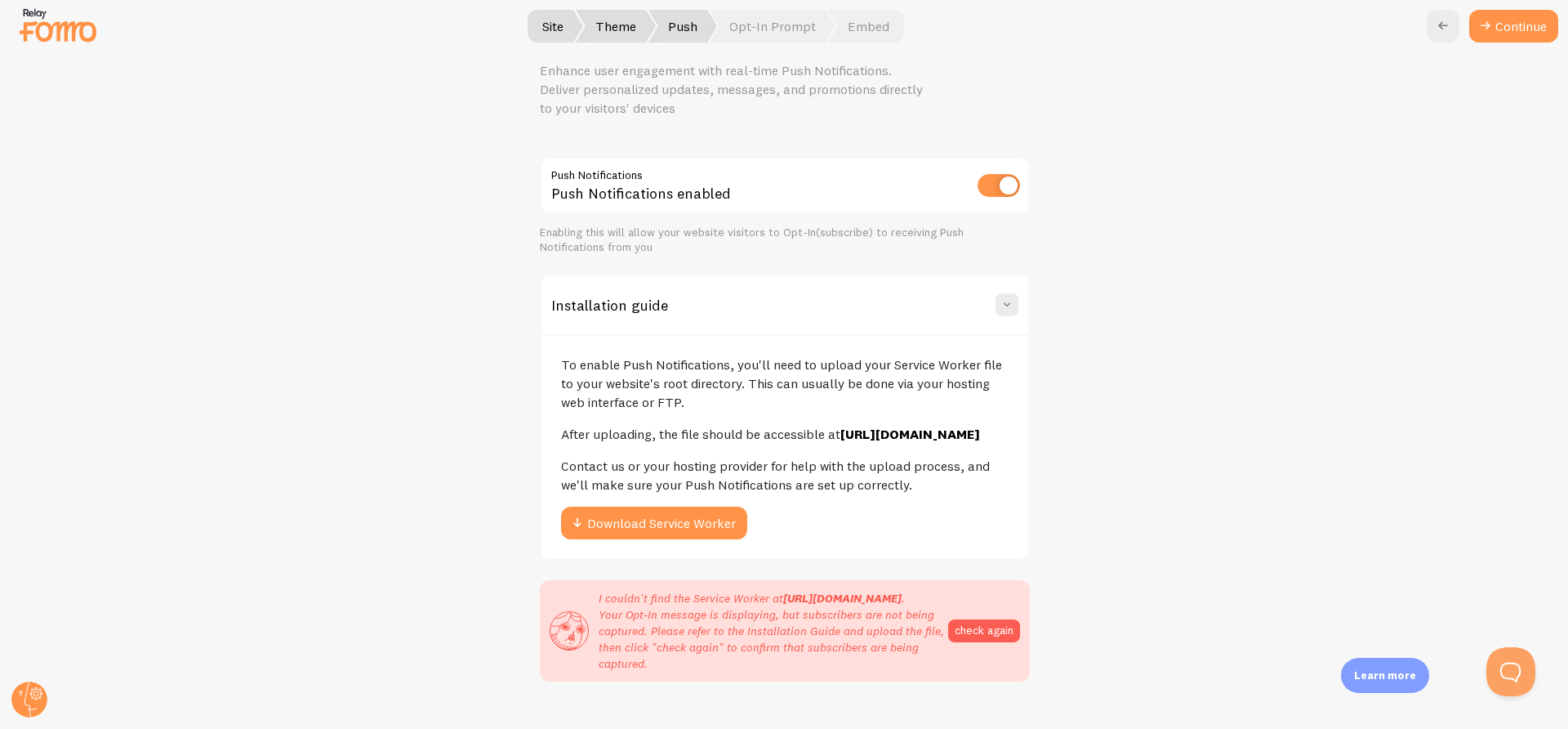
scroll to position [0, 0]
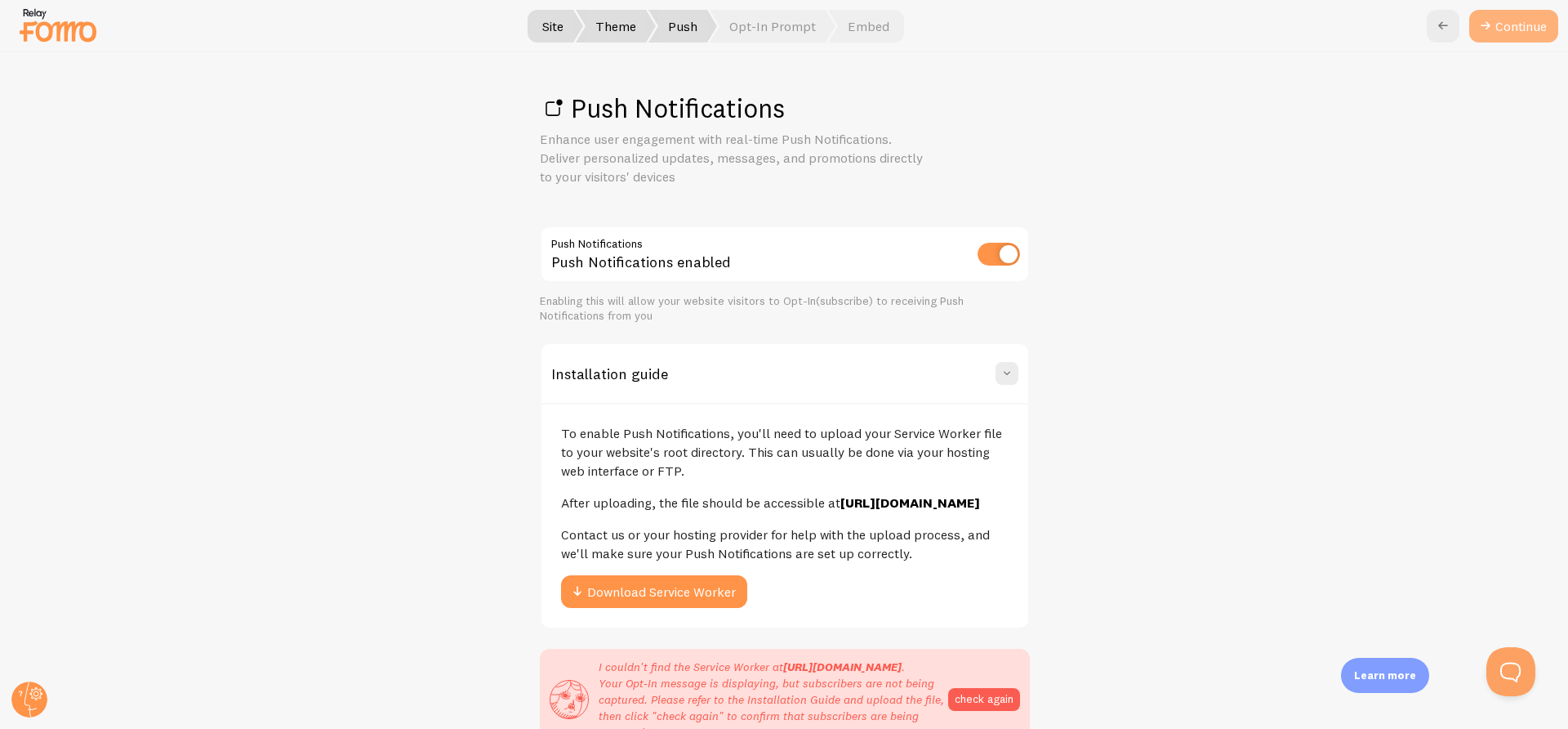
click at [1523, 27] on link "Continue" at bounding box center [1514, 26] width 89 height 33
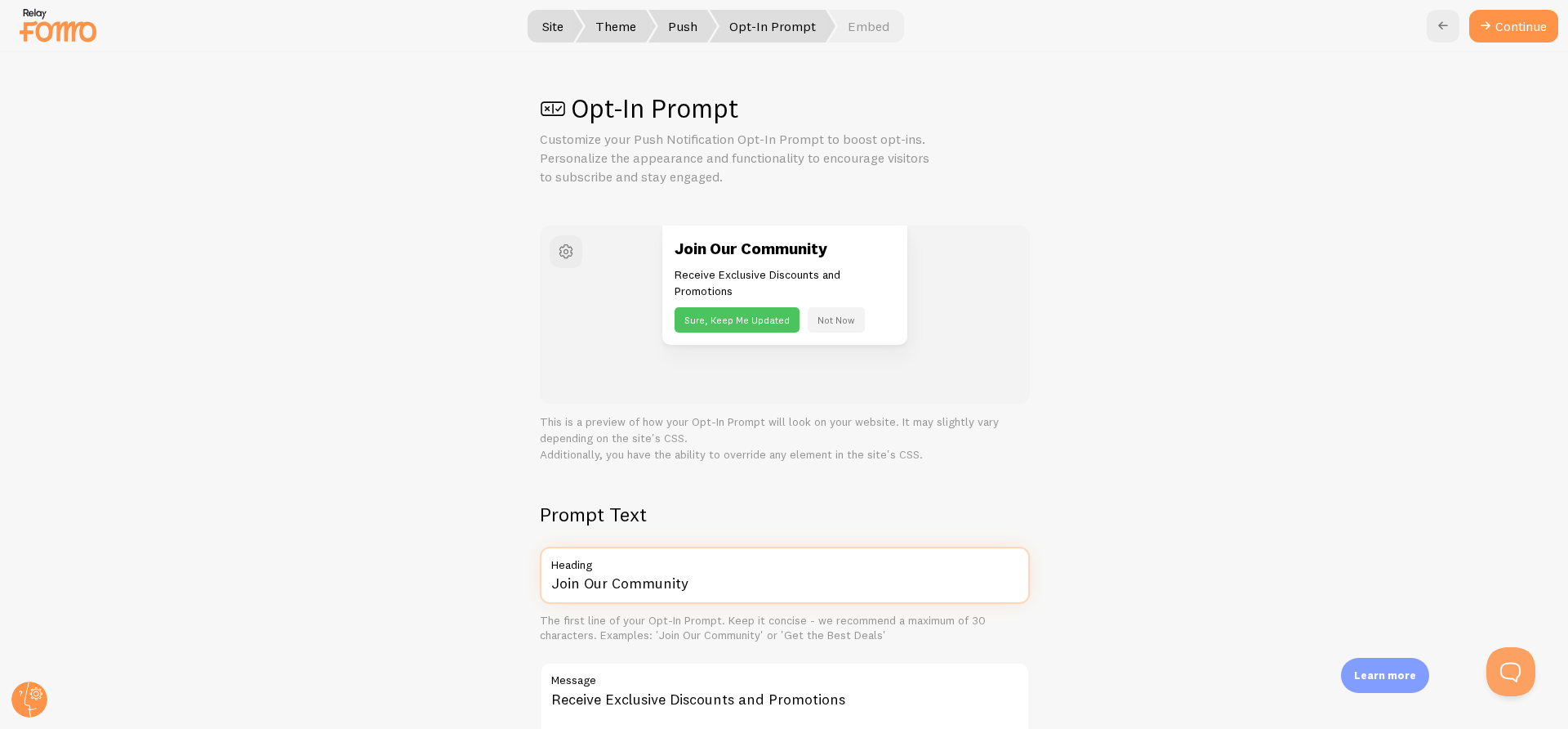
click at [604, 583] on input "Join Our Community" at bounding box center [784, 575] width 490 height 58
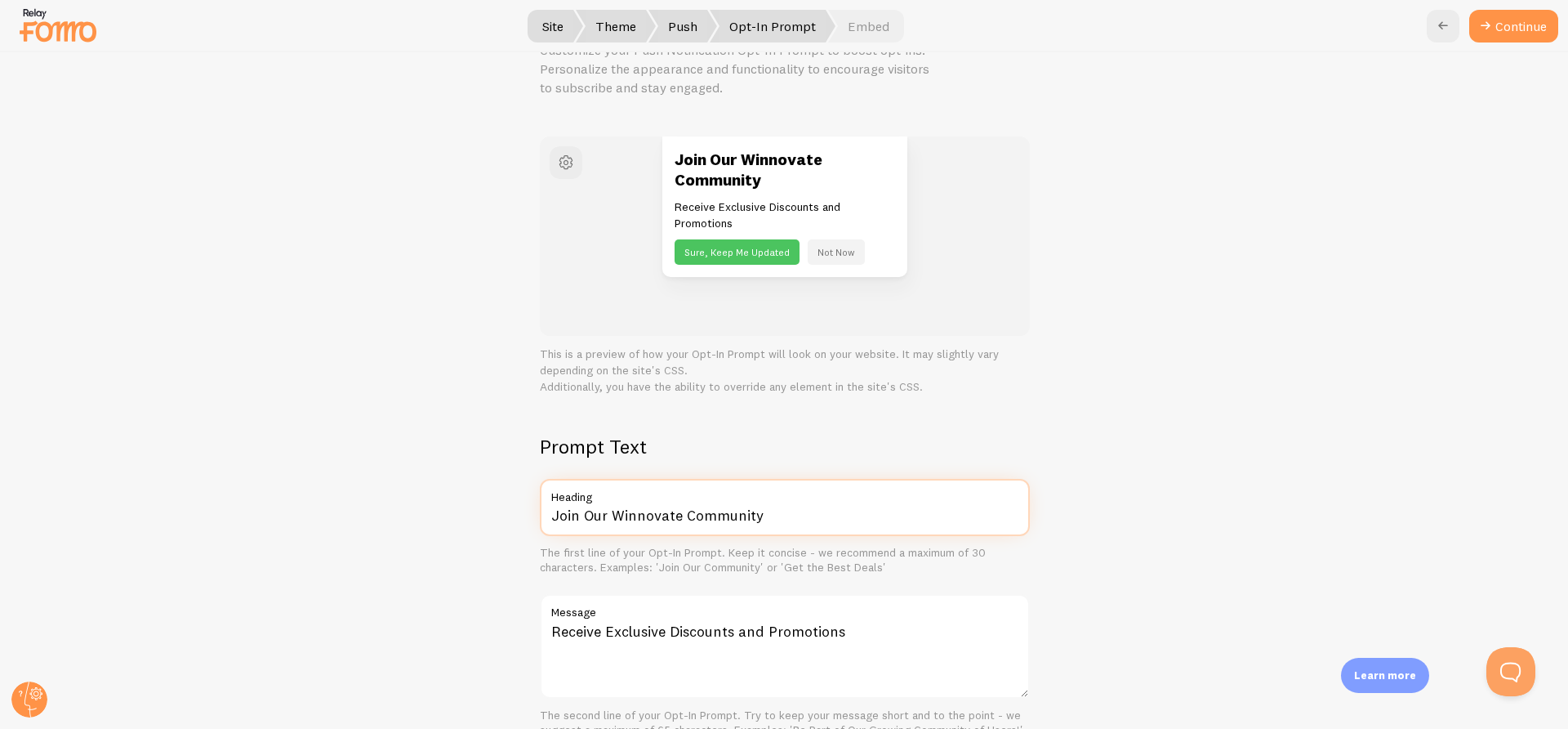
scroll to position [97, 0]
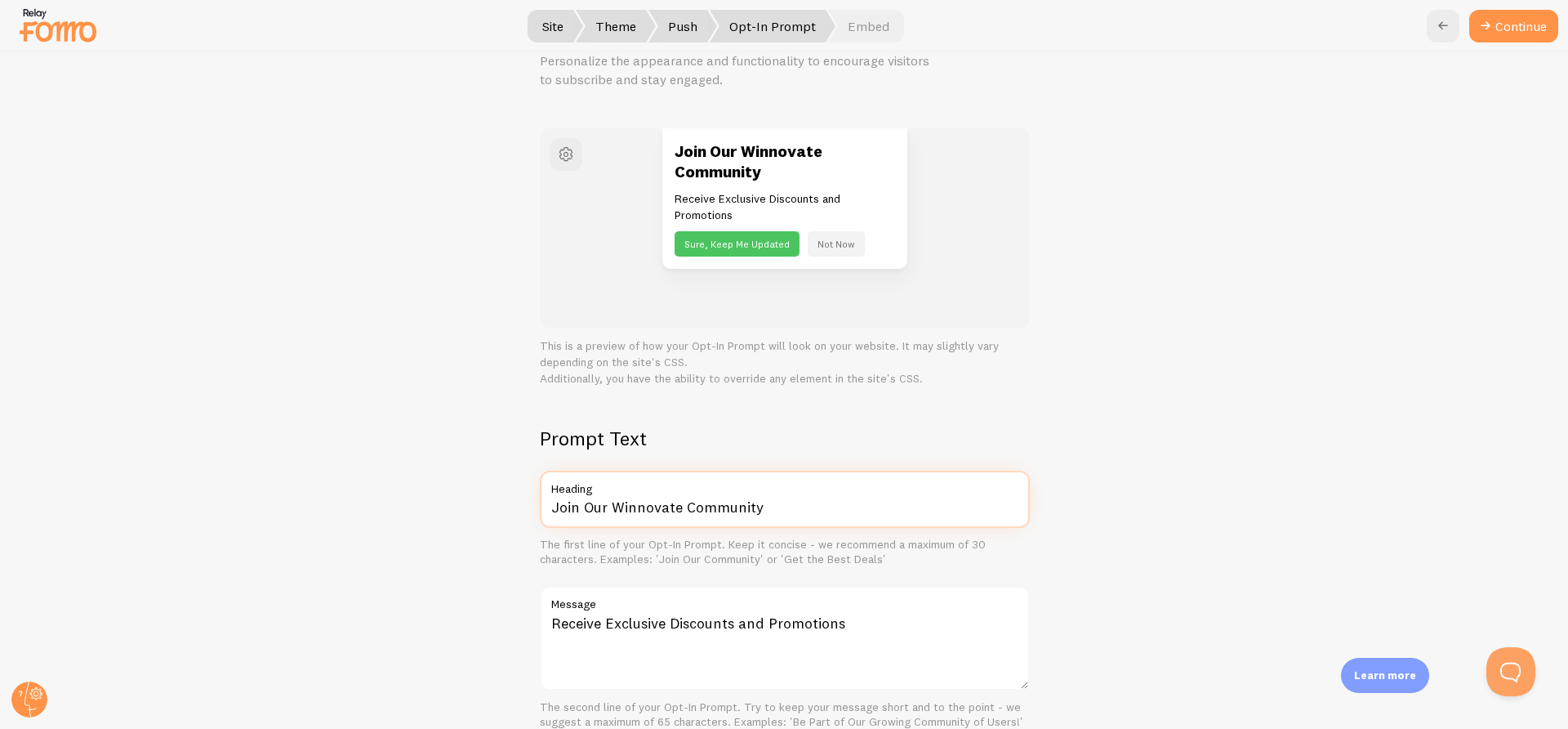
type input "Join Our Winnovate Community"
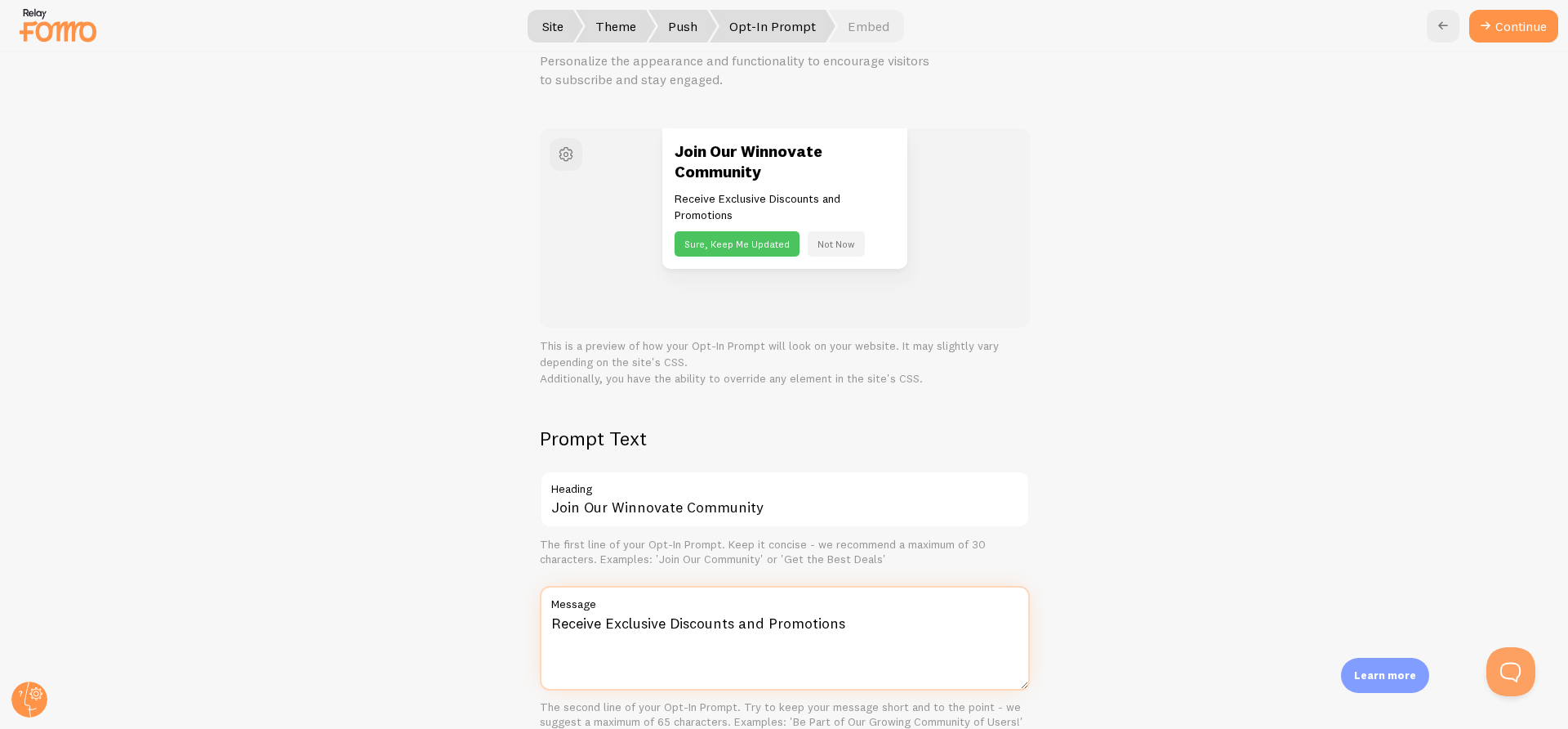
click at [831, 622] on textarea "Receive Exclusive Discounts and Promotions" at bounding box center [784, 638] width 490 height 105
click at [893, 614] on textarea "Receive Exclusive Discounts and Promotions" at bounding box center [784, 638] width 490 height 105
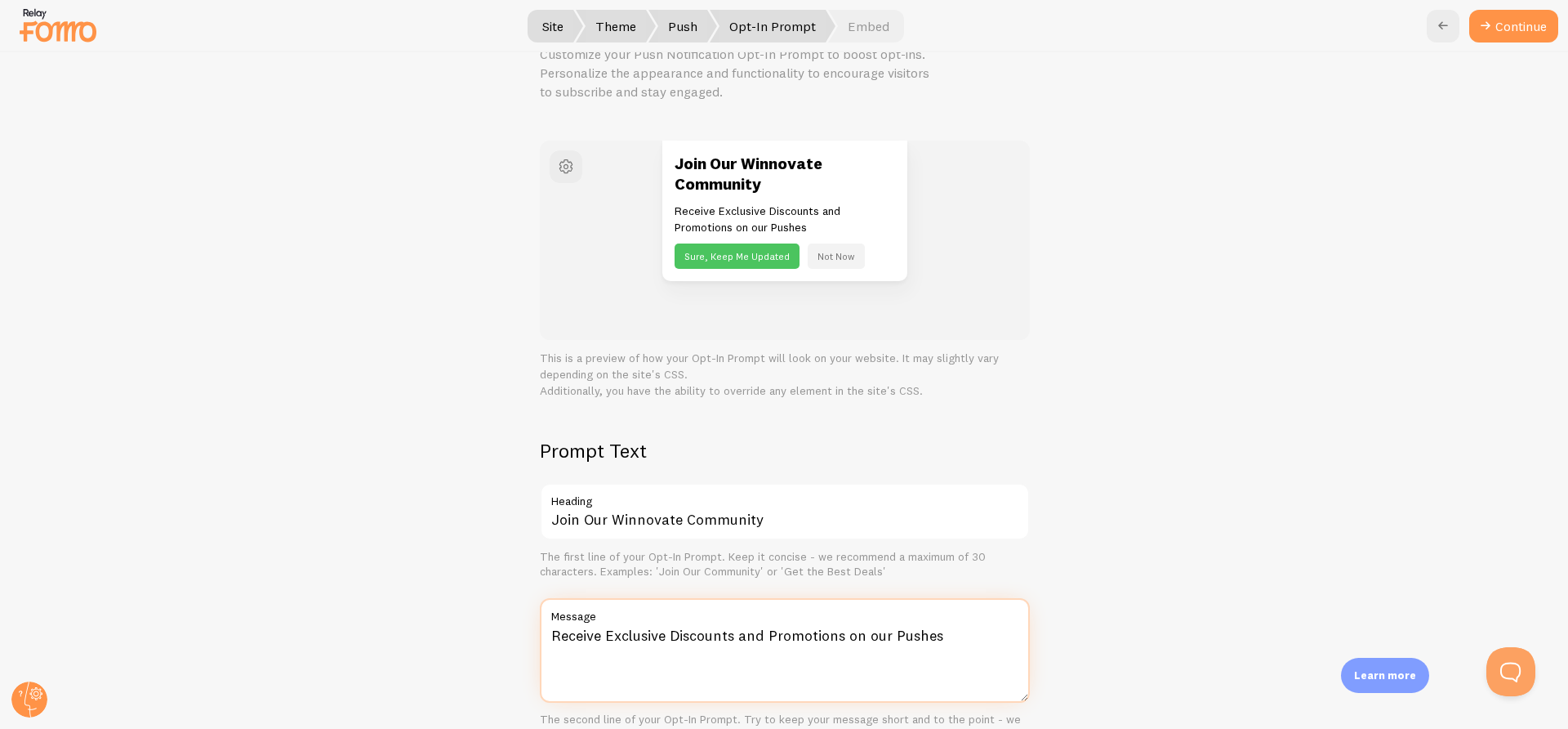
scroll to position [0, 0]
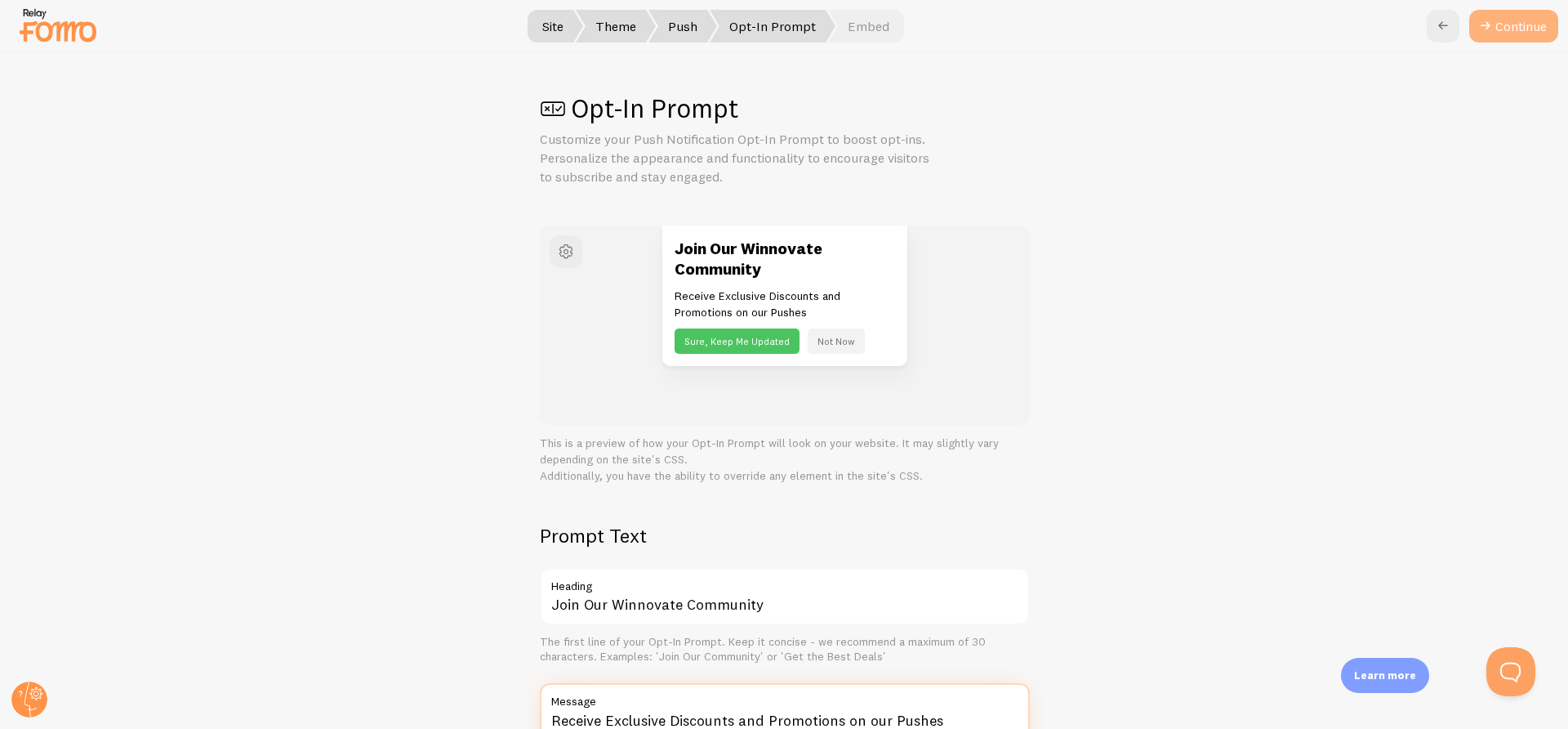
type textarea "Receive Exclusive Discounts and Promotions on our Pushes"
click at [1494, 30] on button "Continue" at bounding box center [1514, 26] width 89 height 33
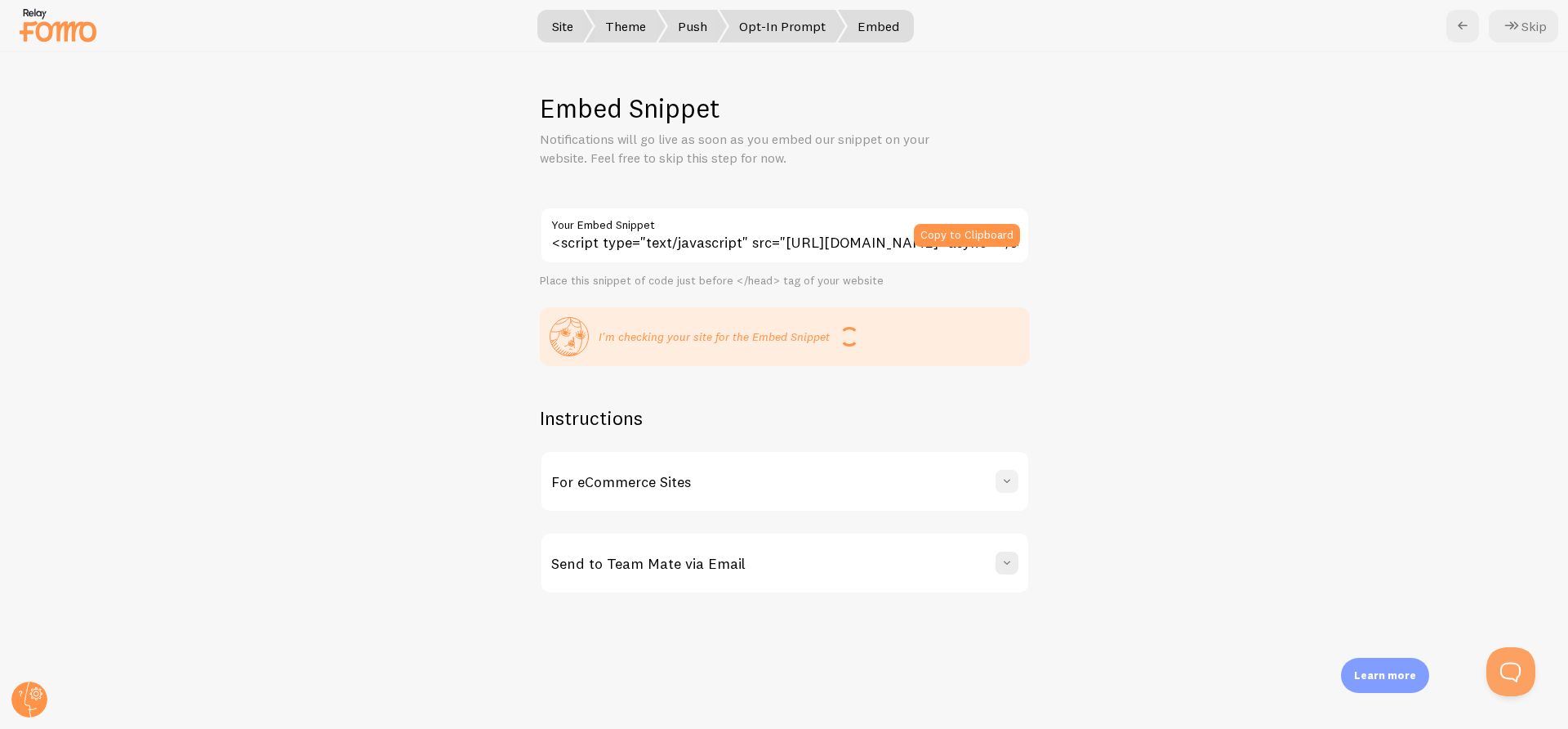
click at [1012, 479] on span at bounding box center [1007, 481] width 16 height 16
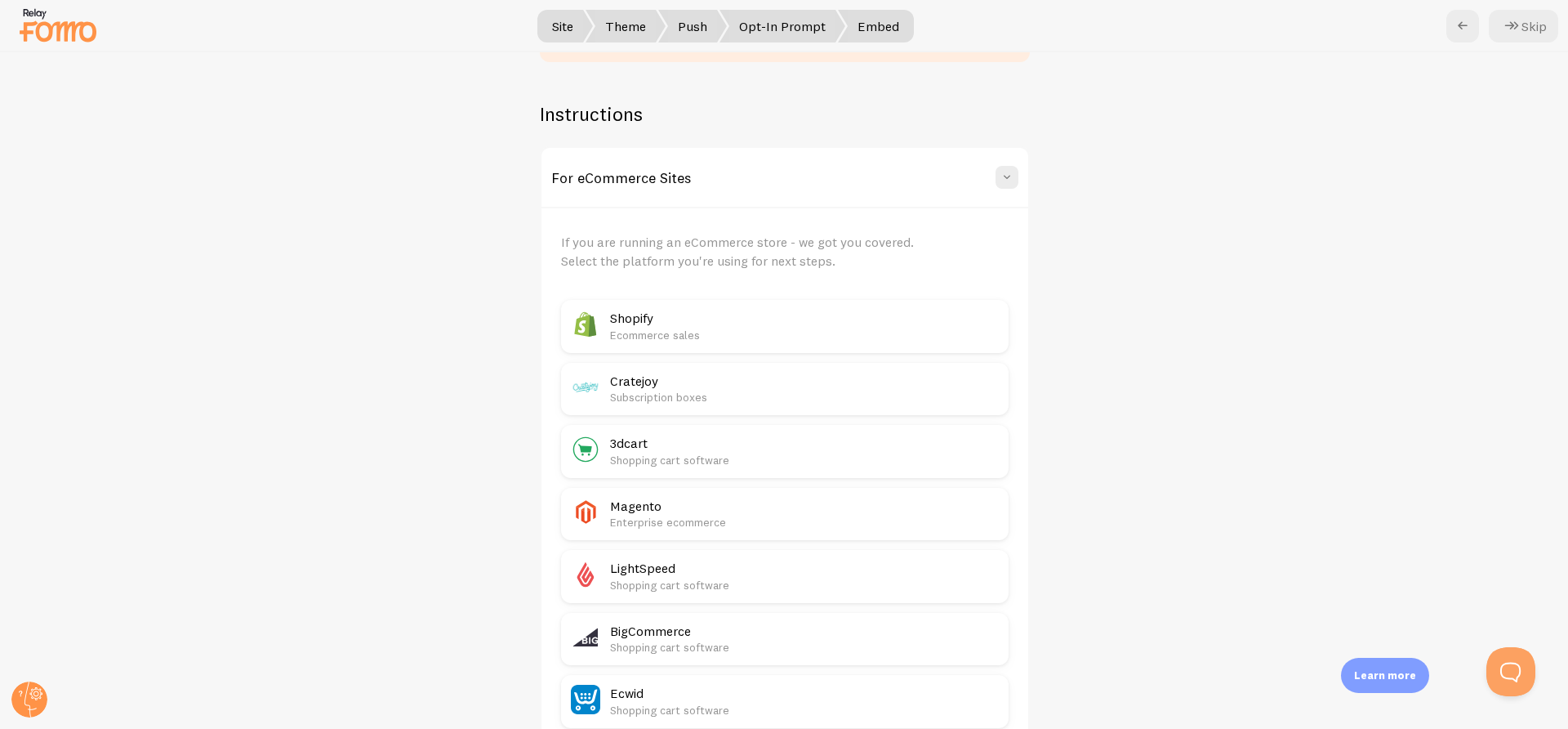
scroll to position [296, 0]
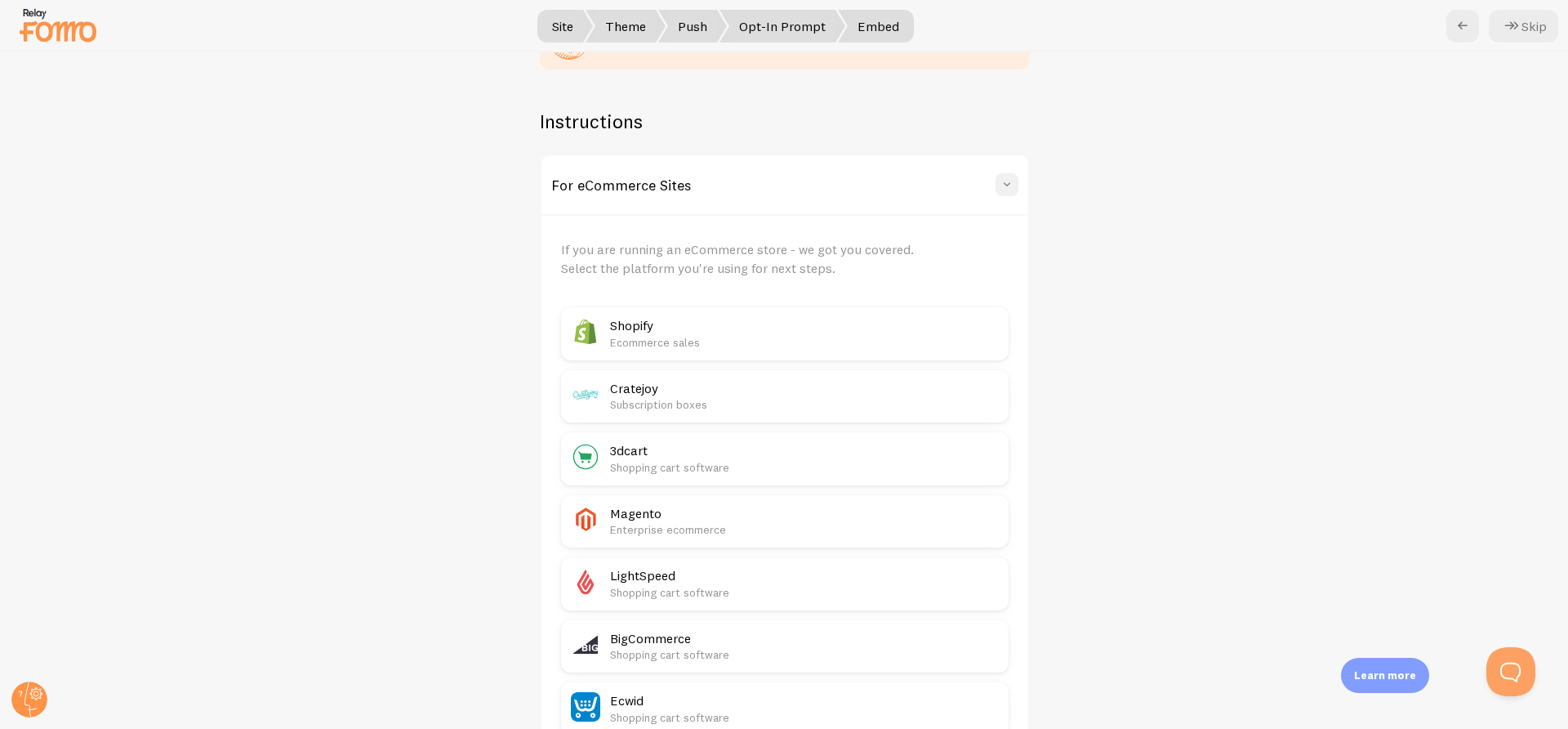
click at [1008, 185] on button at bounding box center [1007, 185] width 23 height 23
